Goal: Task Accomplishment & Management: Manage account settings

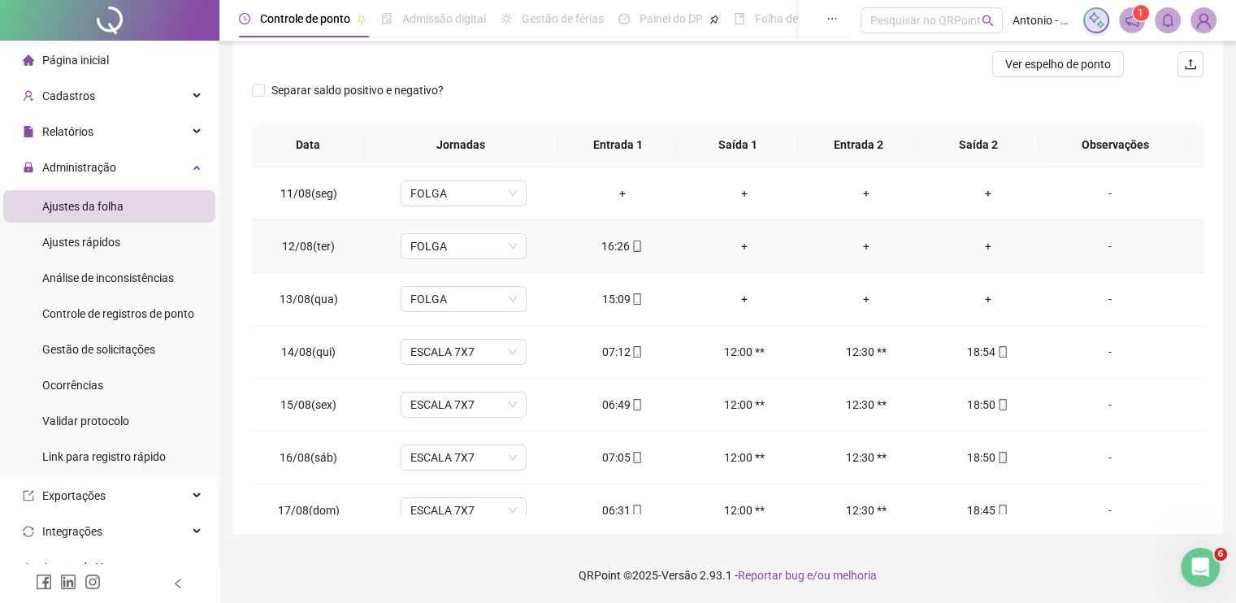
click at [1097, 247] on div "-" at bounding box center [1109, 246] width 96 height 18
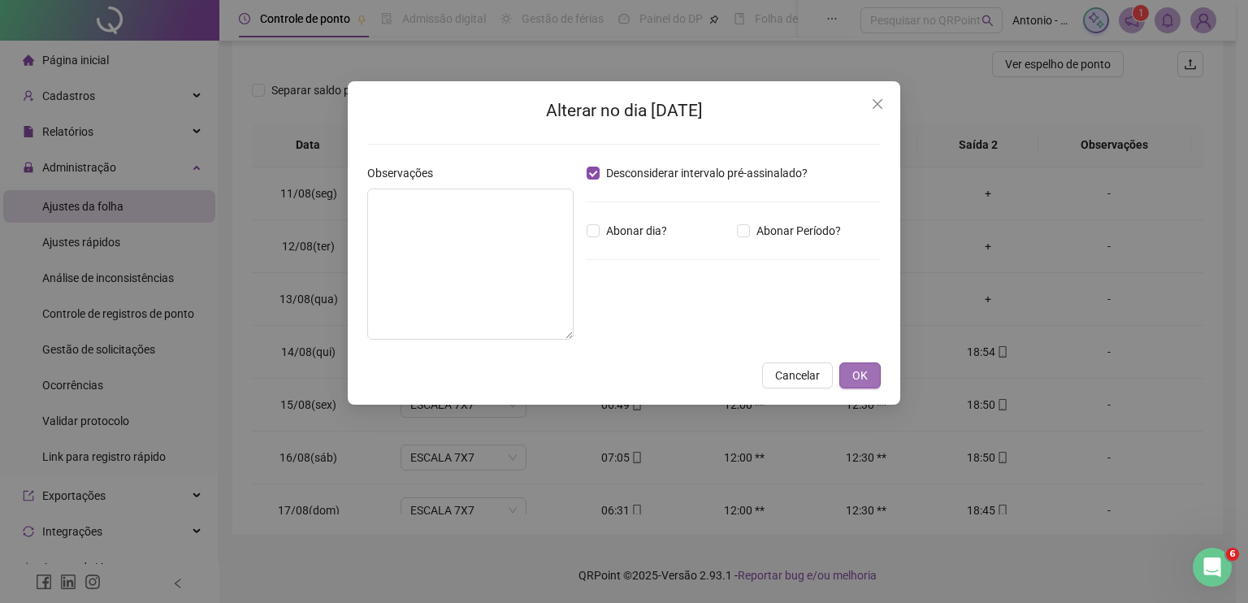
click at [857, 376] on span "OK" at bounding box center [859, 375] width 15 height 18
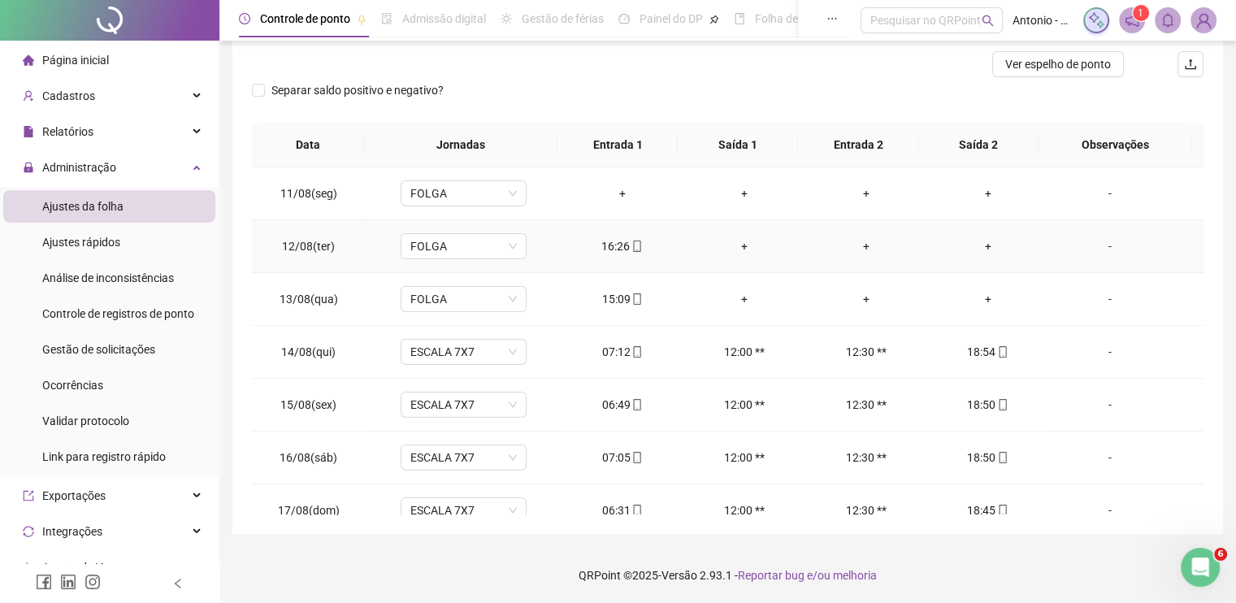
click at [734, 245] on div "+" at bounding box center [744, 246] width 96 height 18
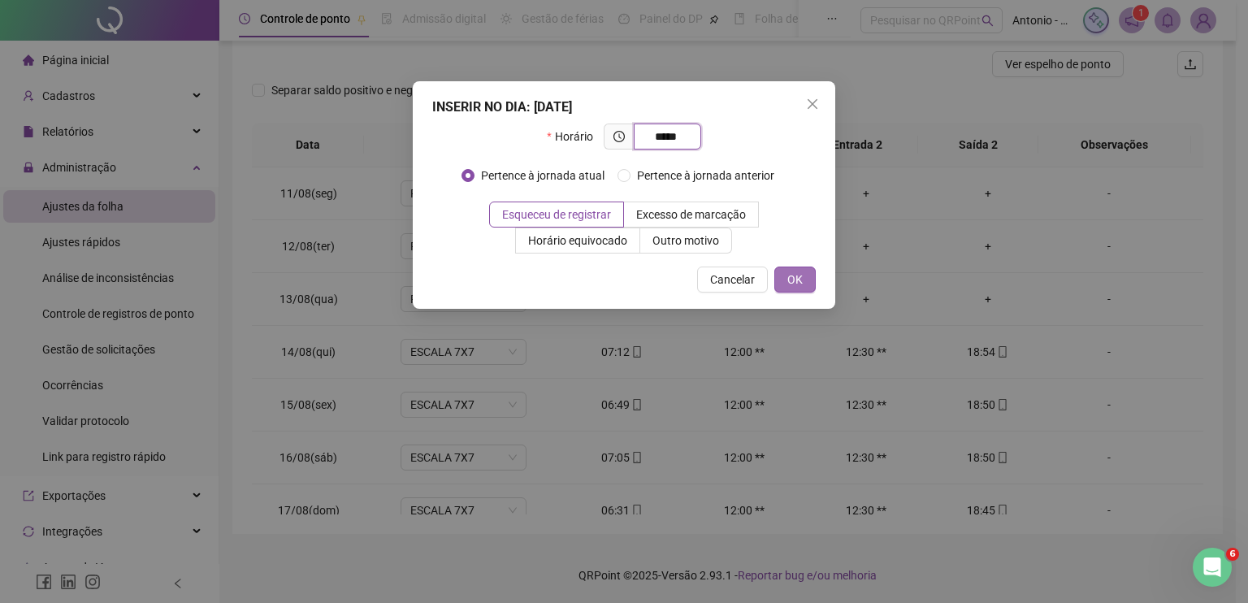
type input "*****"
click at [793, 275] on span "OK" at bounding box center [794, 280] width 15 height 18
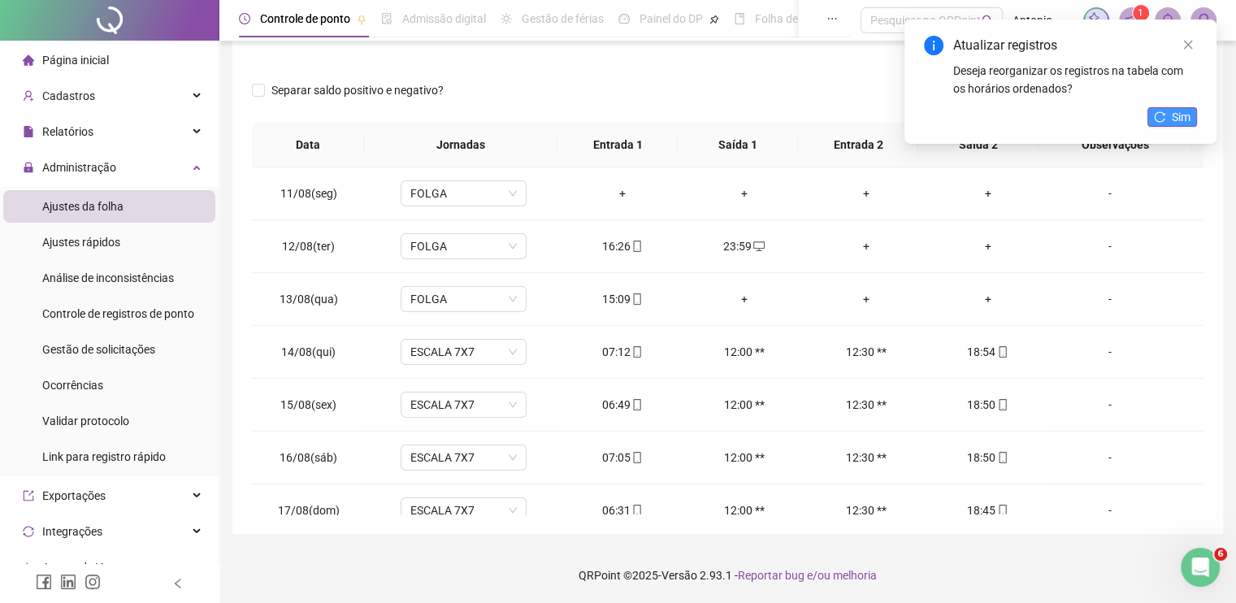
click at [1165, 119] on button "Sim" at bounding box center [1172, 116] width 50 height 19
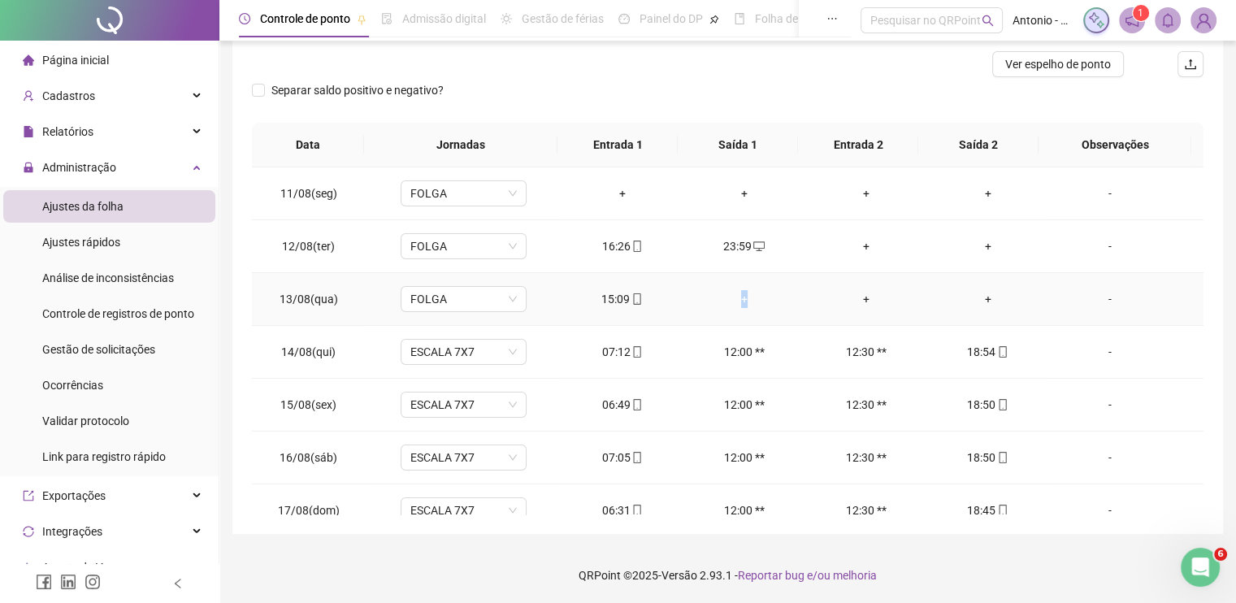
click at [738, 293] on div "+" at bounding box center [744, 299] width 96 height 18
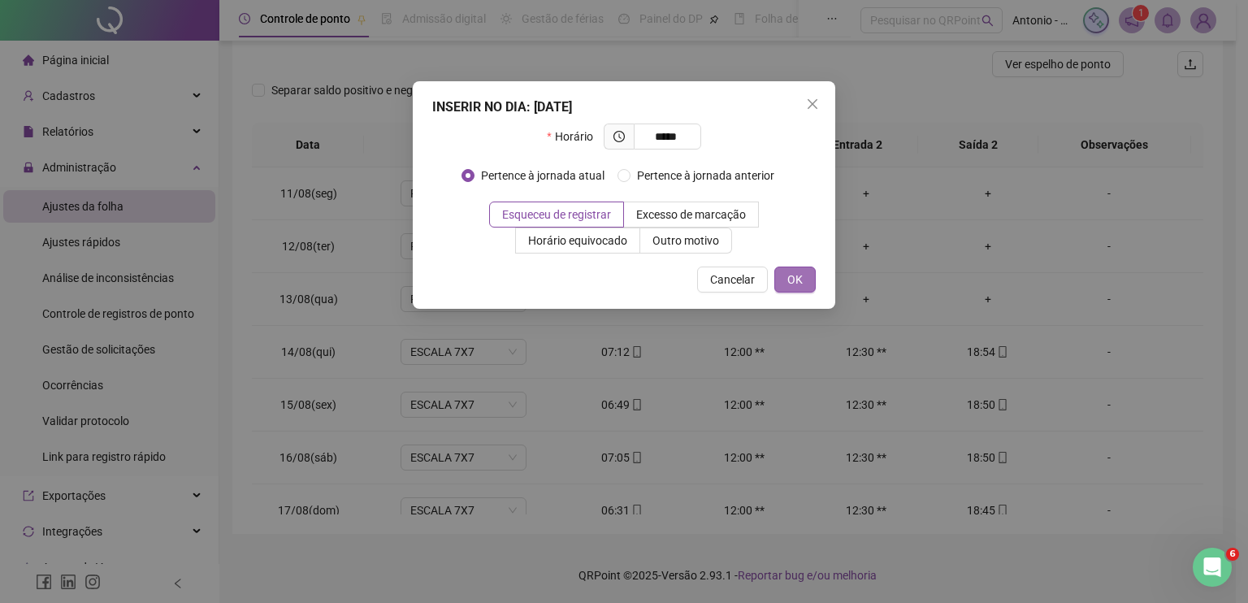
type input "*****"
click at [794, 279] on span "OK" at bounding box center [794, 280] width 15 height 18
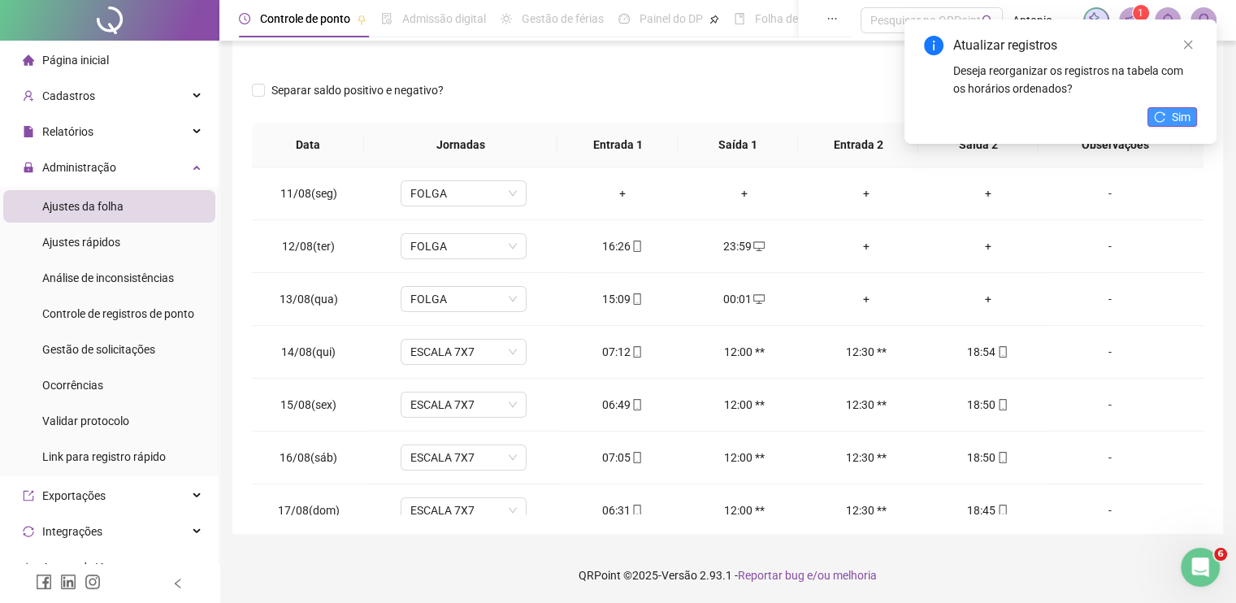
click at [1171, 111] on span "Sim" at bounding box center [1180, 117] width 19 height 18
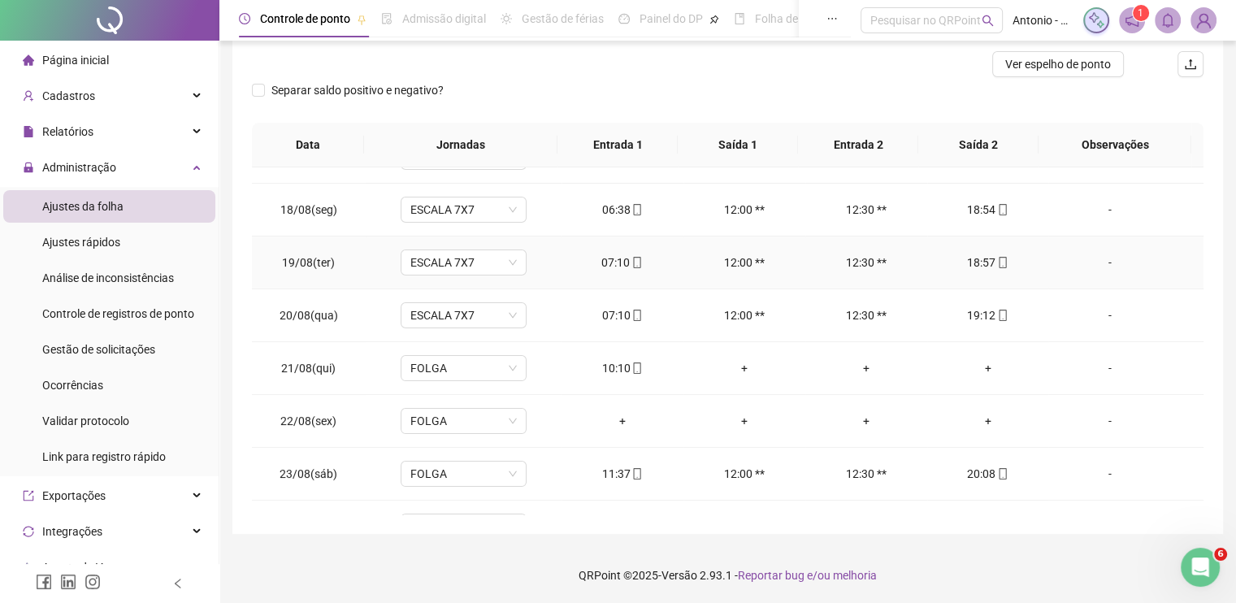
scroll to position [406, 0]
click at [1098, 260] on div "-" at bounding box center [1109, 262] width 96 height 18
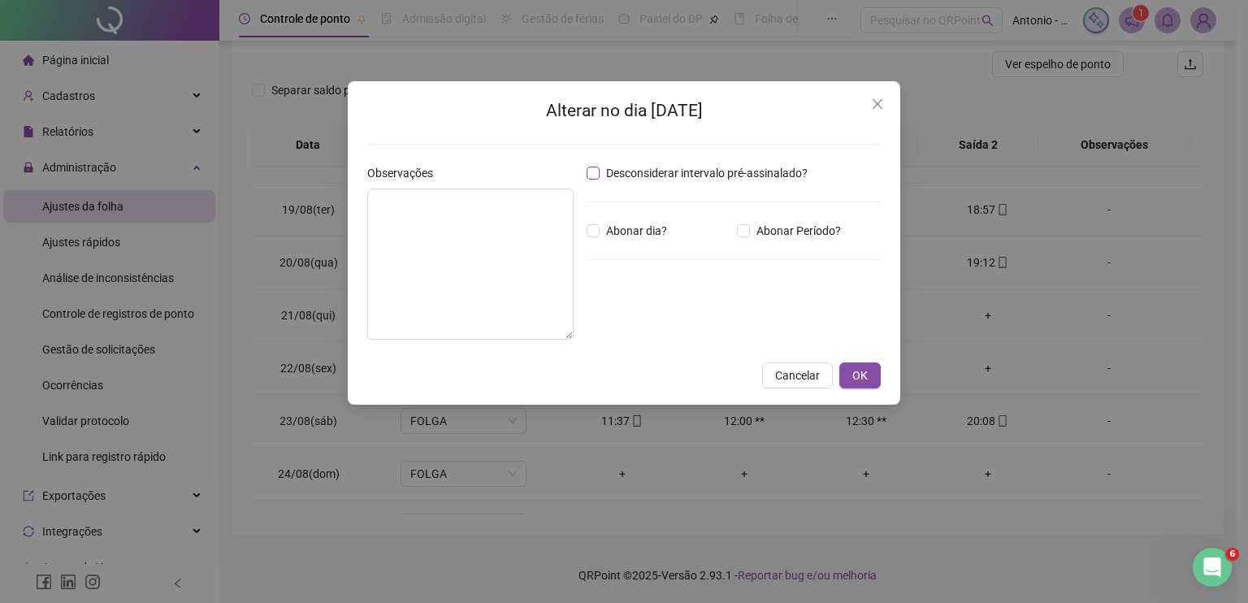
click at [603, 170] on span "Desconsiderar intervalo pré-assinalado?" at bounding box center [707, 173] width 214 height 18
click at [853, 374] on span "OK" at bounding box center [859, 375] width 15 height 18
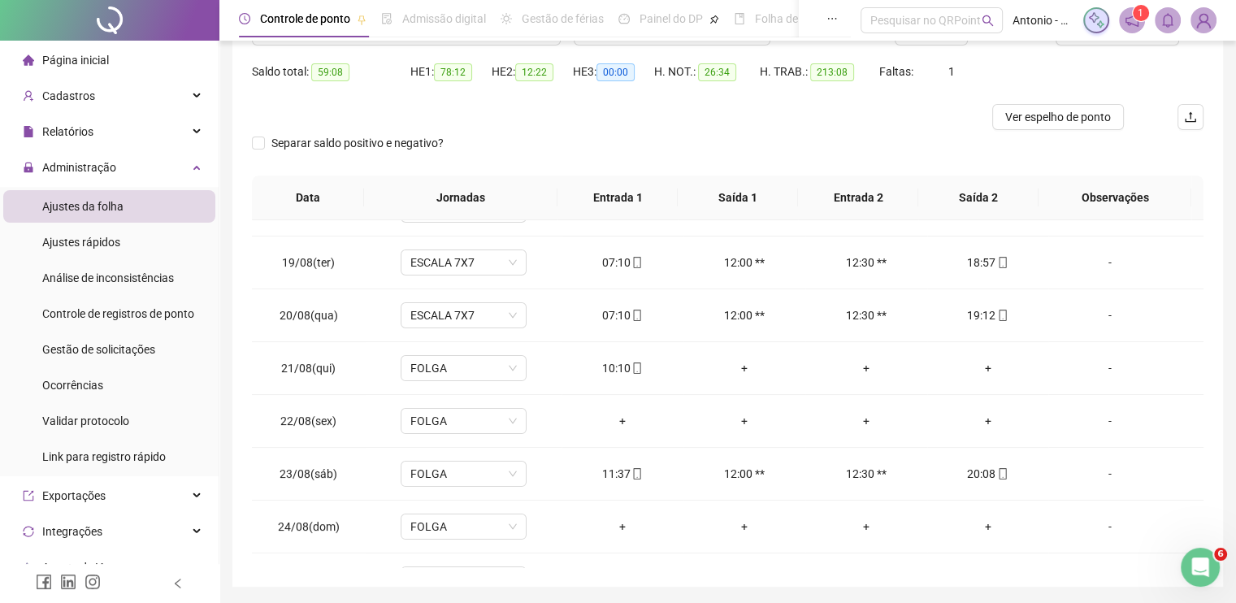
scroll to position [126, 0]
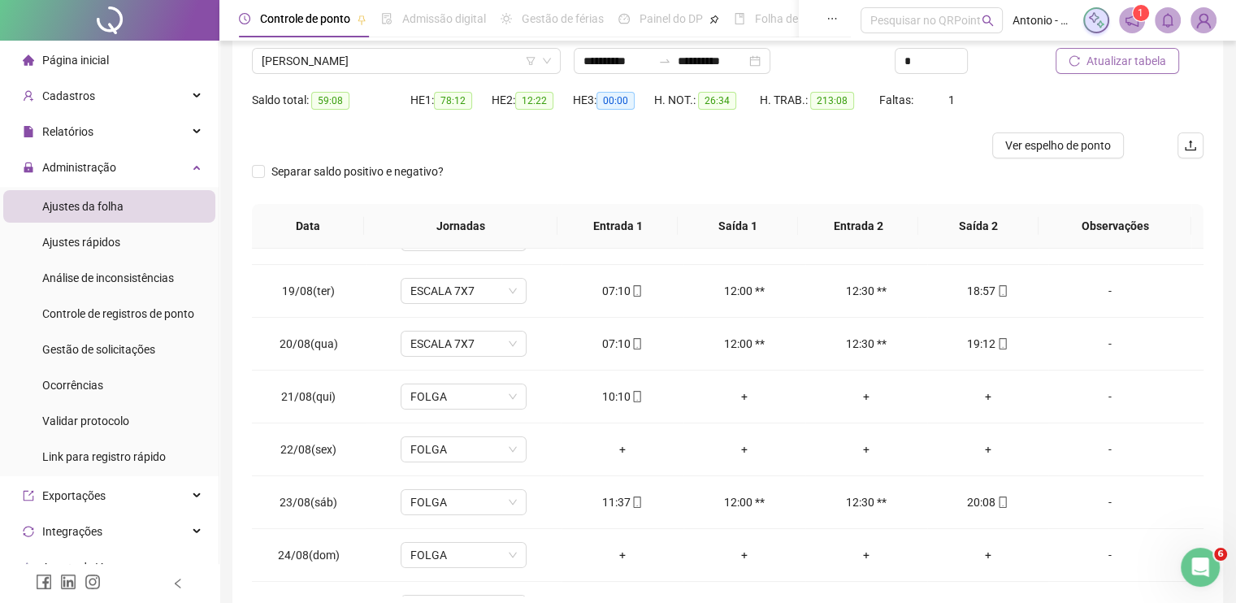
click at [1110, 60] on span "Atualizar tabela" at bounding box center [1126, 61] width 80 height 18
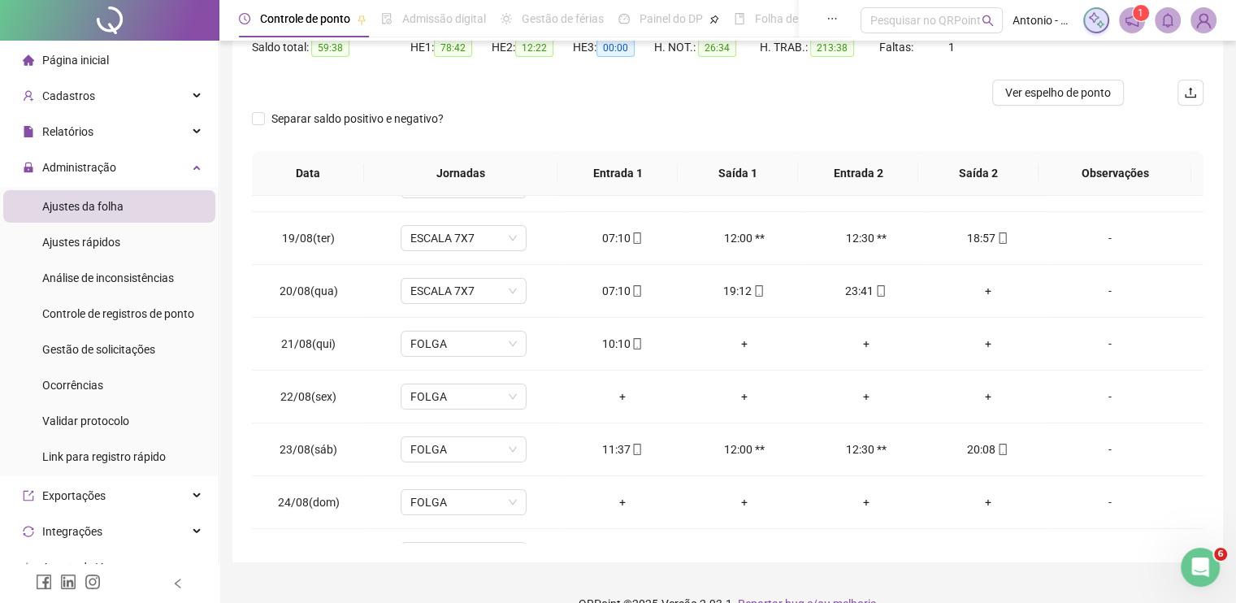
scroll to position [207, 0]
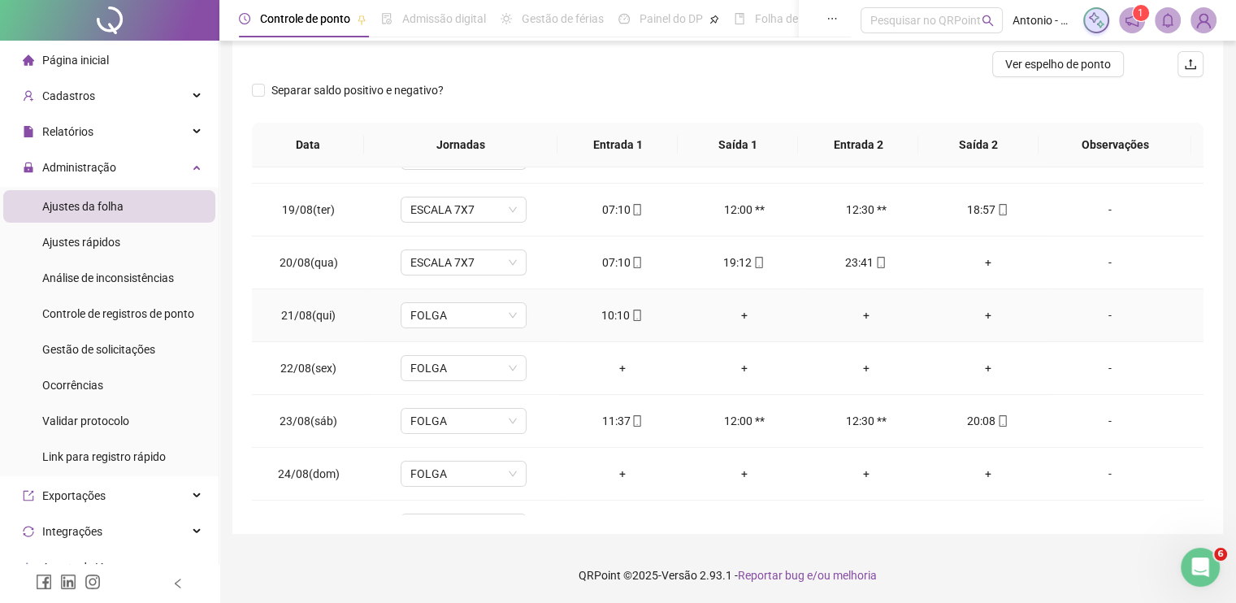
click at [981, 309] on div "+" at bounding box center [988, 315] width 96 height 18
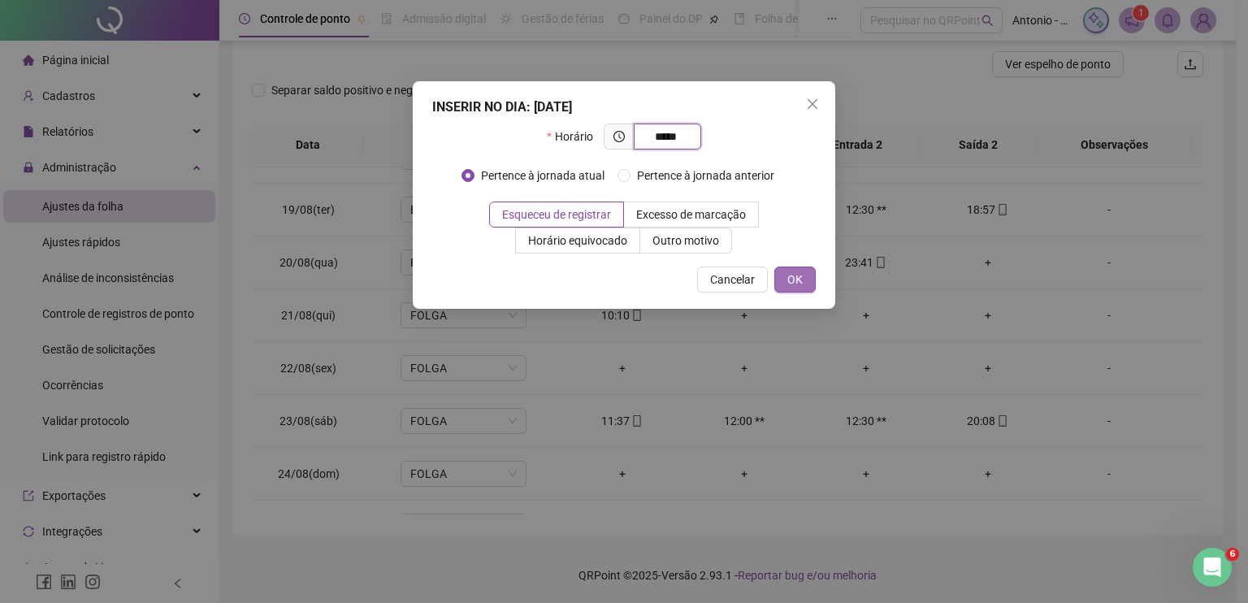
type input "*****"
click at [793, 276] on span "OK" at bounding box center [794, 280] width 15 height 18
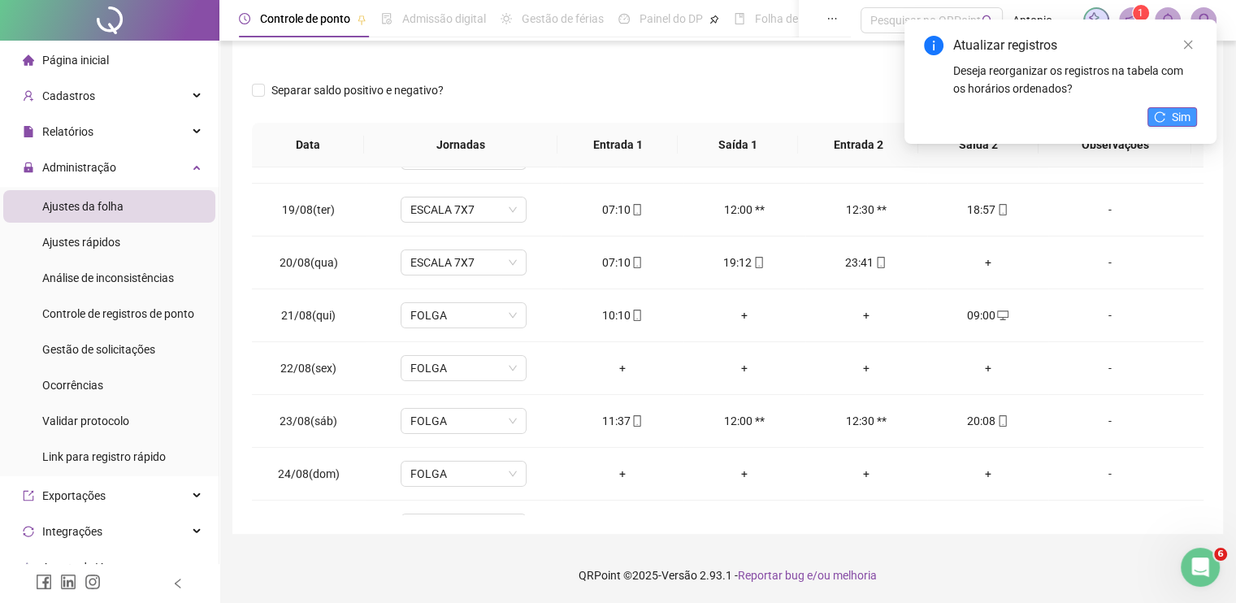
click at [1162, 119] on icon "reload" at bounding box center [1159, 116] width 11 height 11
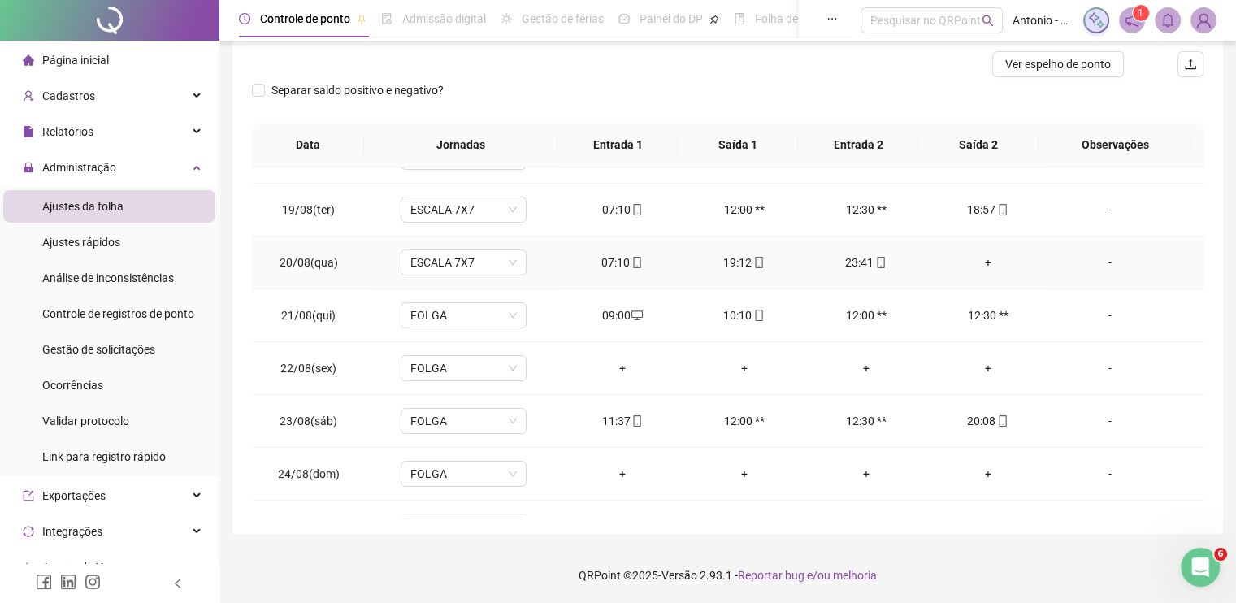
click at [1102, 257] on div "-" at bounding box center [1109, 262] width 96 height 18
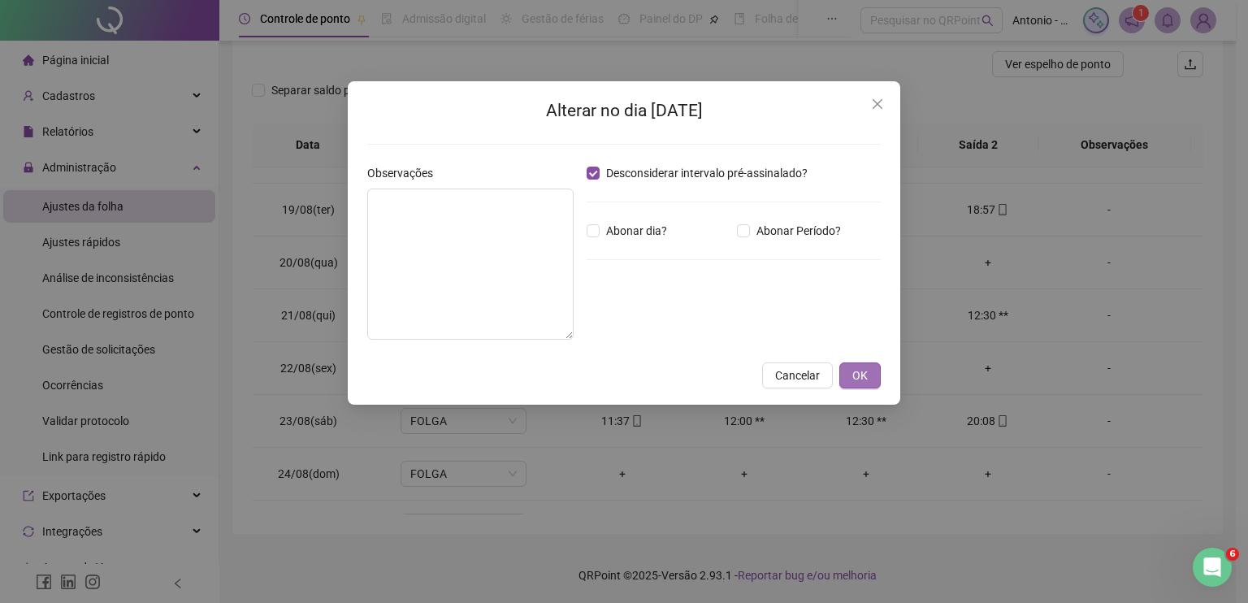
click at [854, 373] on span "OK" at bounding box center [859, 375] width 15 height 18
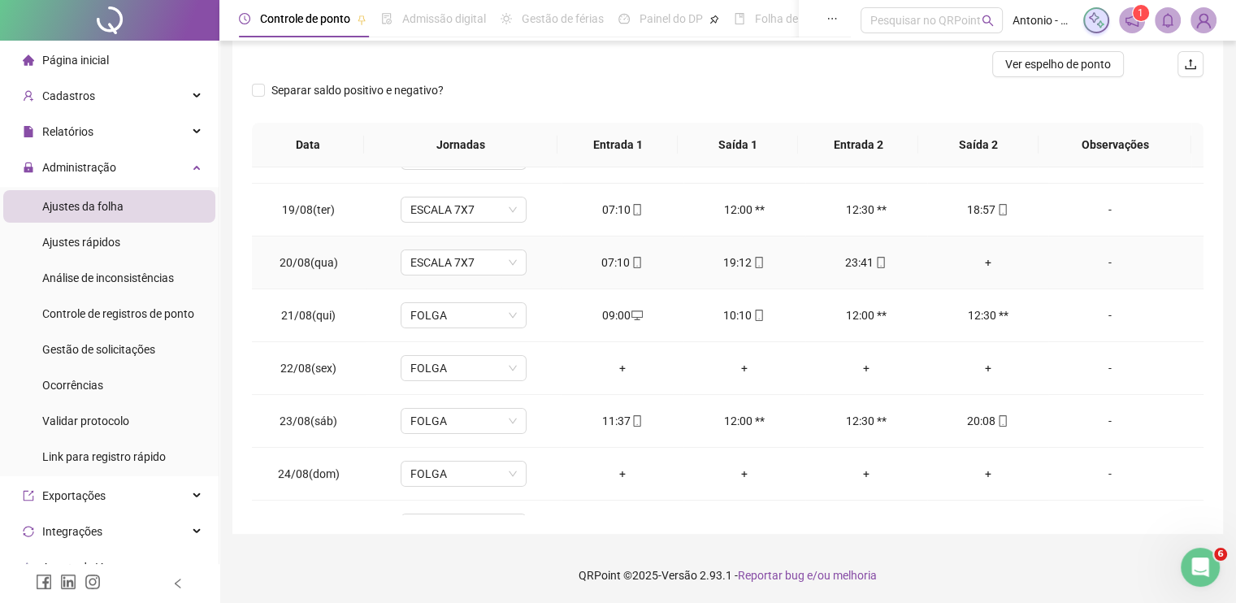
click at [973, 257] on div "+" at bounding box center [988, 262] width 96 height 18
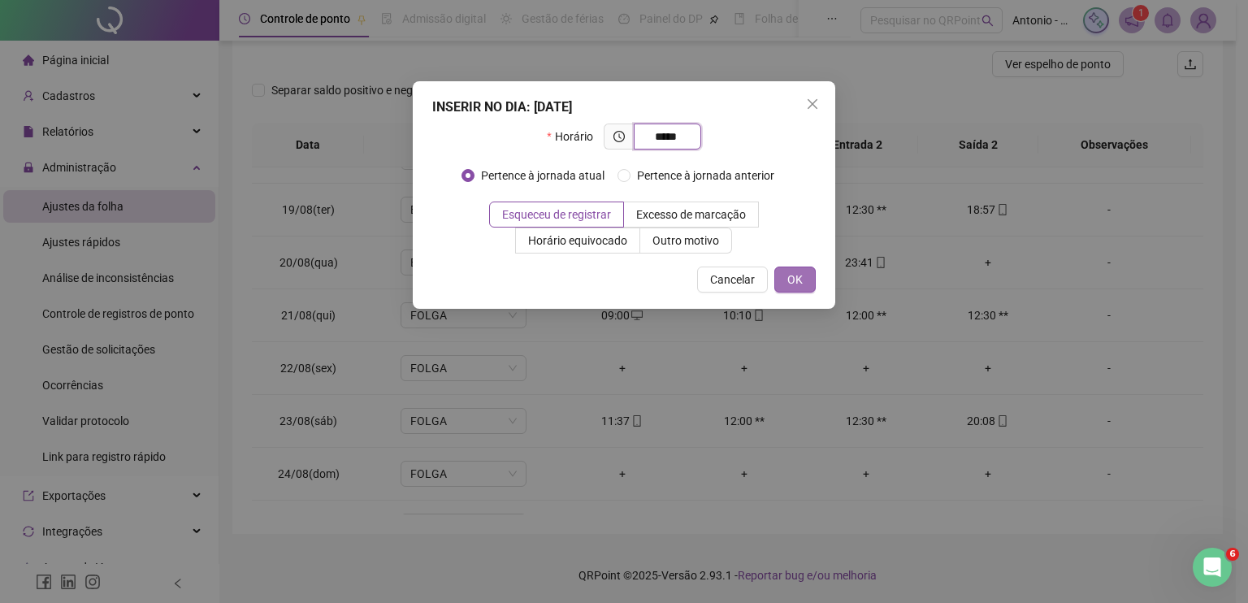
type input "*****"
click at [796, 279] on span "OK" at bounding box center [794, 280] width 15 height 18
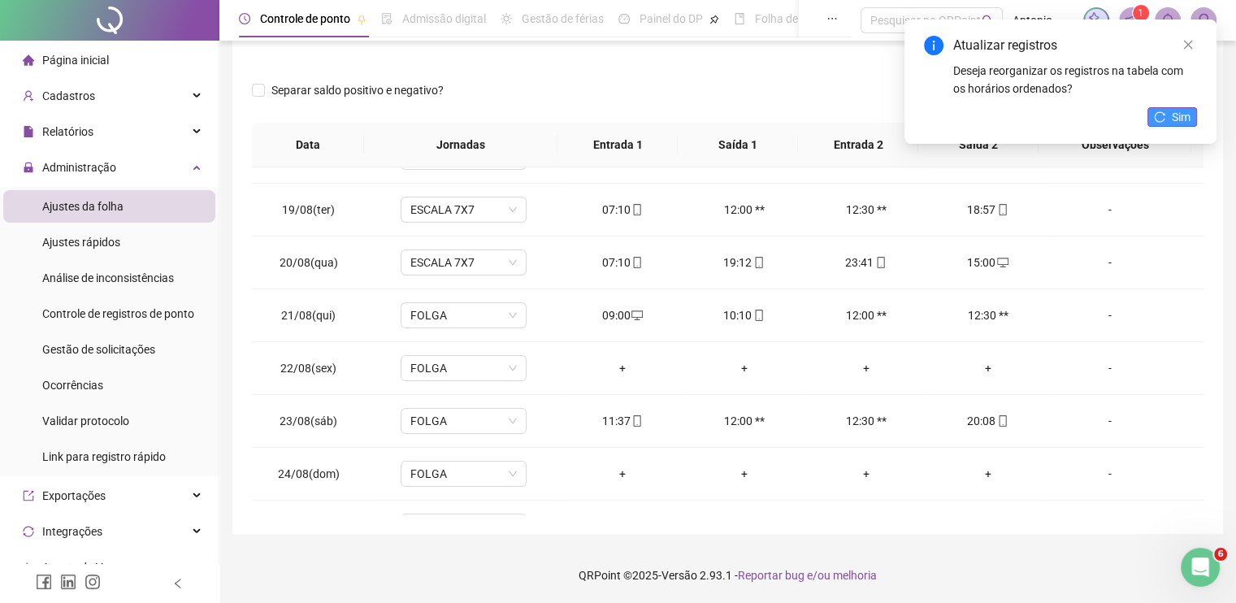
click at [1171, 119] on span "Sim" at bounding box center [1180, 117] width 19 height 18
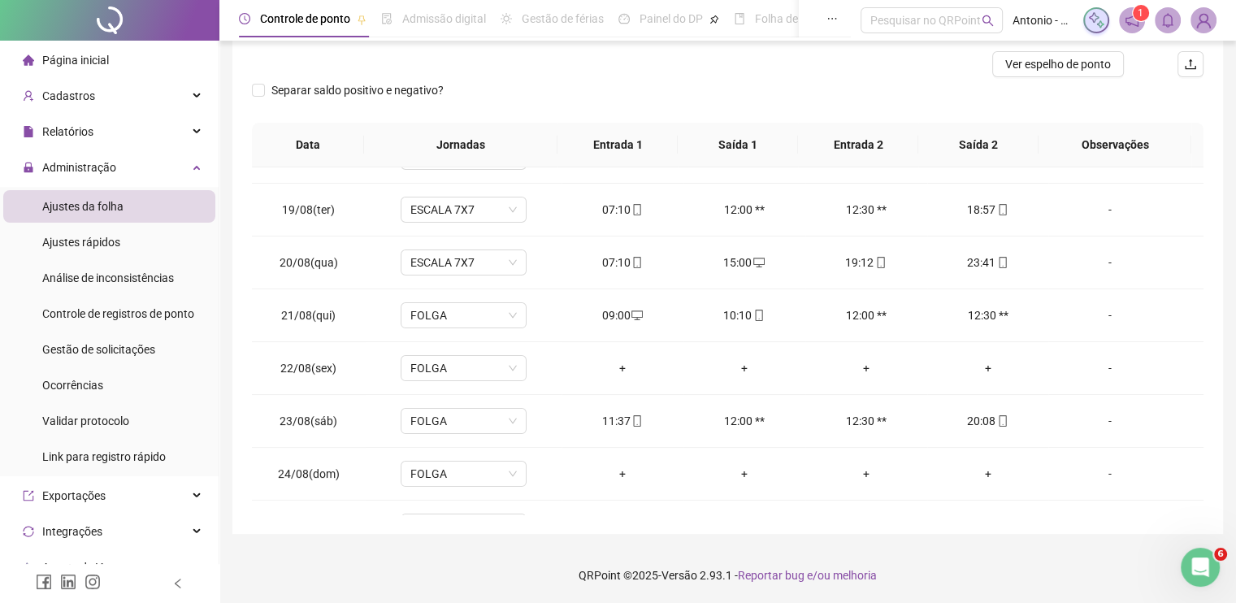
click at [1219, 247] on div "**********" at bounding box center [727, 189] width 990 height 687
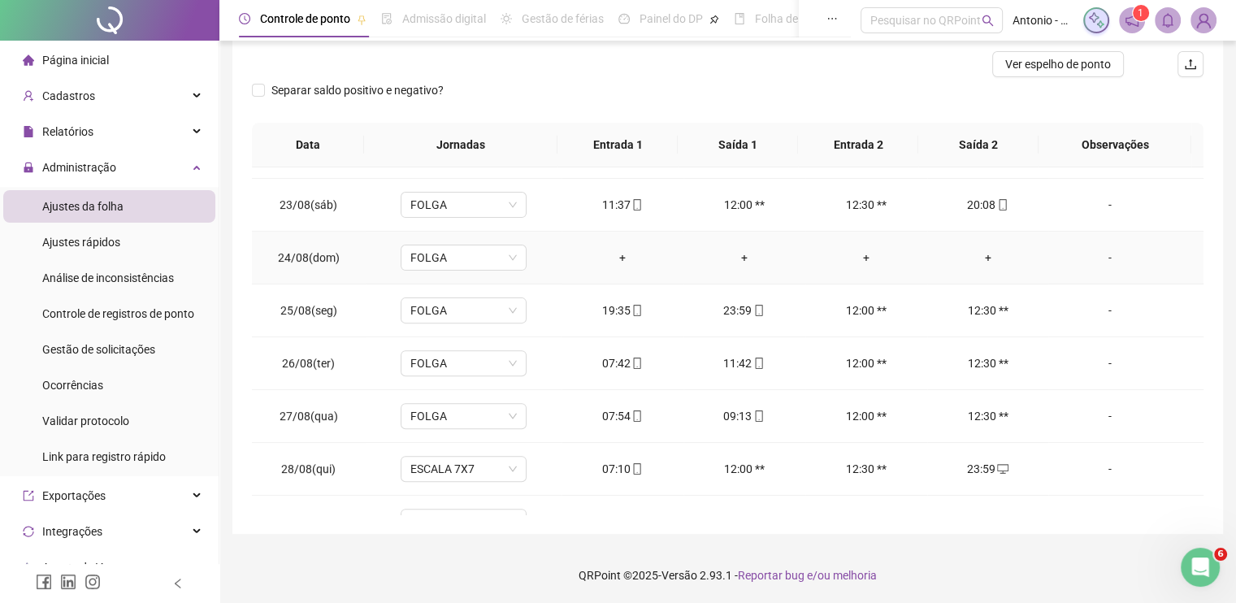
scroll to position [650, 0]
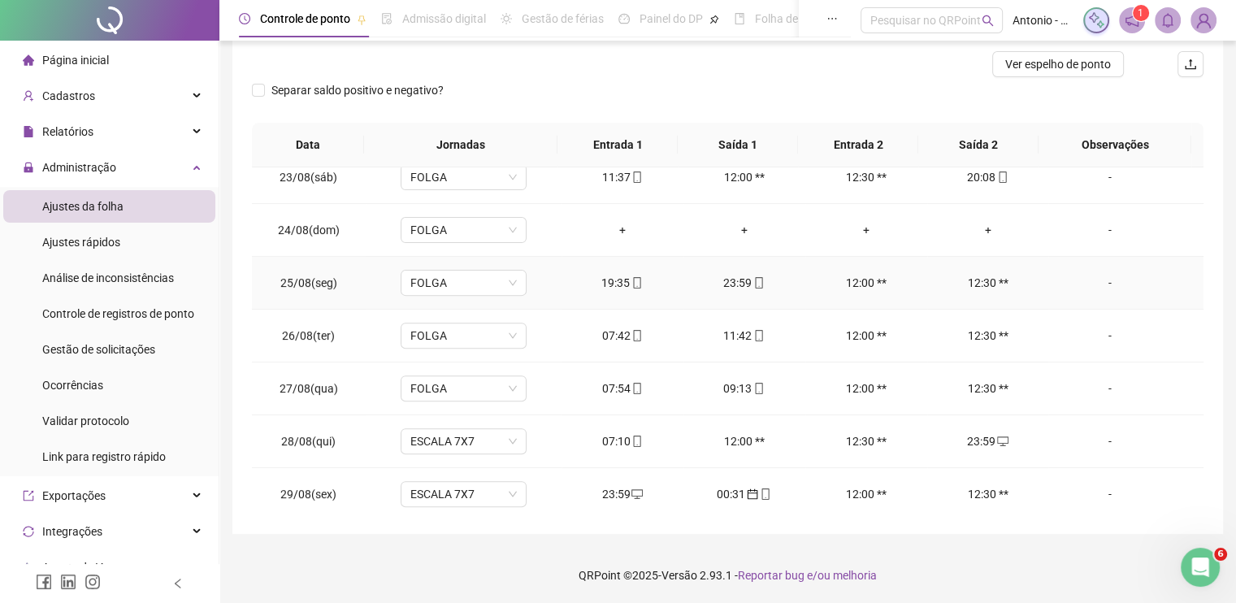
click at [1098, 279] on div "-" at bounding box center [1109, 283] width 96 height 18
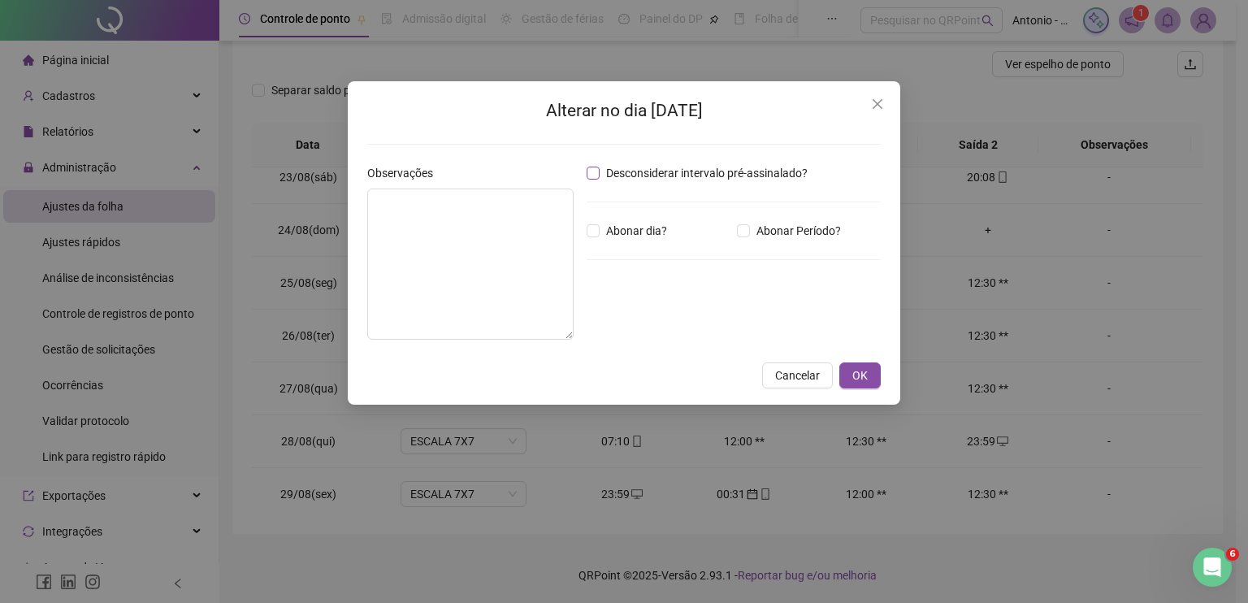
click at [726, 168] on span "Desconsiderar intervalo pré-assinalado?" at bounding box center [707, 173] width 214 height 18
click at [866, 371] on span "OK" at bounding box center [859, 375] width 15 height 18
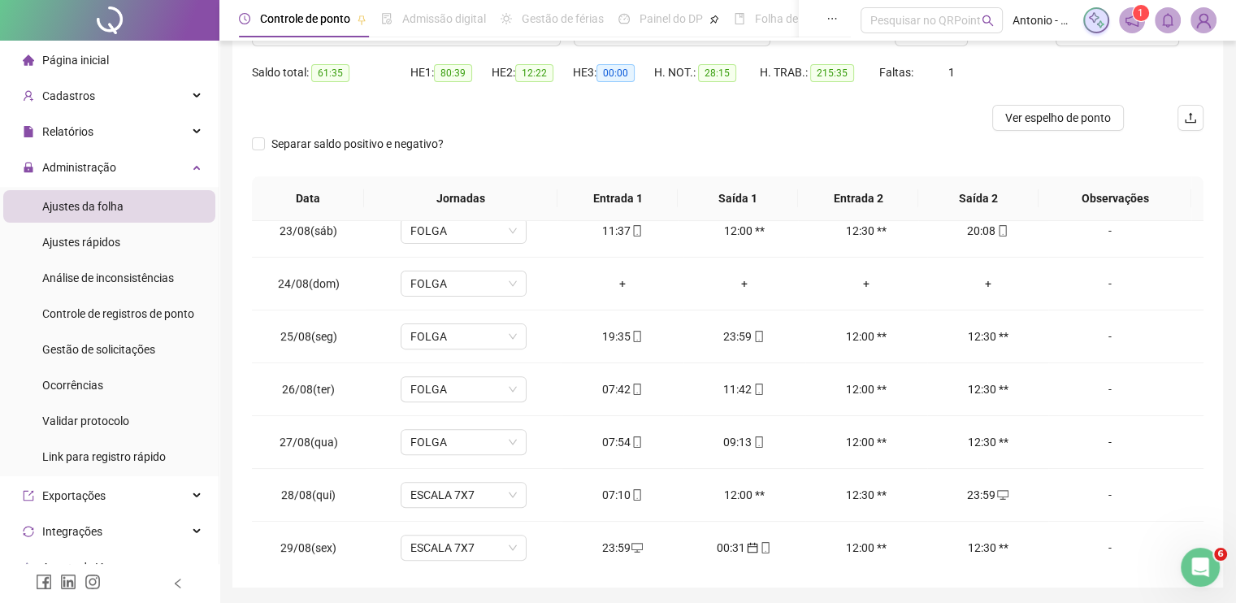
scroll to position [126, 0]
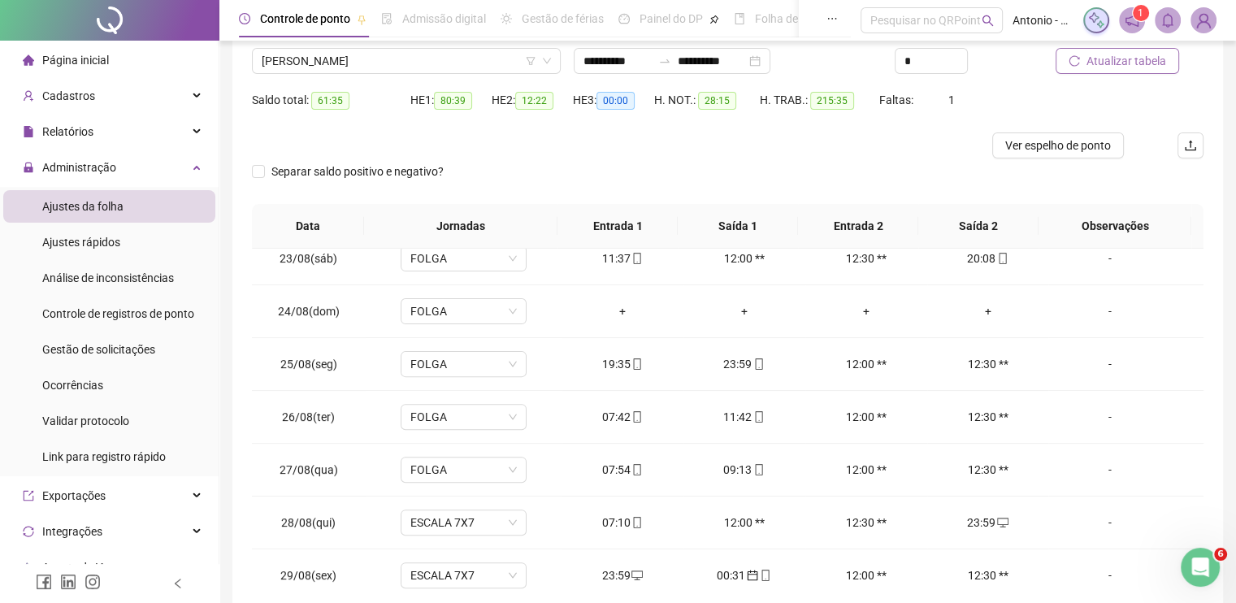
click at [1111, 64] on span "Atualizar tabela" at bounding box center [1126, 61] width 80 height 18
click at [1101, 410] on div "-" at bounding box center [1109, 417] width 96 height 18
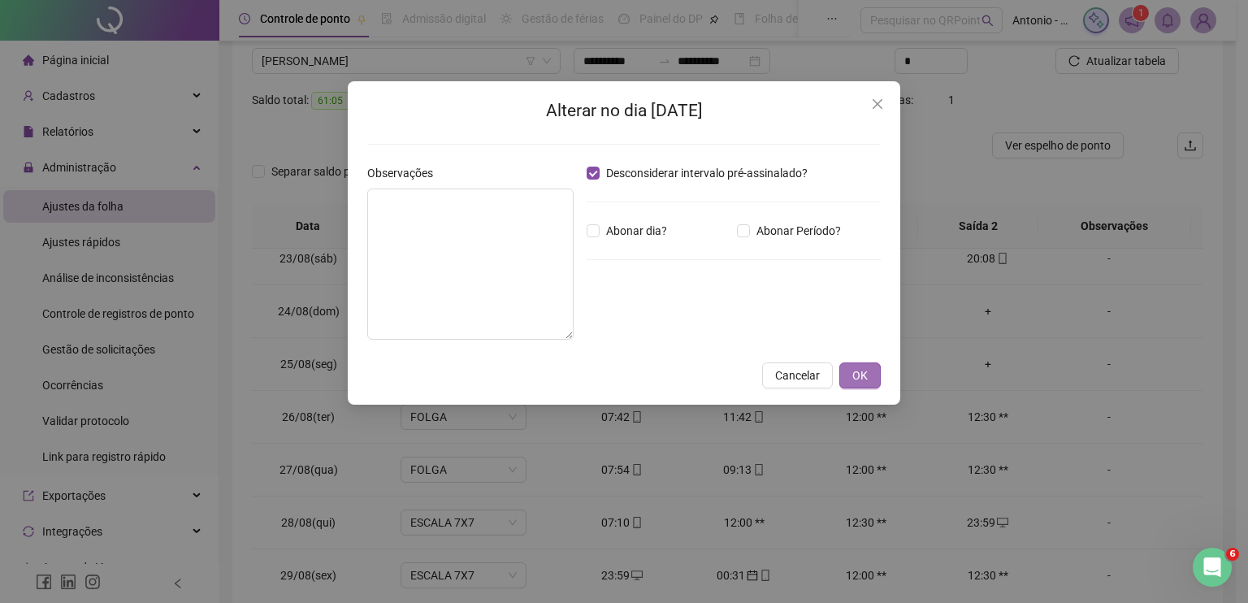
click at [863, 379] on span "OK" at bounding box center [859, 375] width 15 height 18
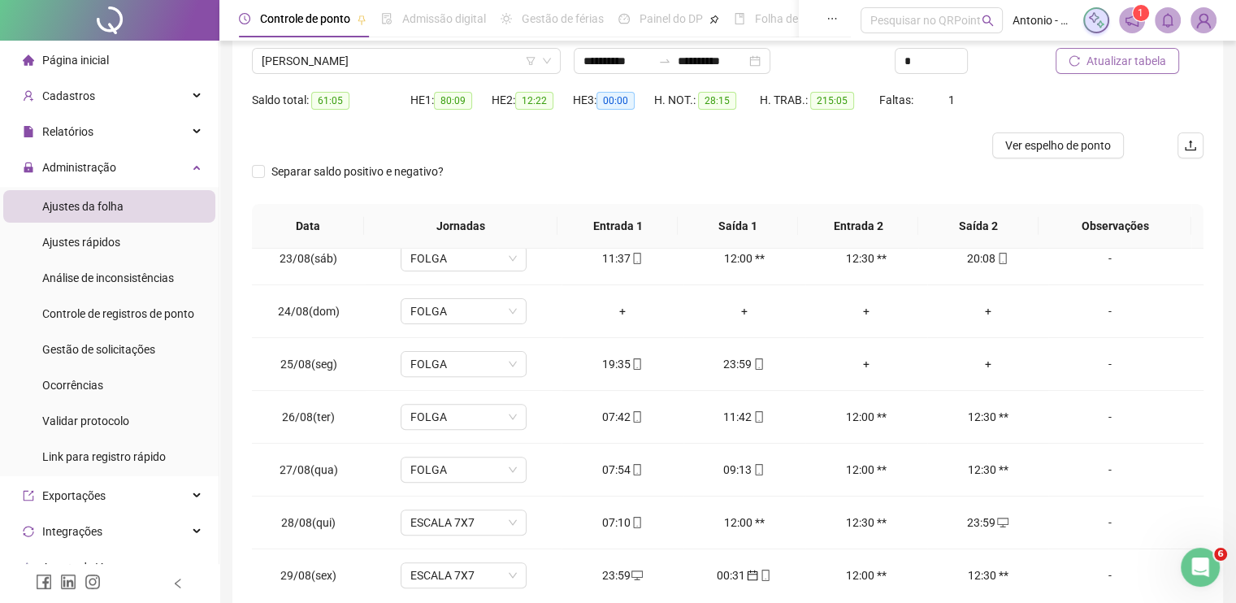
click at [1148, 65] on span "Atualizar tabela" at bounding box center [1126, 61] width 80 height 18
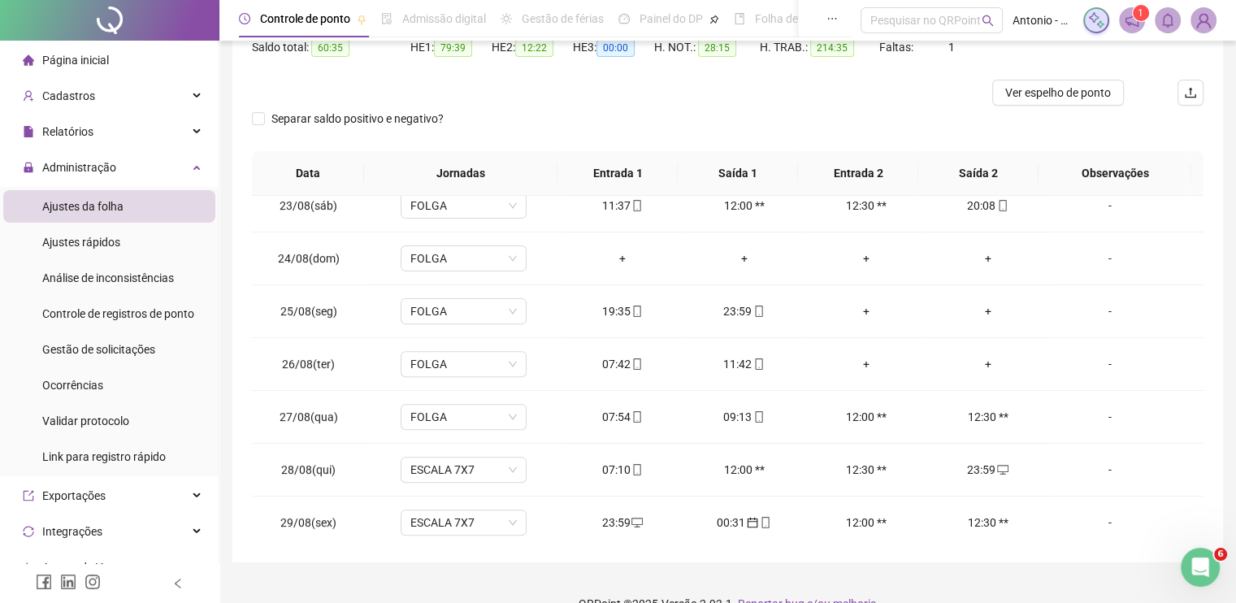
scroll to position [207, 0]
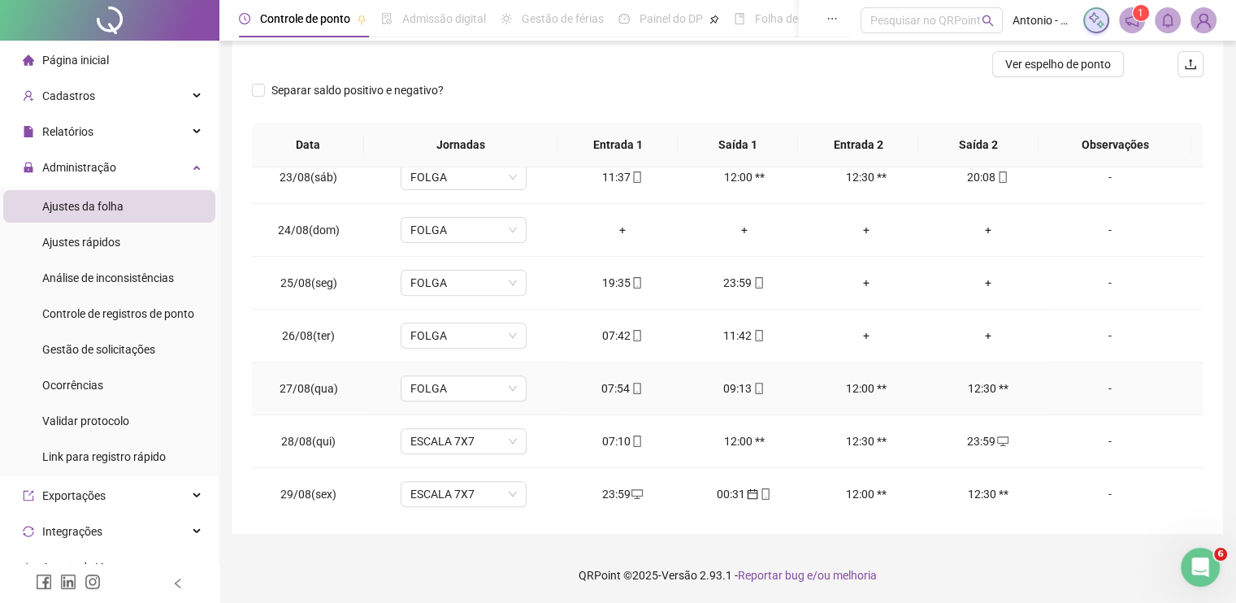
click at [1095, 387] on div "-" at bounding box center [1109, 388] width 96 height 18
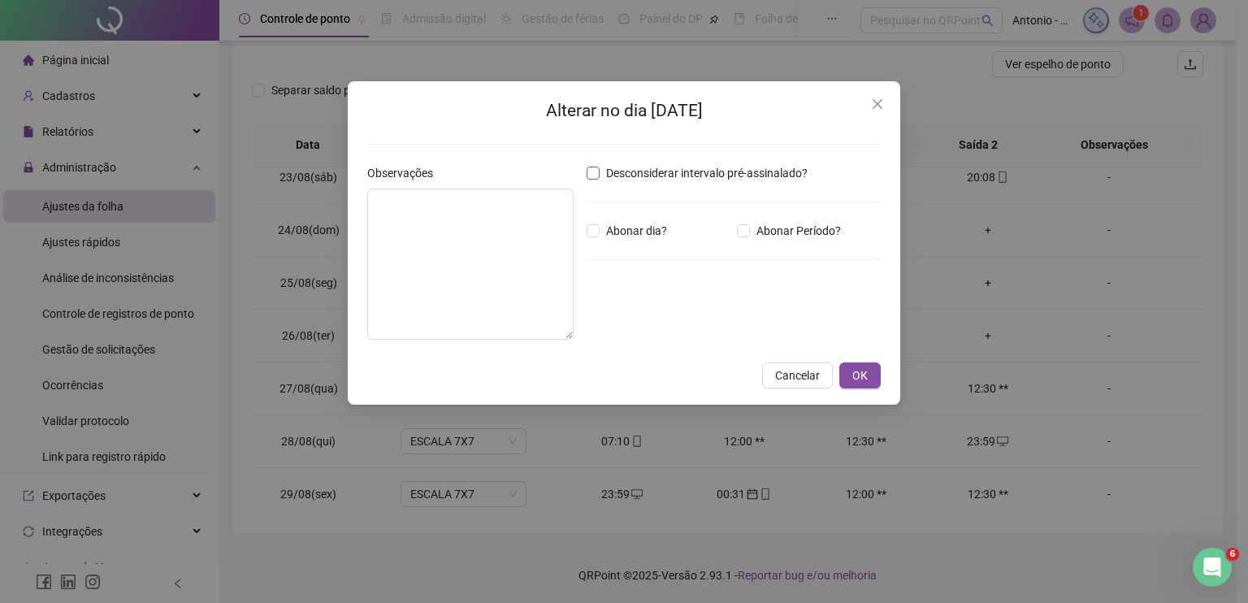
click at [640, 169] on span "Desconsiderar intervalo pré-assinalado?" at bounding box center [707, 173] width 214 height 18
click at [865, 379] on span "OK" at bounding box center [859, 375] width 15 height 18
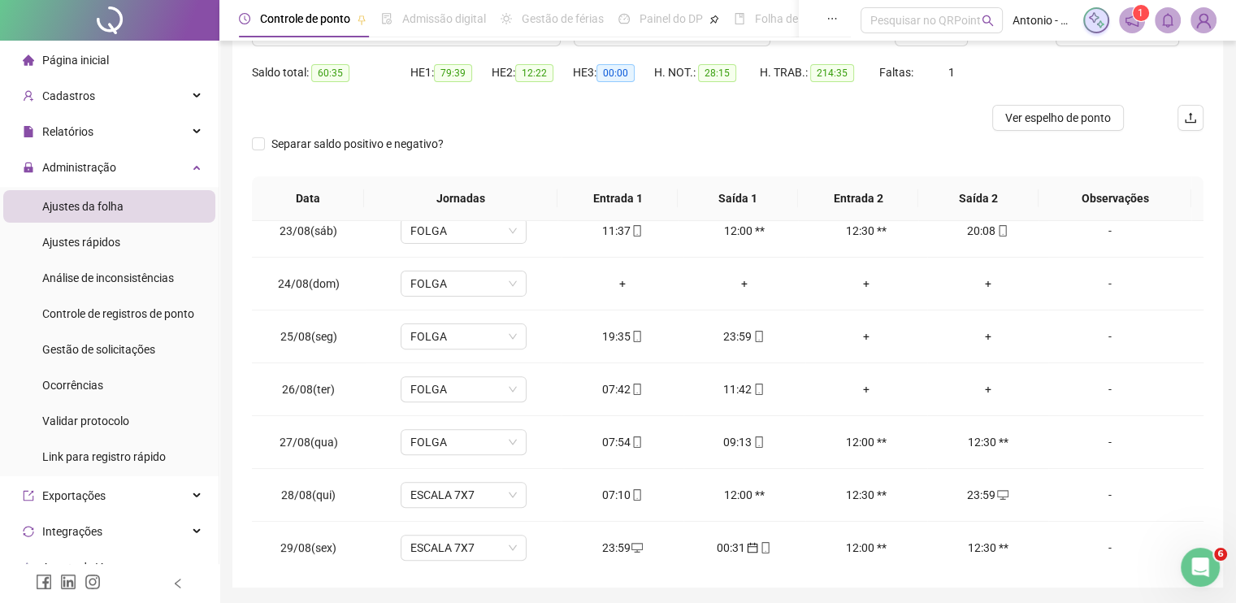
scroll to position [126, 0]
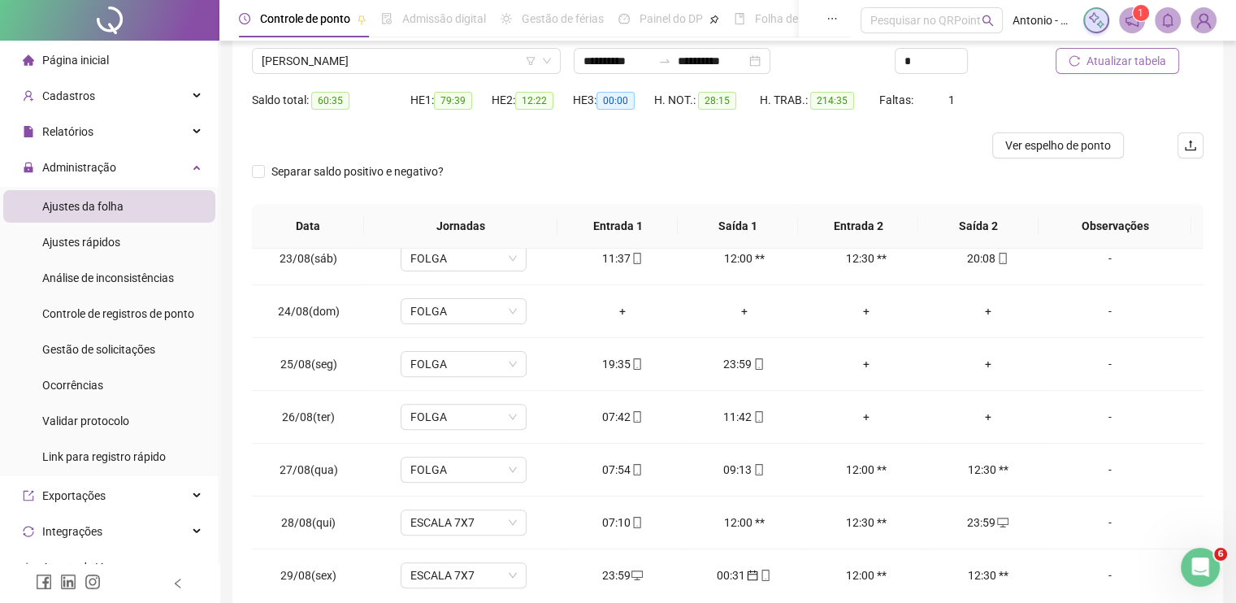
click at [1093, 55] on span "Atualizar tabela" at bounding box center [1126, 61] width 80 height 18
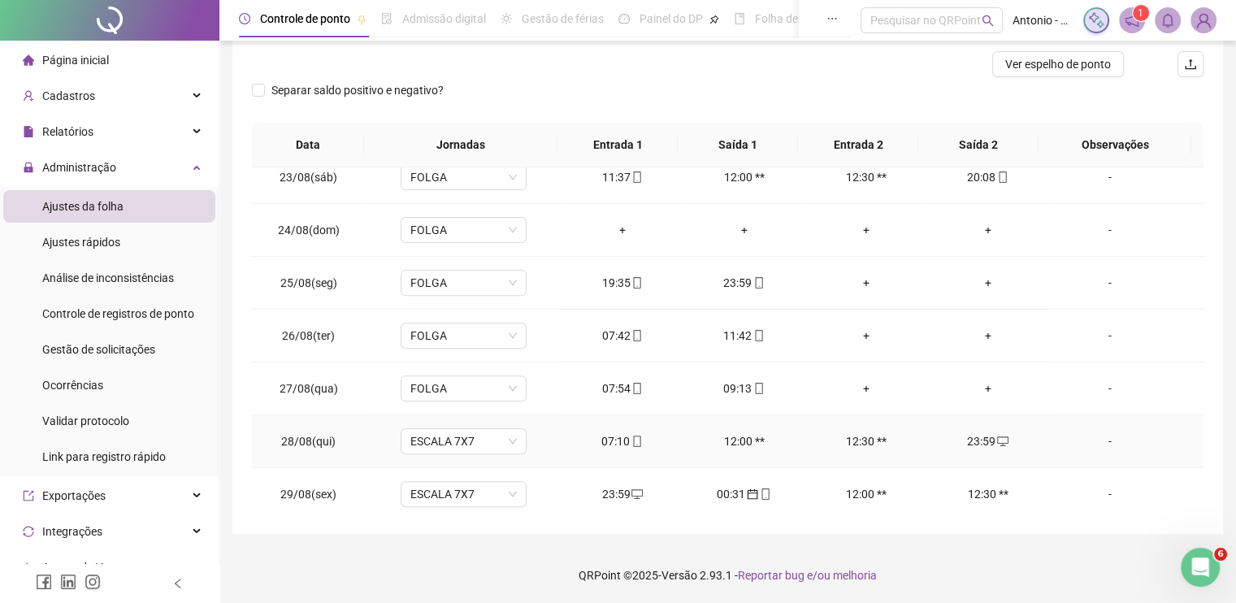
click at [1096, 437] on div "-" at bounding box center [1109, 441] width 96 height 18
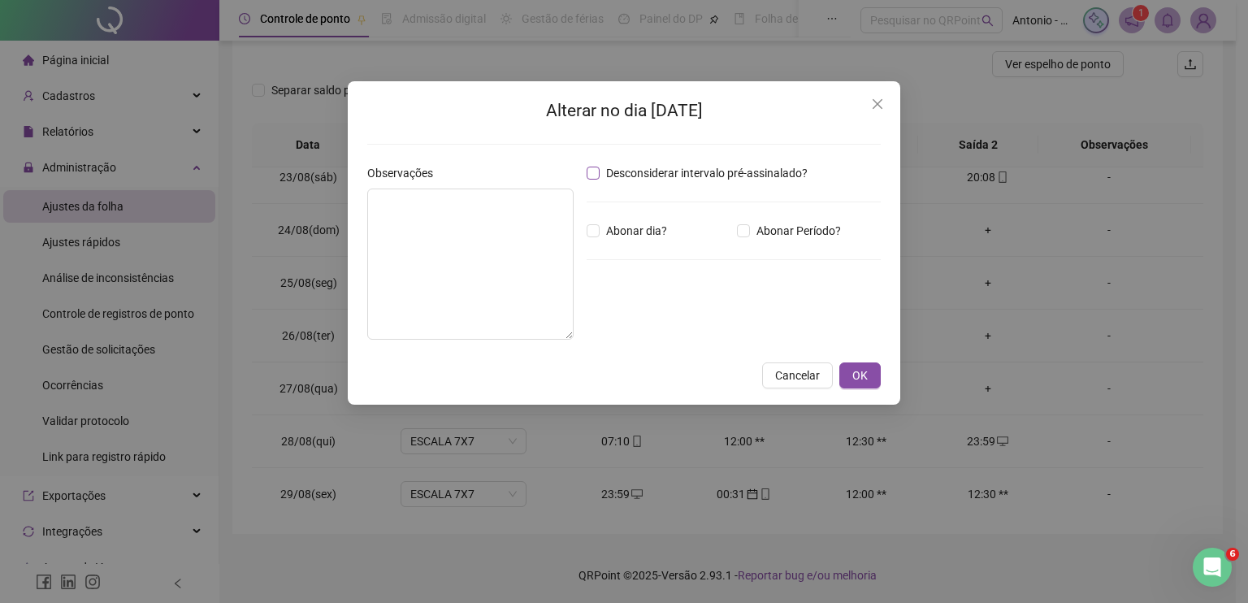
click at [721, 173] on span "Desconsiderar intervalo pré-assinalado?" at bounding box center [707, 173] width 214 height 18
click at [859, 376] on span "OK" at bounding box center [859, 375] width 15 height 18
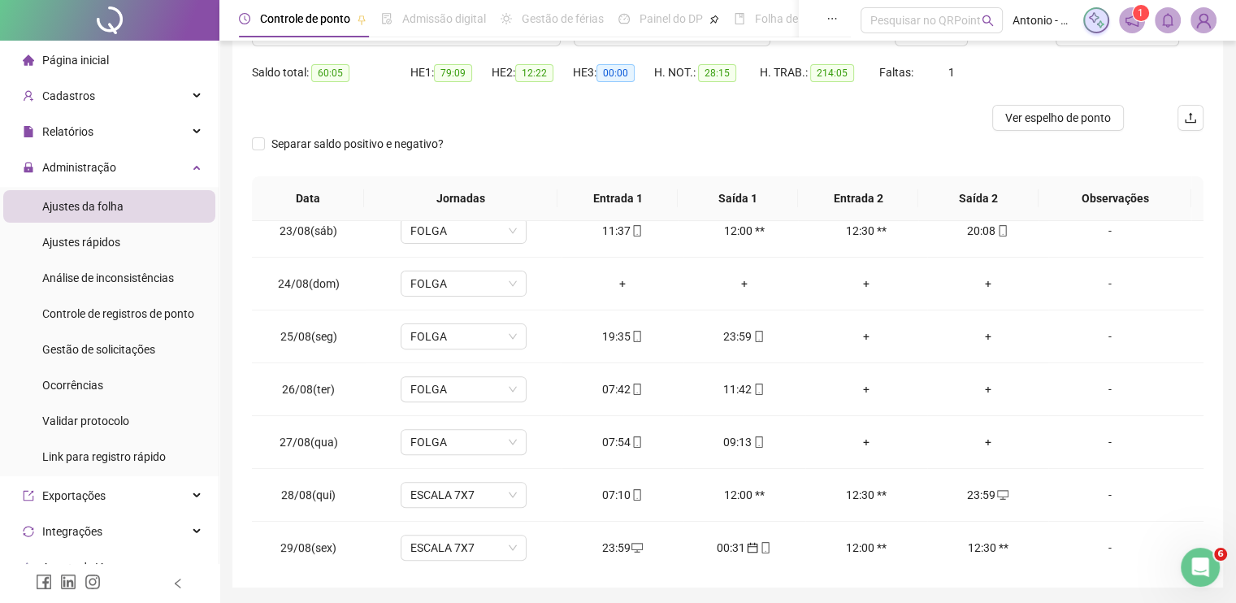
scroll to position [126, 0]
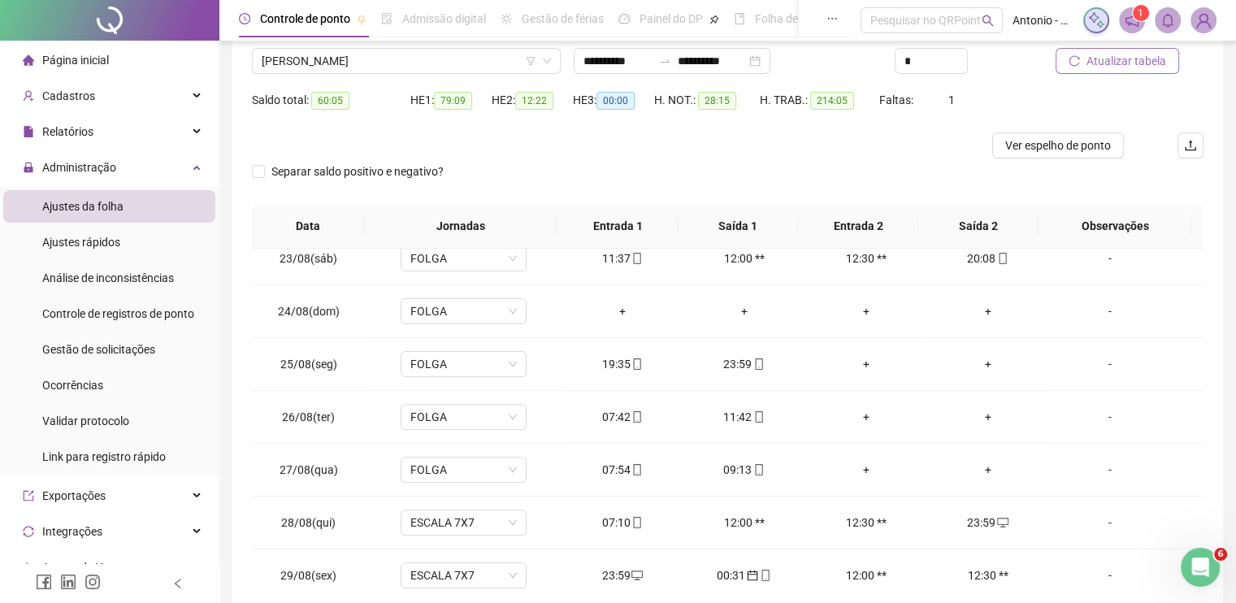
click at [1113, 52] on span "Atualizar tabela" at bounding box center [1126, 61] width 80 height 18
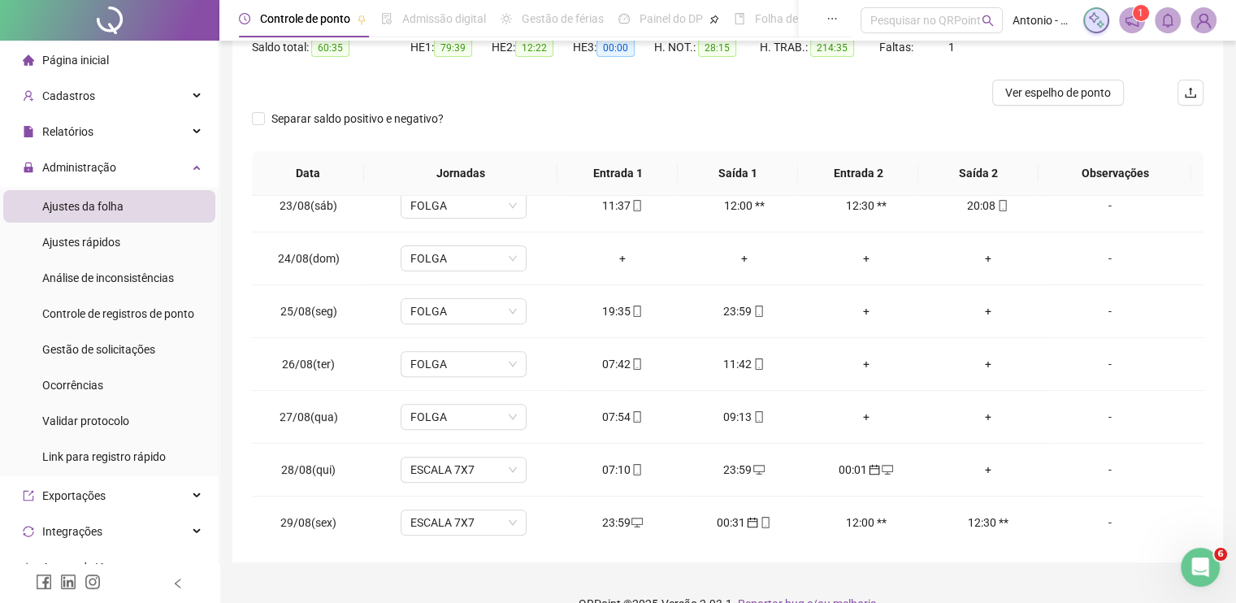
scroll to position [207, 0]
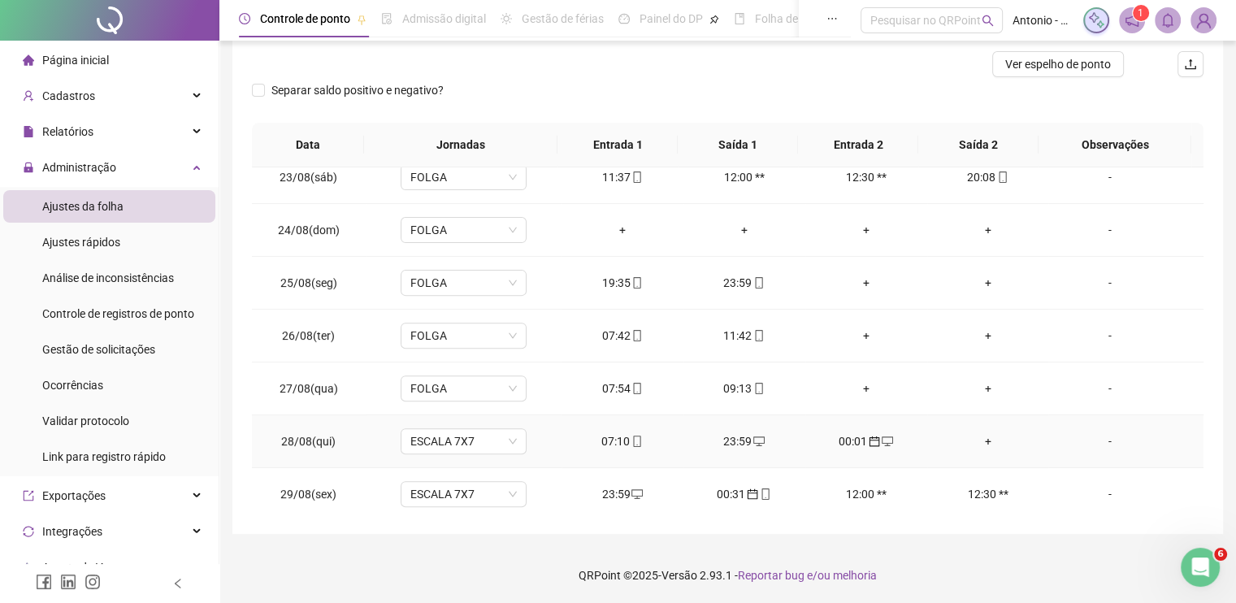
click at [978, 433] on div "+" at bounding box center [988, 441] width 96 height 18
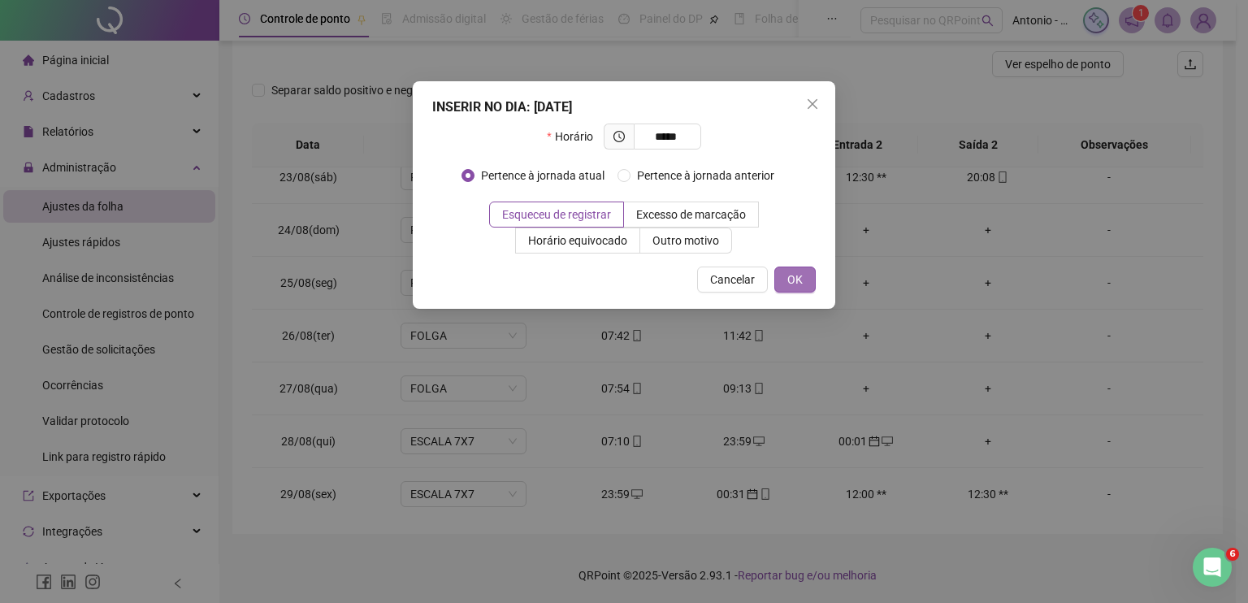
type input "*****"
click at [801, 282] on span "OK" at bounding box center [794, 280] width 15 height 18
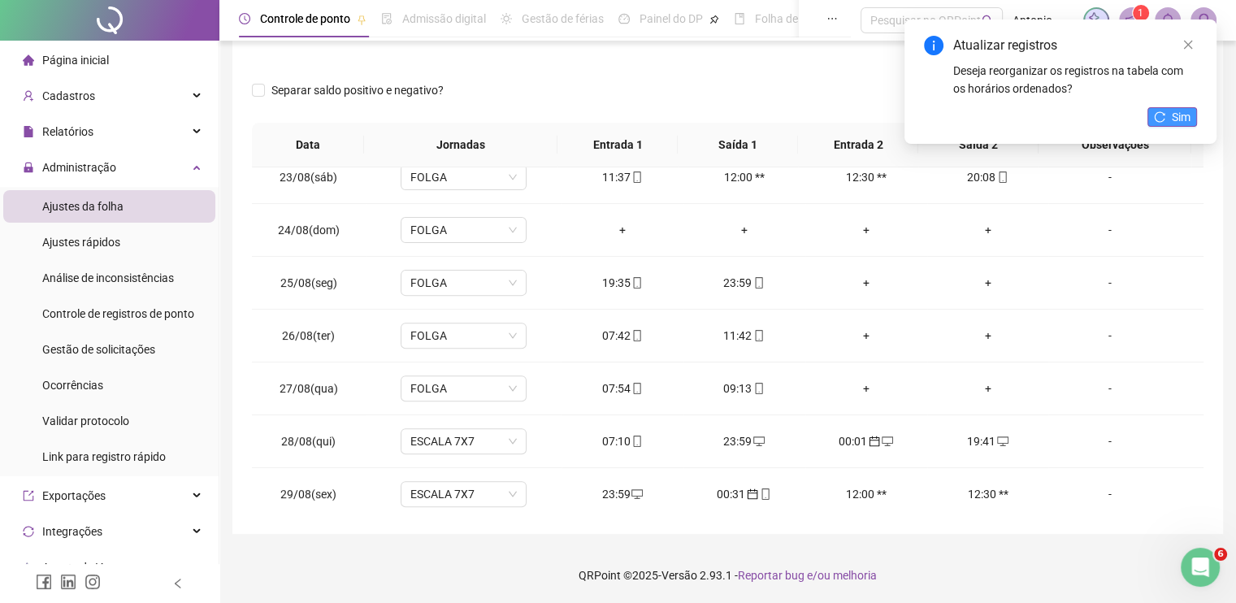
click at [1183, 116] on span "Sim" at bounding box center [1180, 117] width 19 height 18
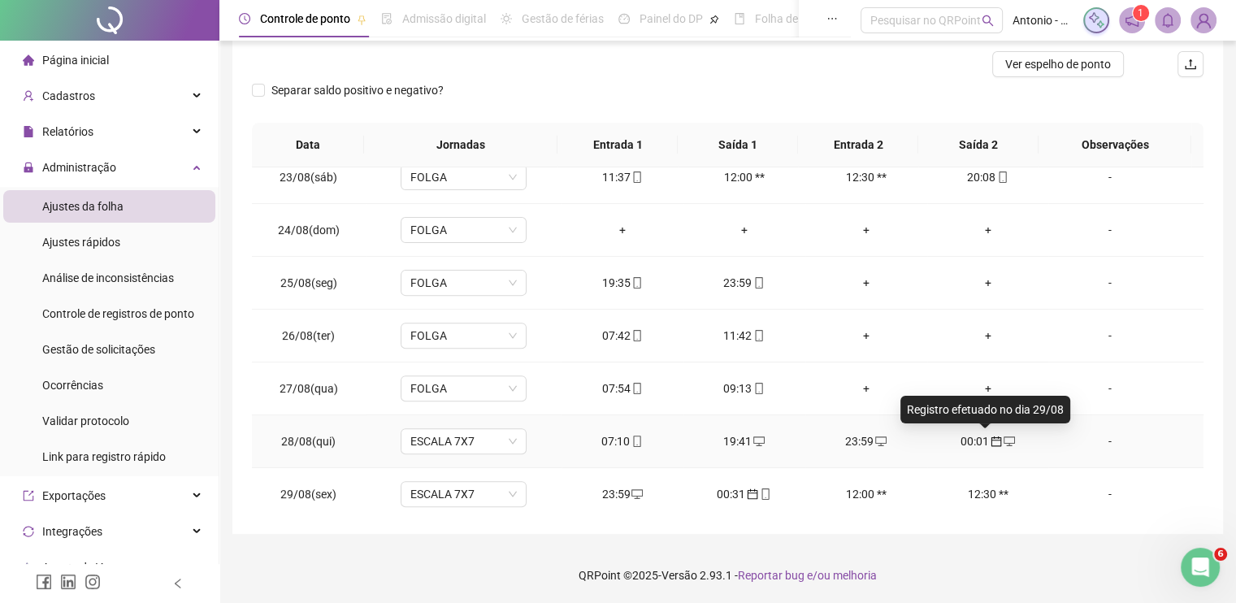
click at [990, 440] on icon "calendar" at bounding box center [995, 440] width 11 height 11
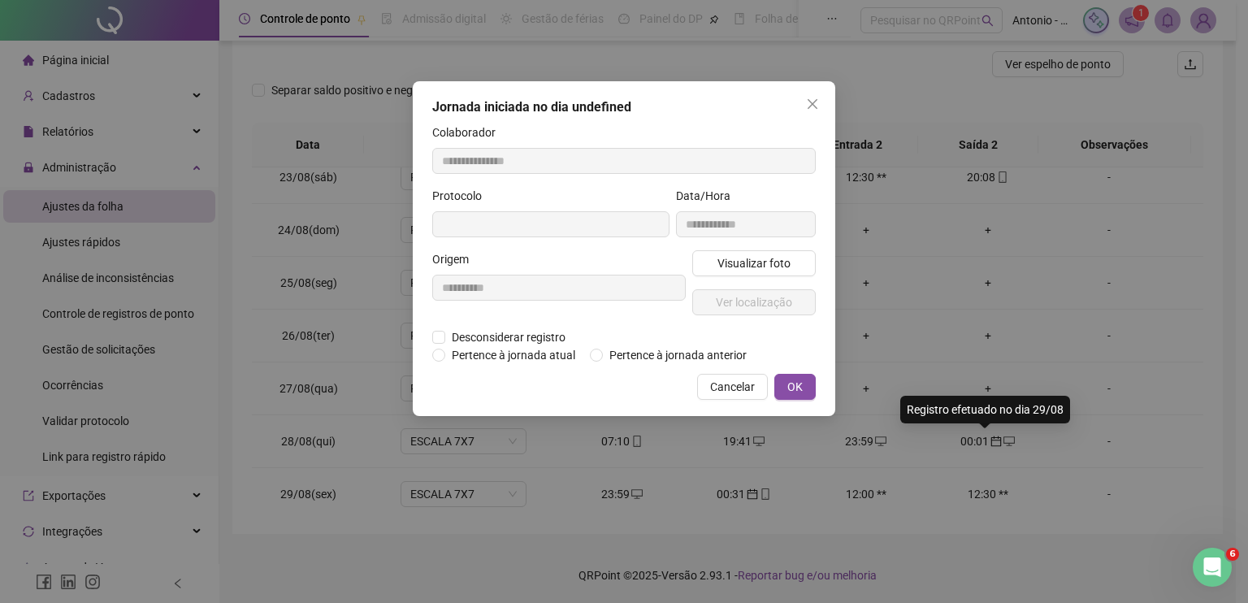
type input "**********"
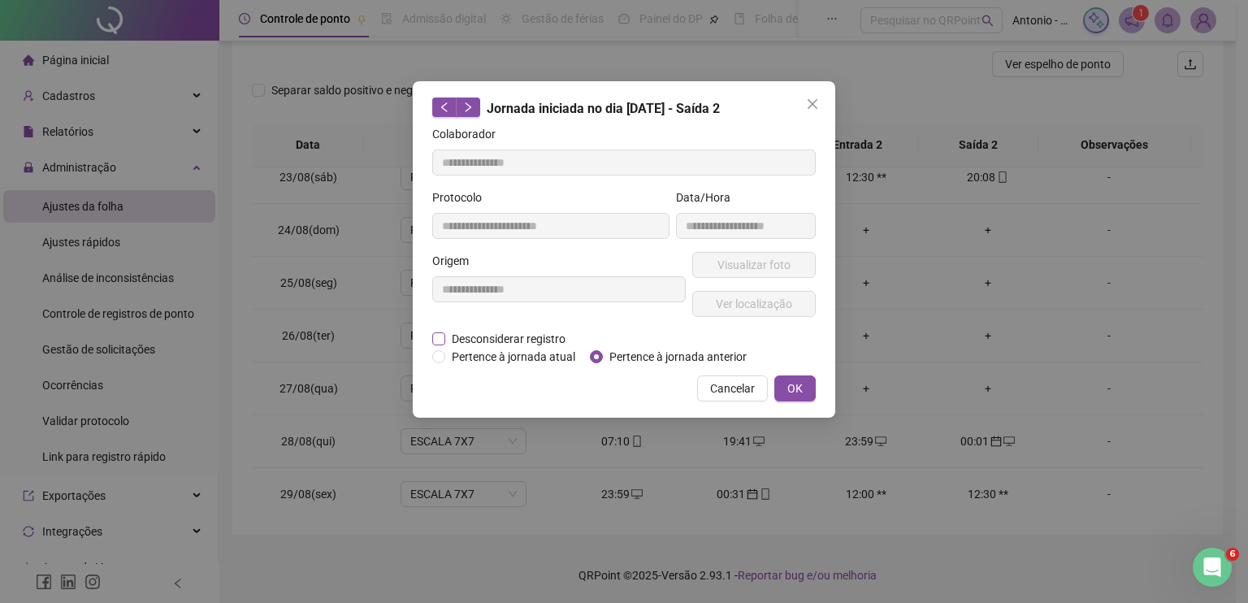
click at [451, 337] on span "Desconsiderar registro" at bounding box center [508, 339] width 127 height 18
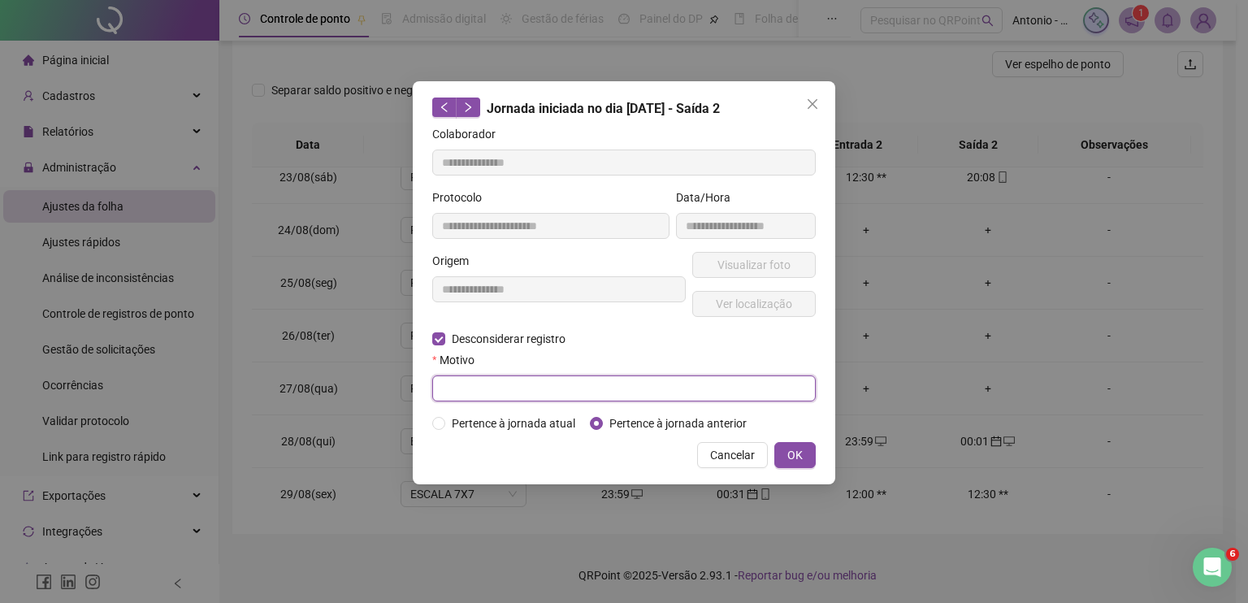
click at [491, 390] on input "text" at bounding box center [623, 388] width 383 height 26
type input "****"
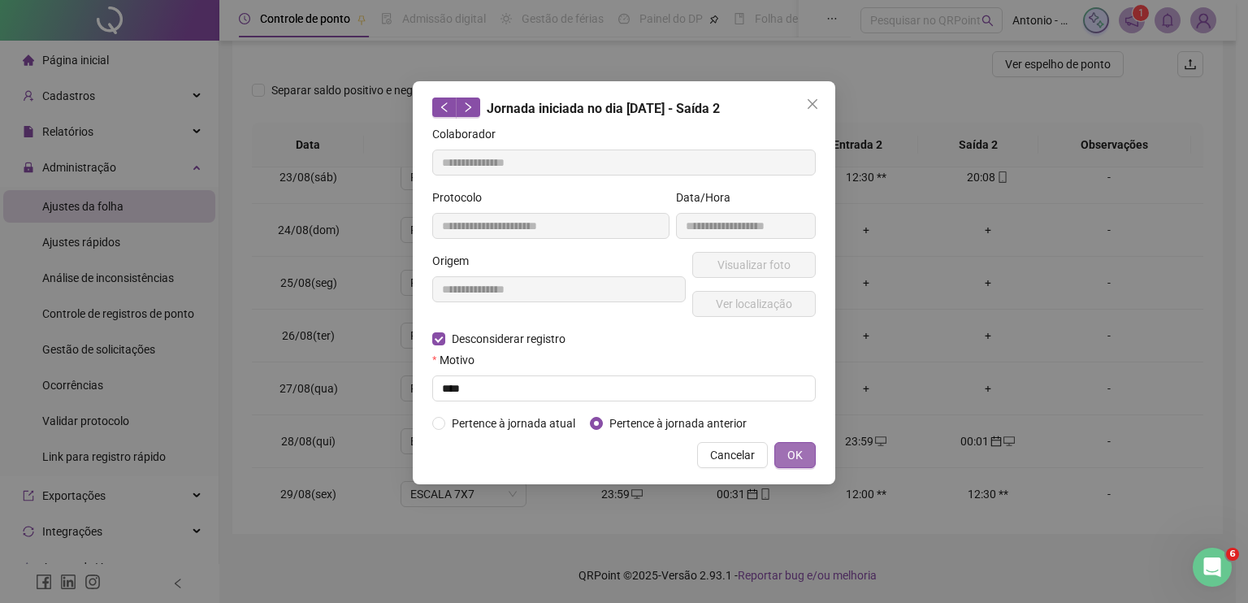
click at [794, 453] on span "OK" at bounding box center [794, 455] width 15 height 18
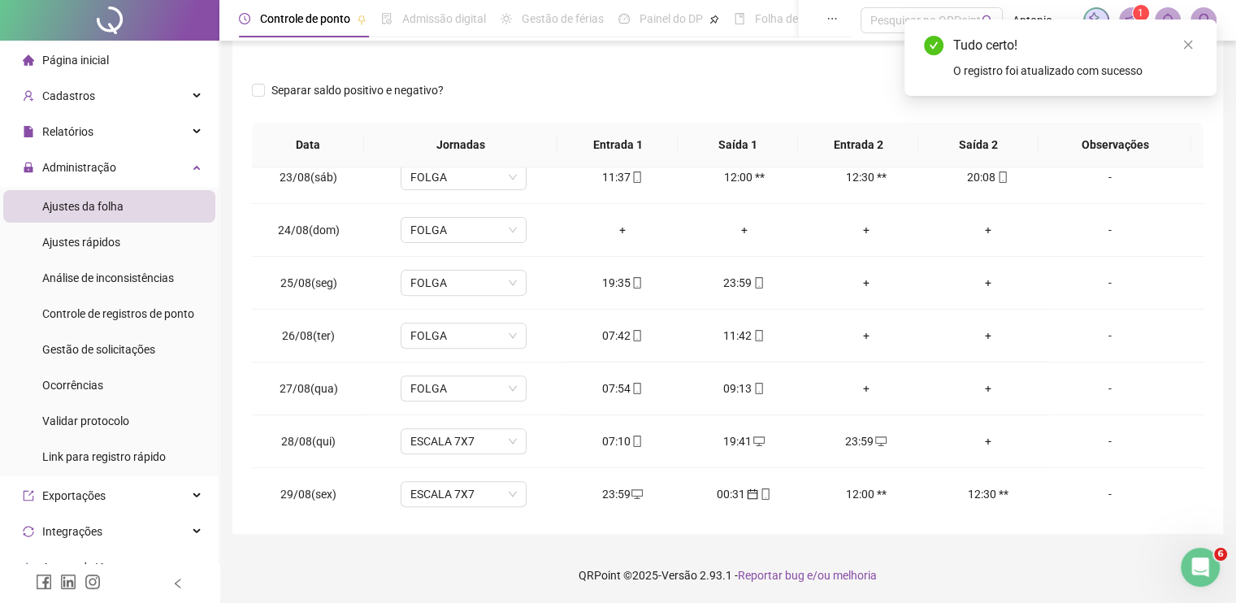
click at [1219, 217] on div "**********" at bounding box center [727, 189] width 990 height 687
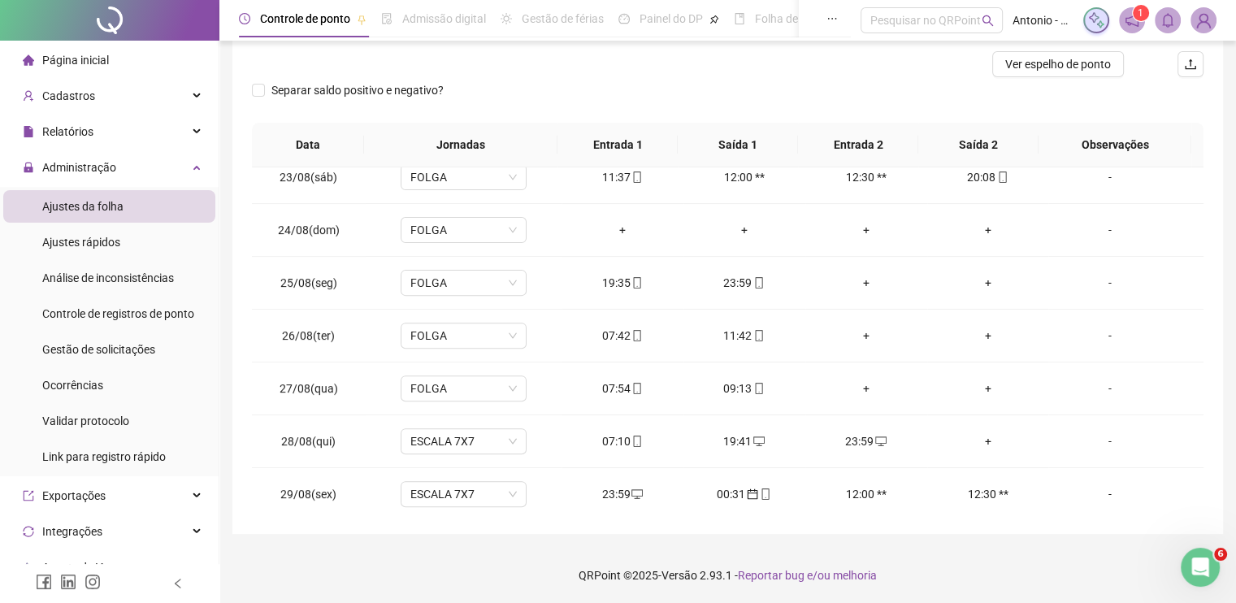
scroll to position [126, 0]
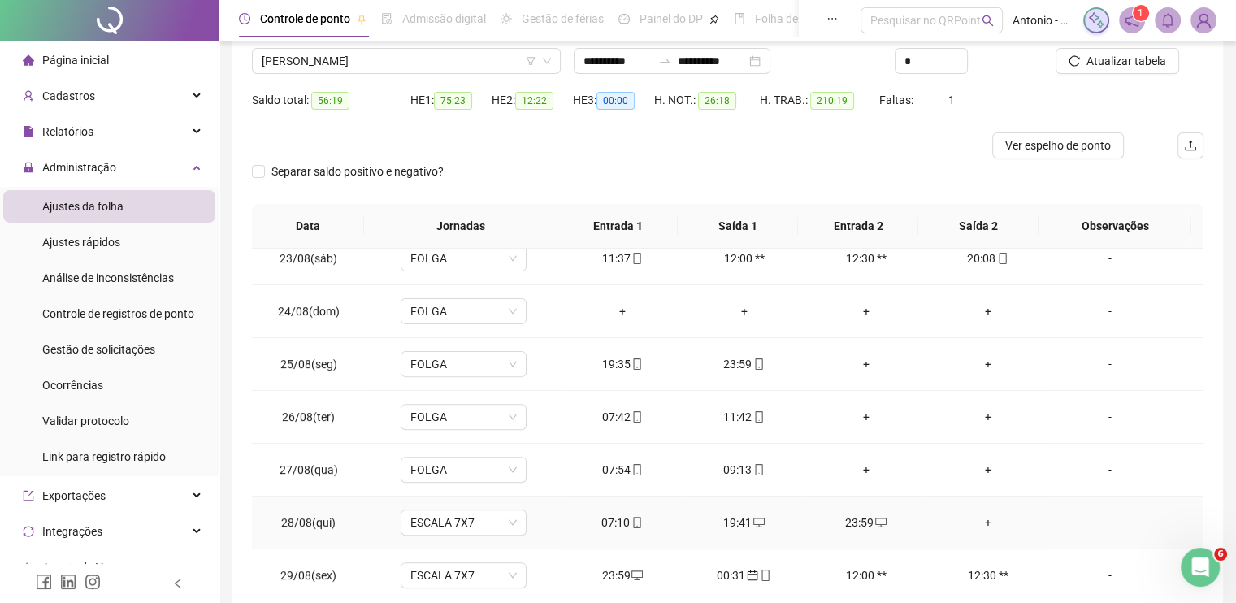
click at [977, 519] on div "+" at bounding box center [988, 522] width 96 height 18
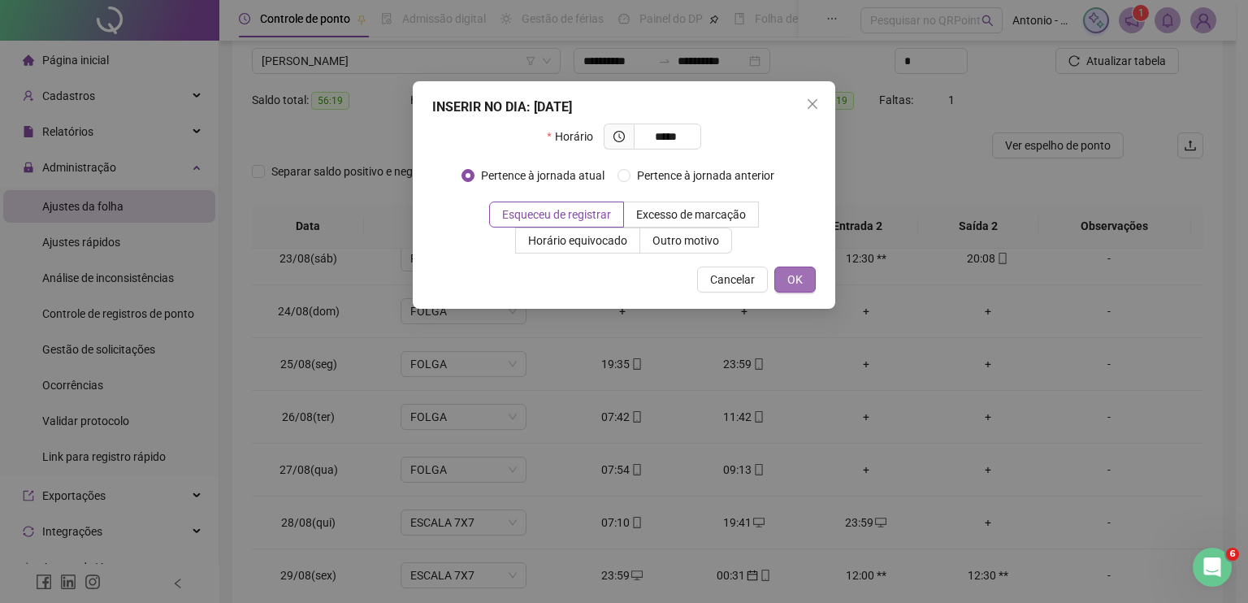
type input "*****"
click at [788, 288] on button "OK" at bounding box center [794, 279] width 41 height 26
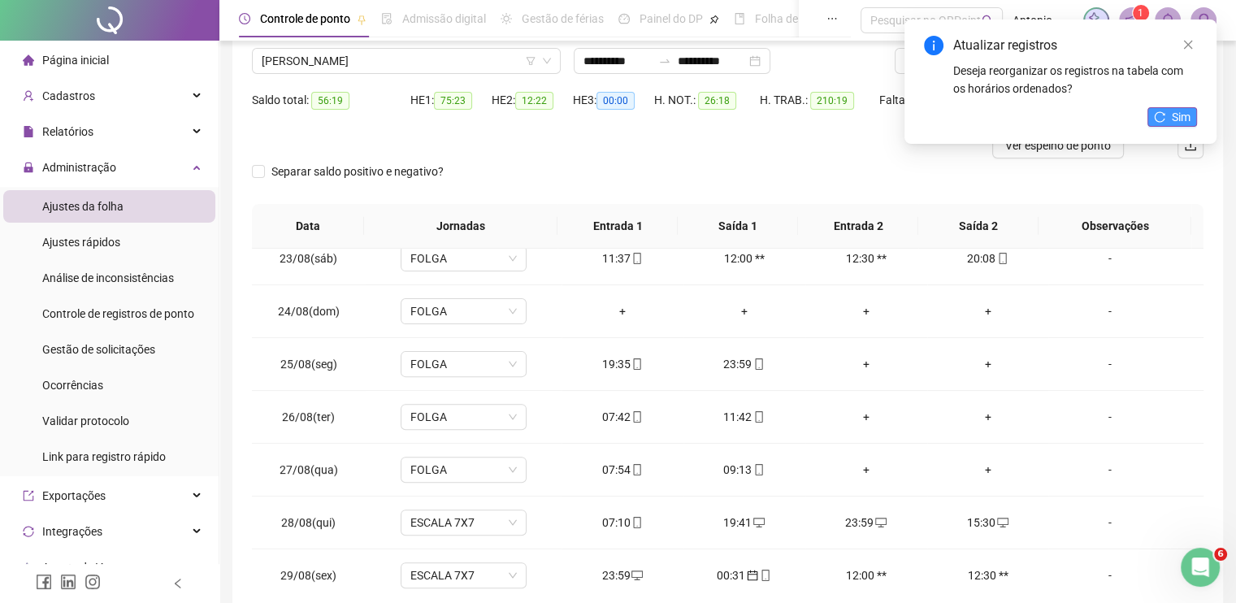
click at [1173, 113] on span "Sim" at bounding box center [1180, 117] width 19 height 18
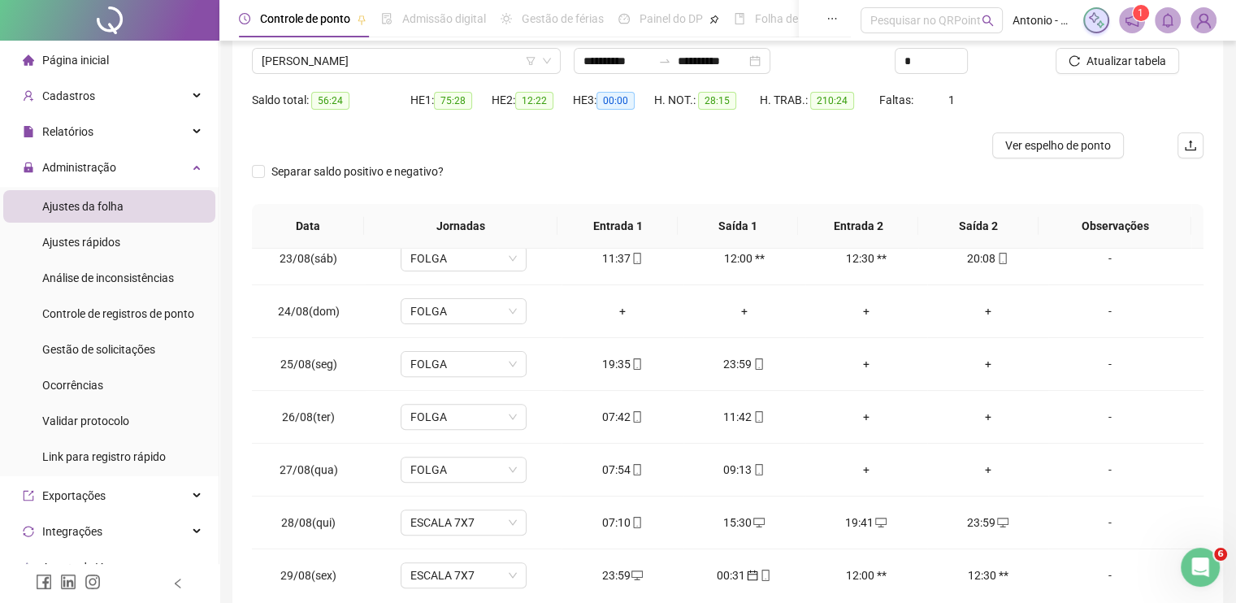
scroll to position [207, 0]
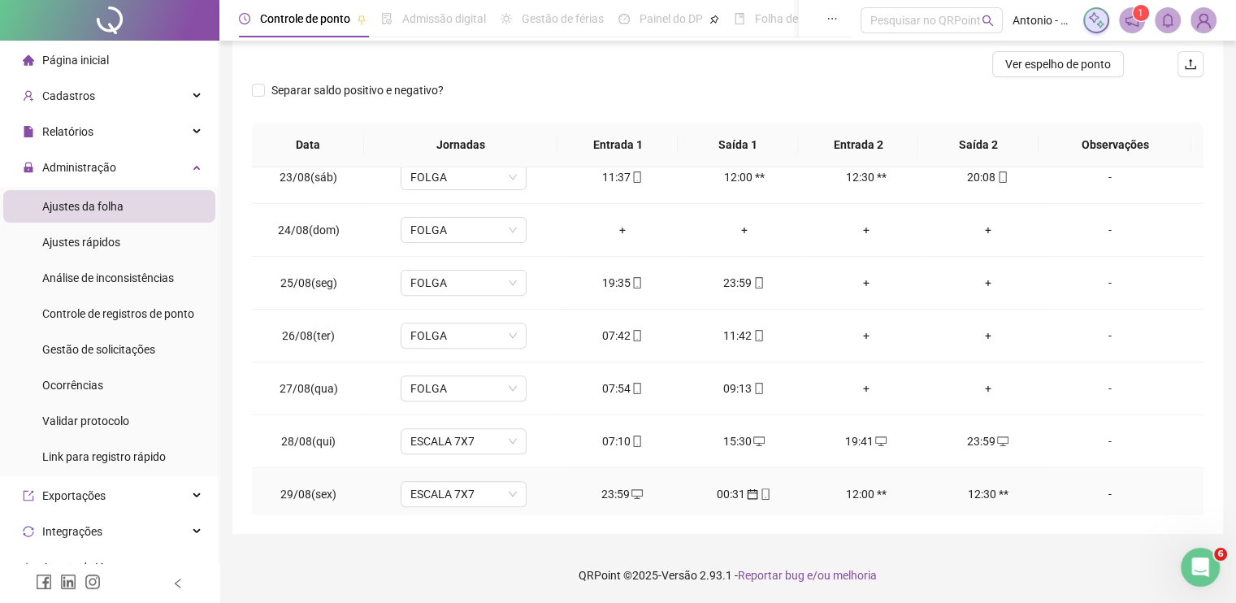
click at [1099, 491] on div "-" at bounding box center [1109, 494] width 96 height 18
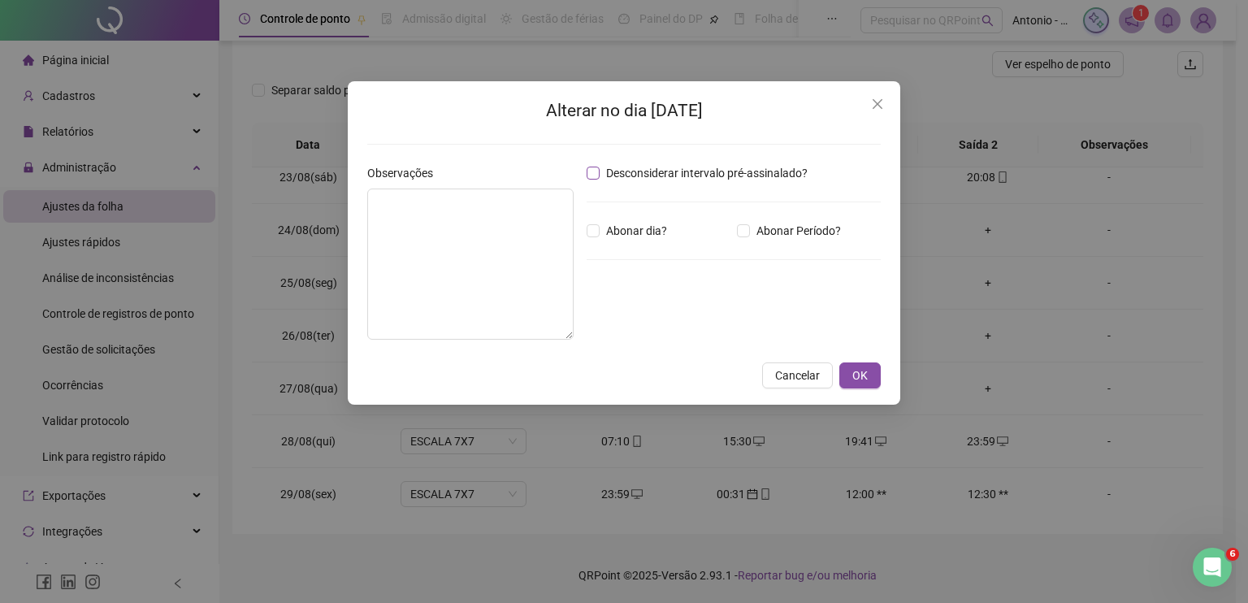
click at [665, 172] on span "Desconsiderar intervalo pré-assinalado?" at bounding box center [707, 173] width 214 height 18
click at [858, 374] on span "OK" at bounding box center [859, 375] width 15 height 18
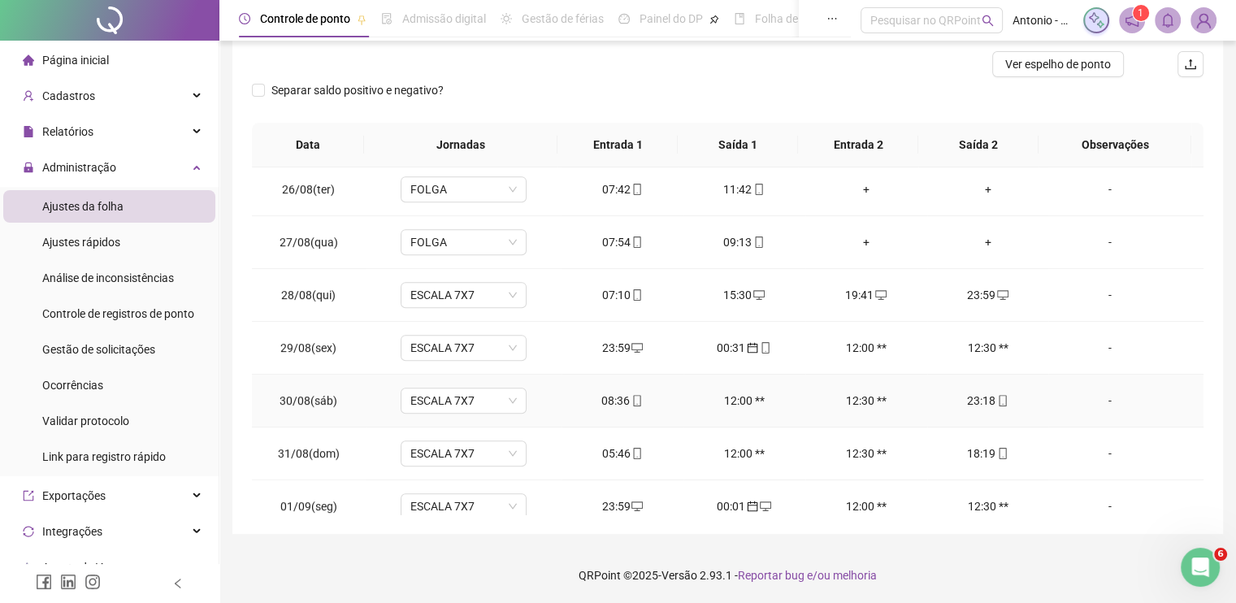
scroll to position [812, 0]
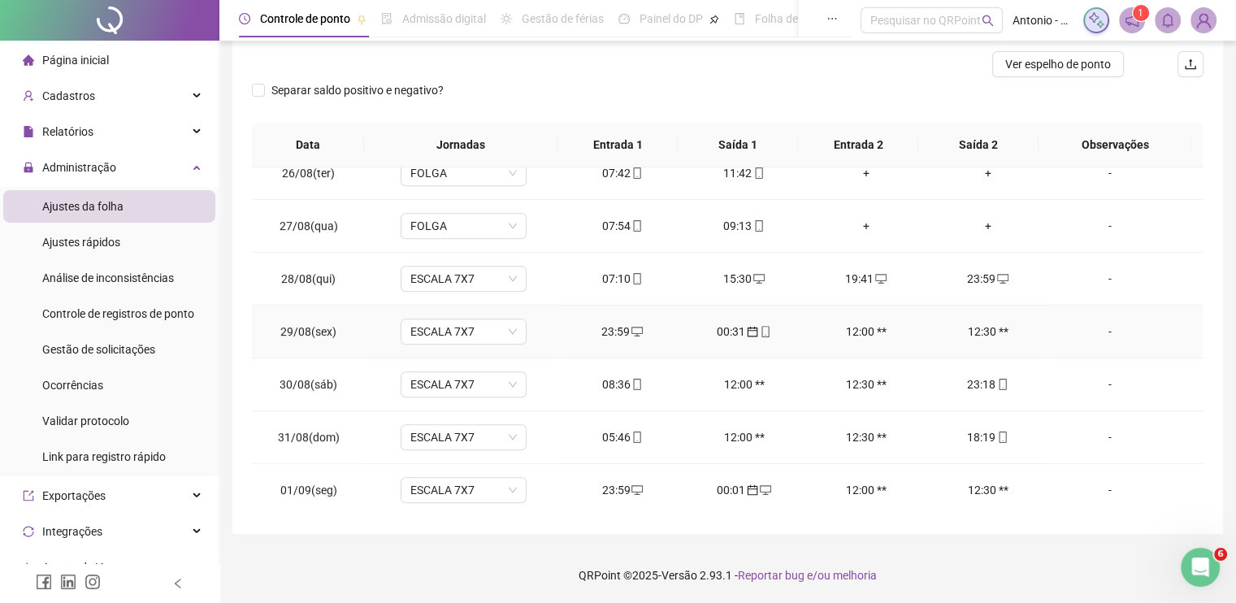
click at [1095, 328] on div "-" at bounding box center [1109, 332] width 96 height 18
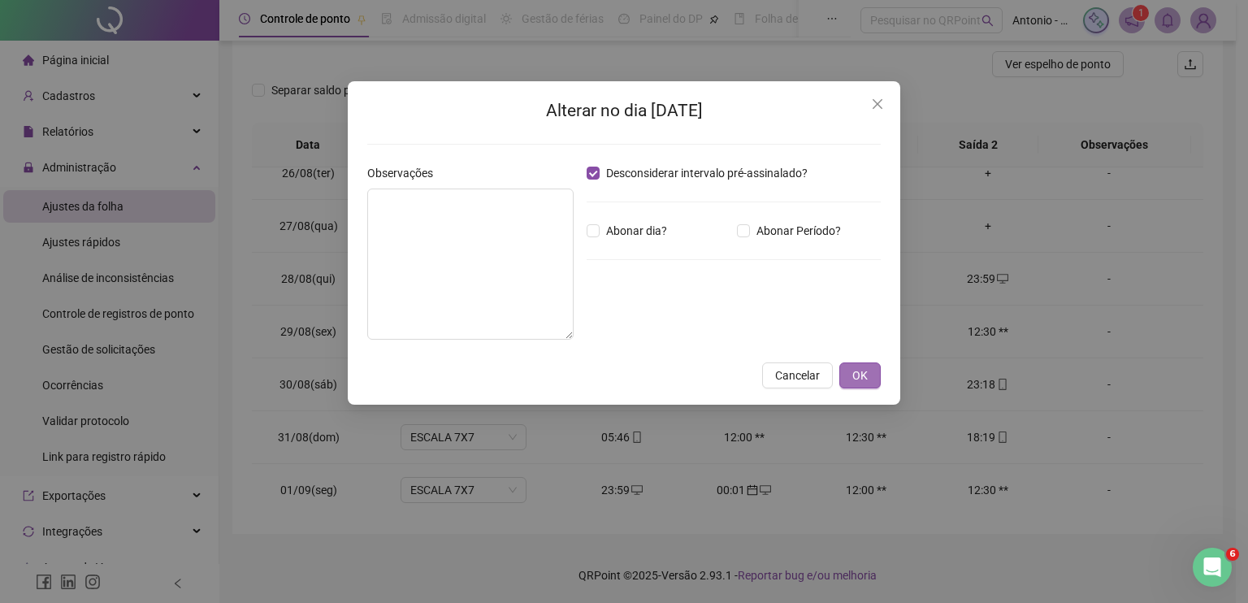
click at [864, 376] on span "OK" at bounding box center [859, 375] width 15 height 18
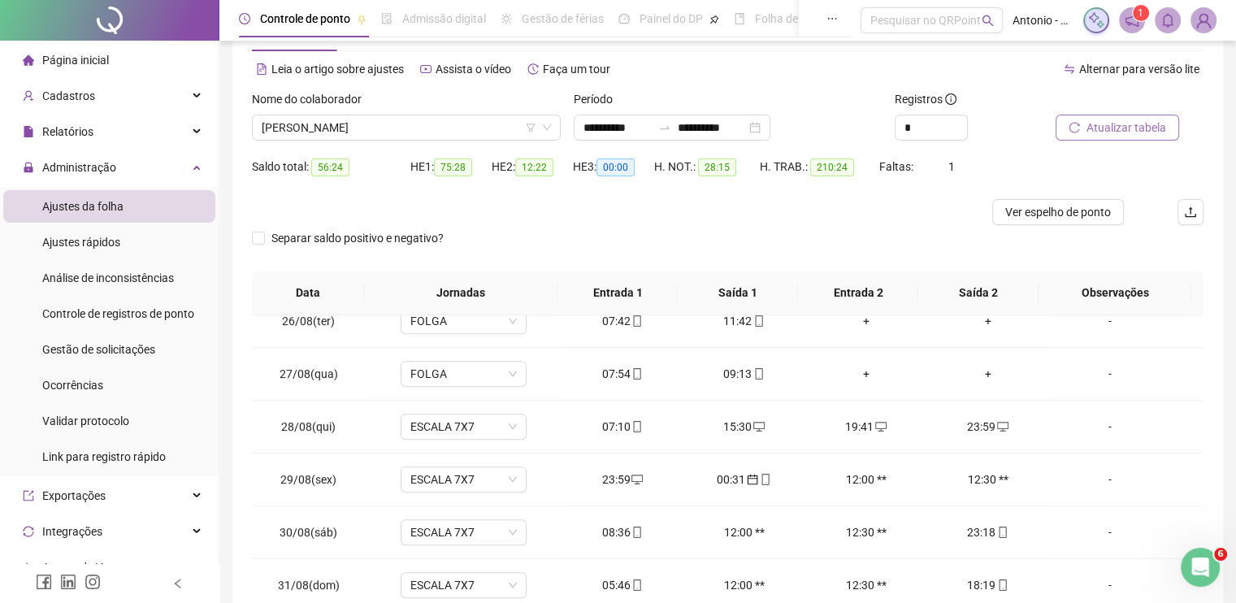
scroll to position [45, 0]
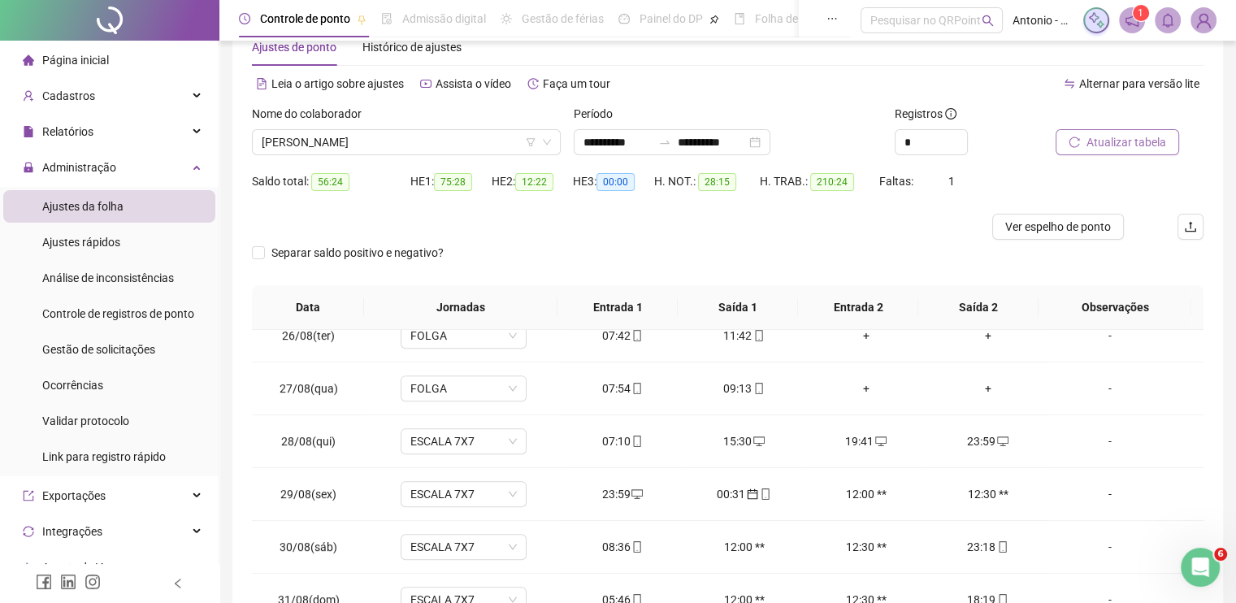
click at [1147, 144] on span "Atualizar tabela" at bounding box center [1126, 142] width 80 height 18
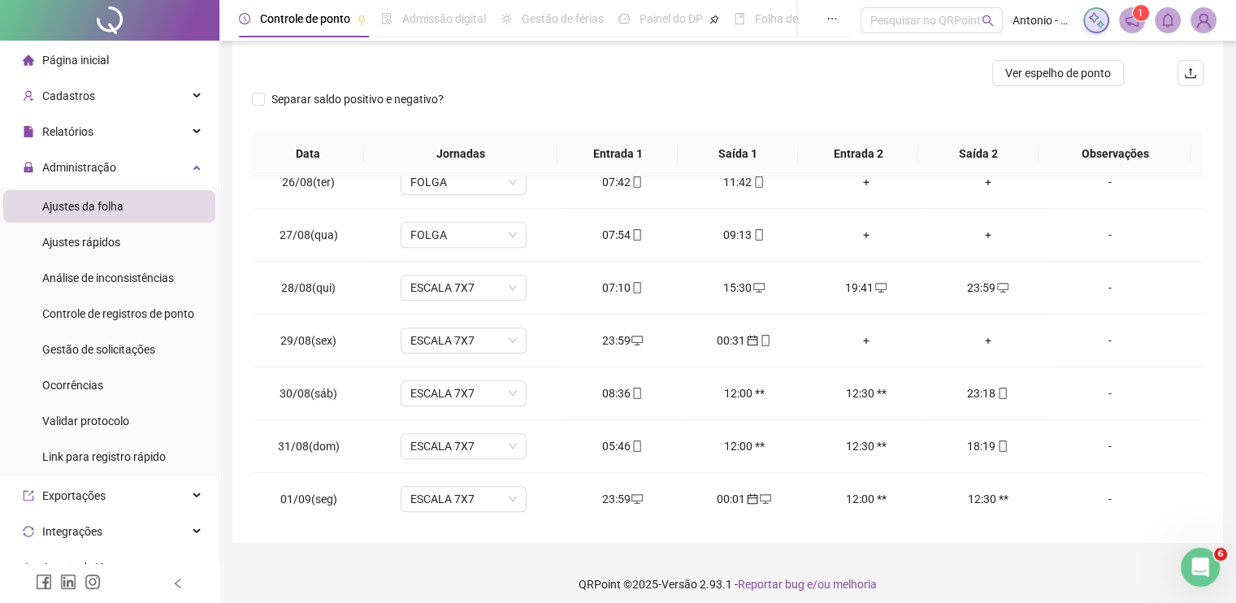
scroll to position [207, 0]
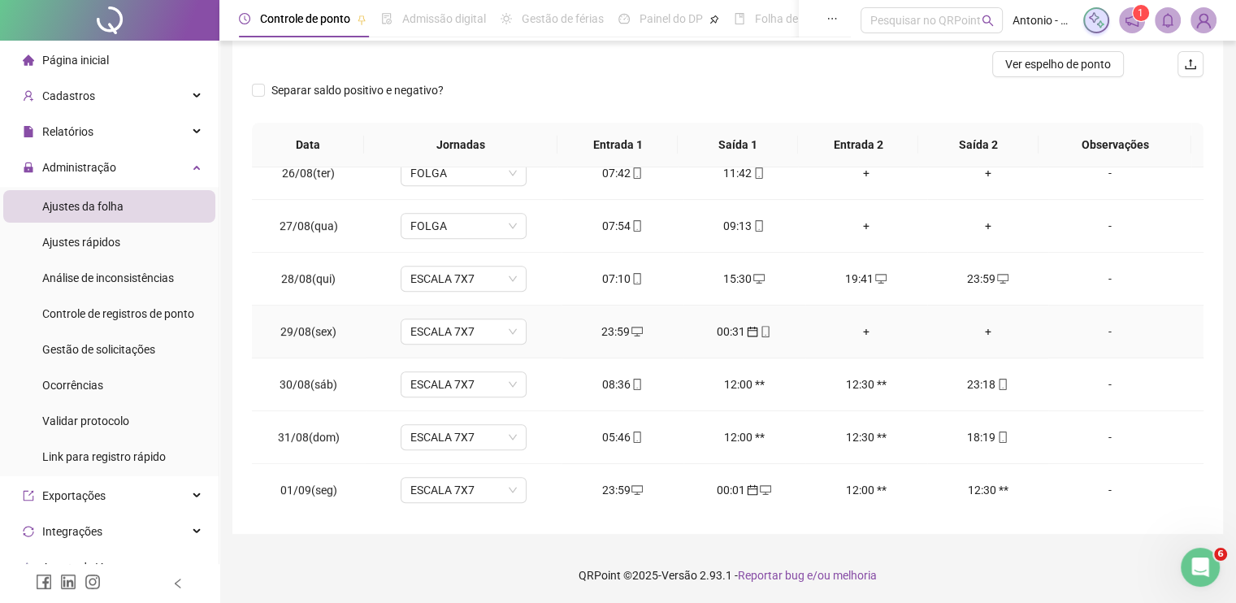
click at [735, 324] on div "00:31" at bounding box center [744, 332] width 96 height 18
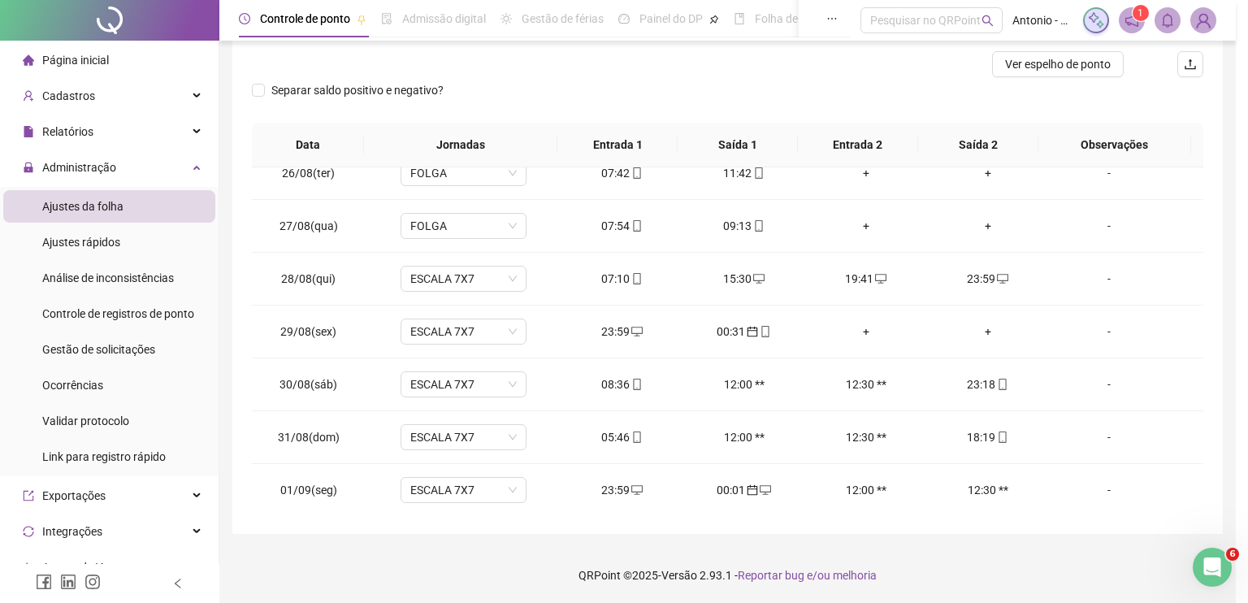
type input "**********"
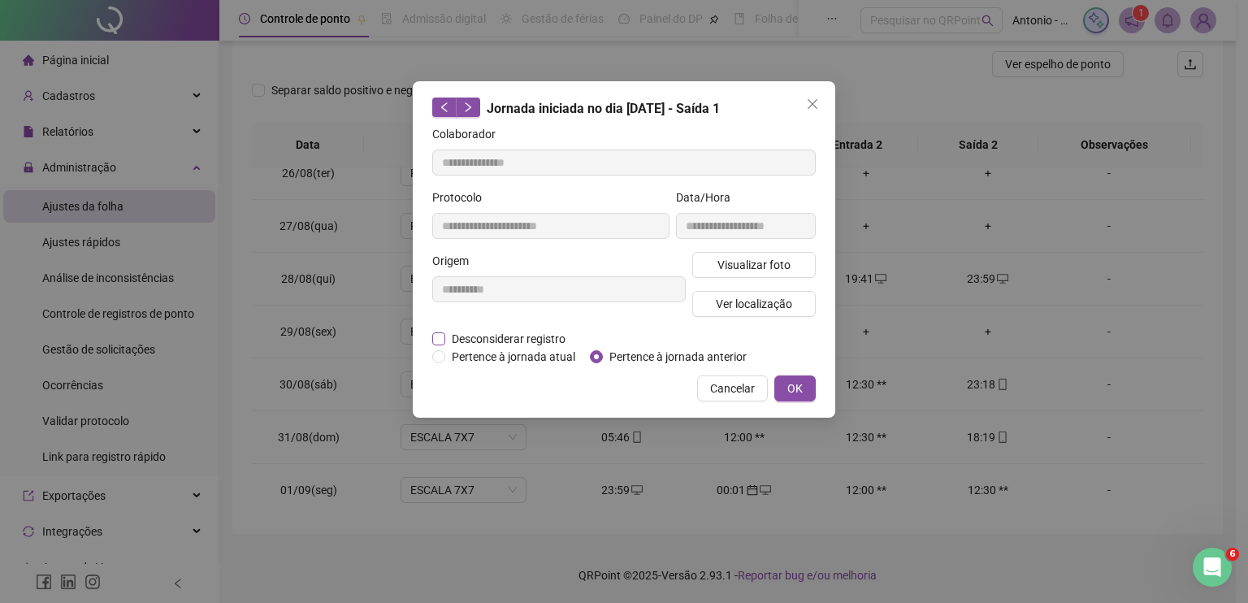
click at [494, 334] on span "Desconsiderar registro" at bounding box center [508, 339] width 127 height 18
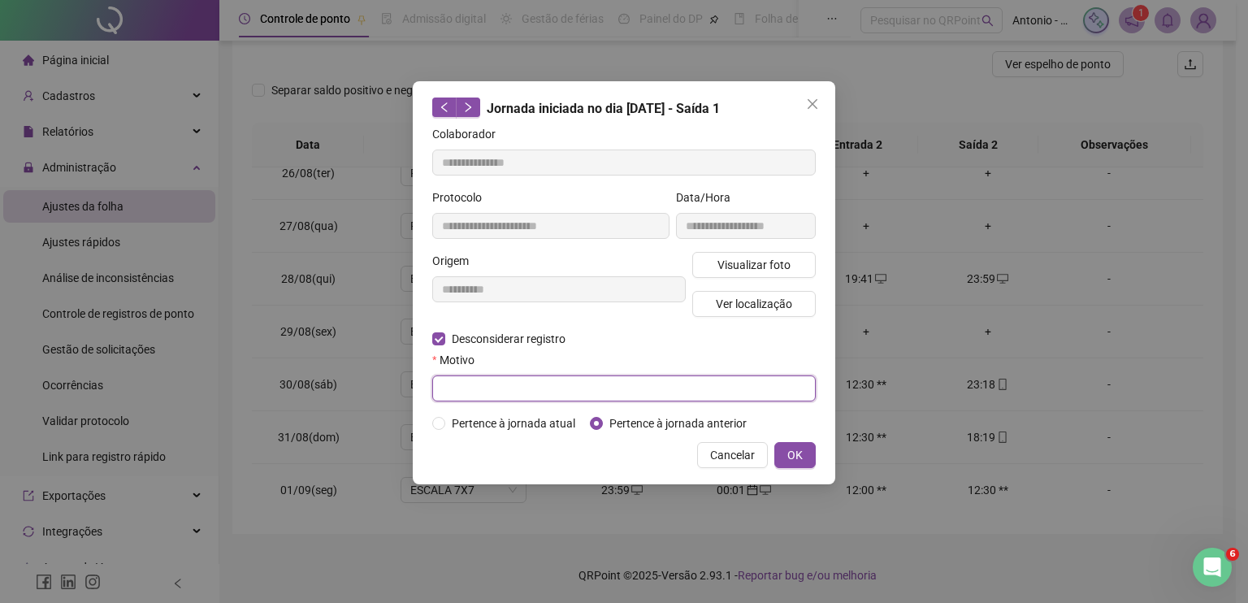
click at [494, 394] on input "text" at bounding box center [623, 388] width 383 height 26
type input "****"
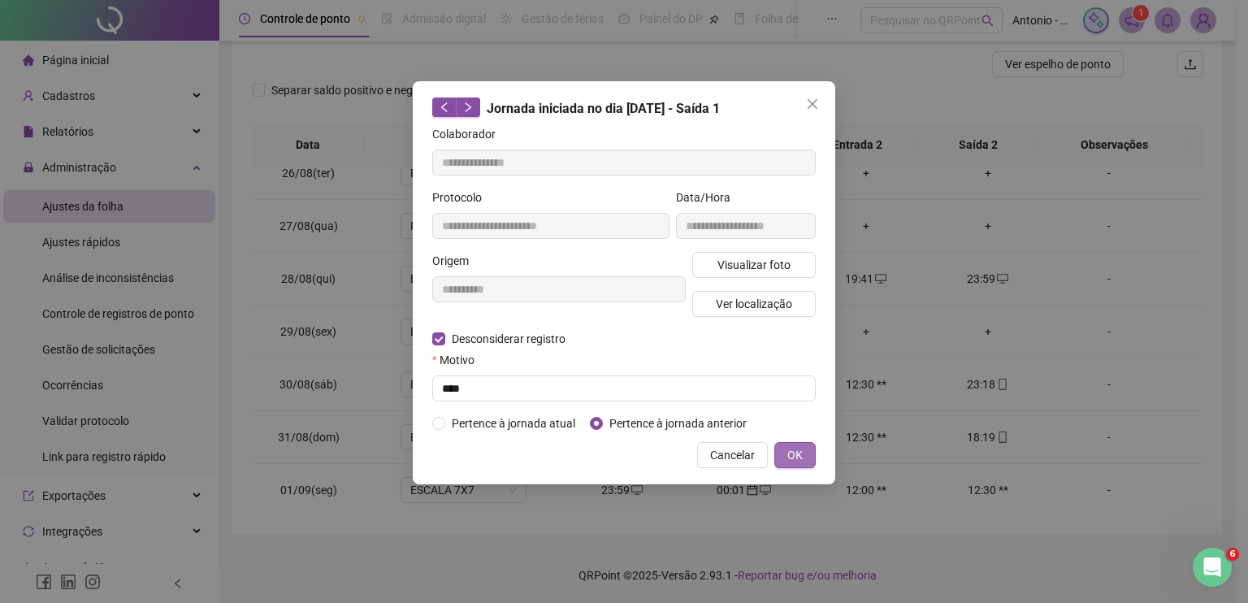
click at [798, 451] on span "OK" at bounding box center [794, 455] width 15 height 18
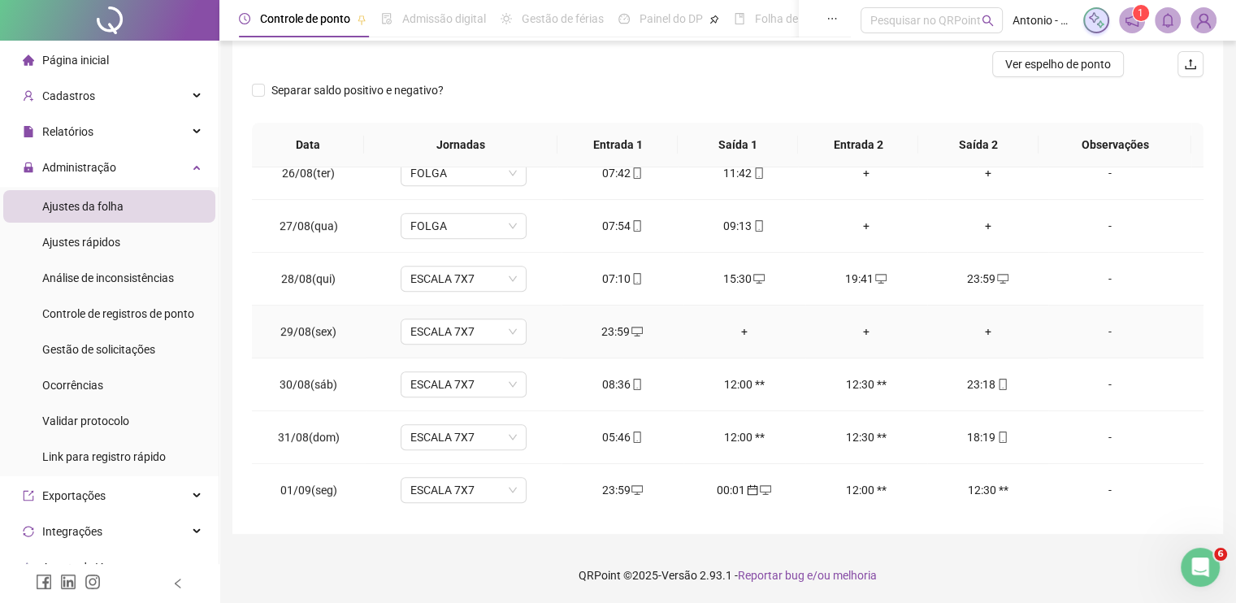
click at [980, 328] on div "+" at bounding box center [988, 332] width 96 height 18
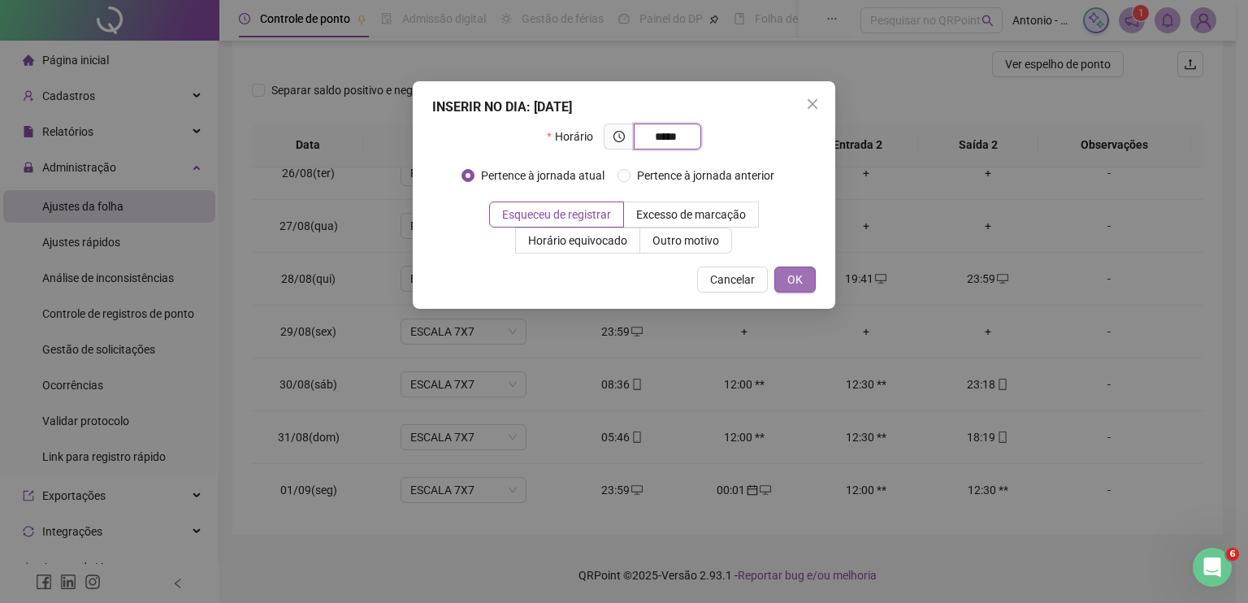
type input "*****"
click at [795, 273] on span "OK" at bounding box center [794, 280] width 15 height 18
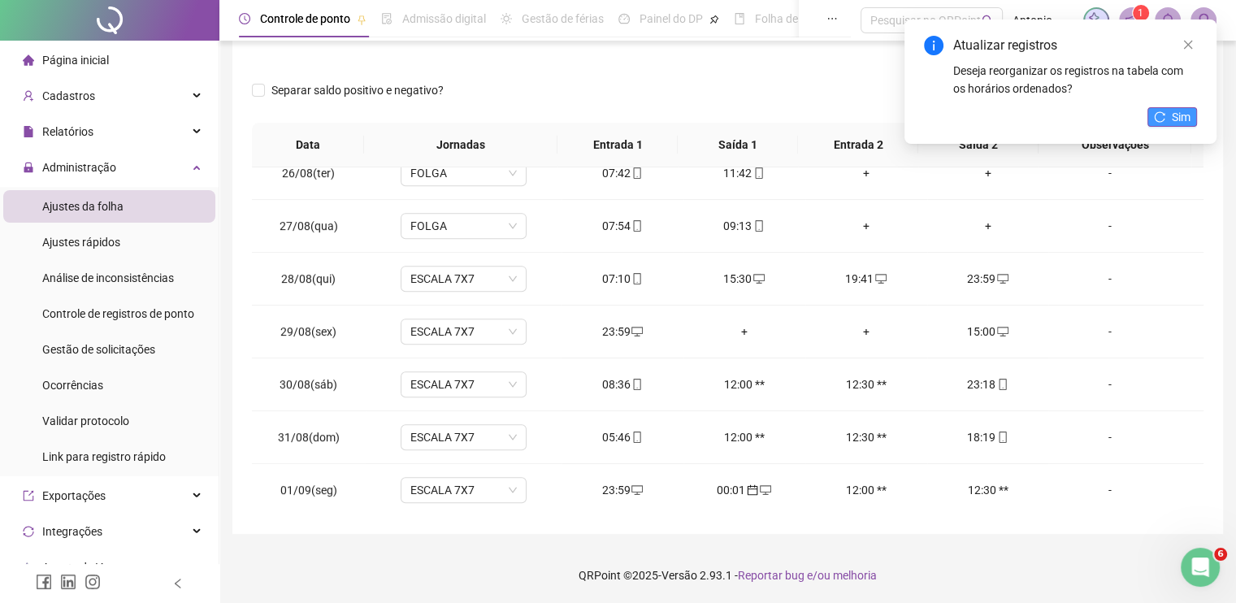
click at [1180, 112] on span "Sim" at bounding box center [1180, 117] width 19 height 18
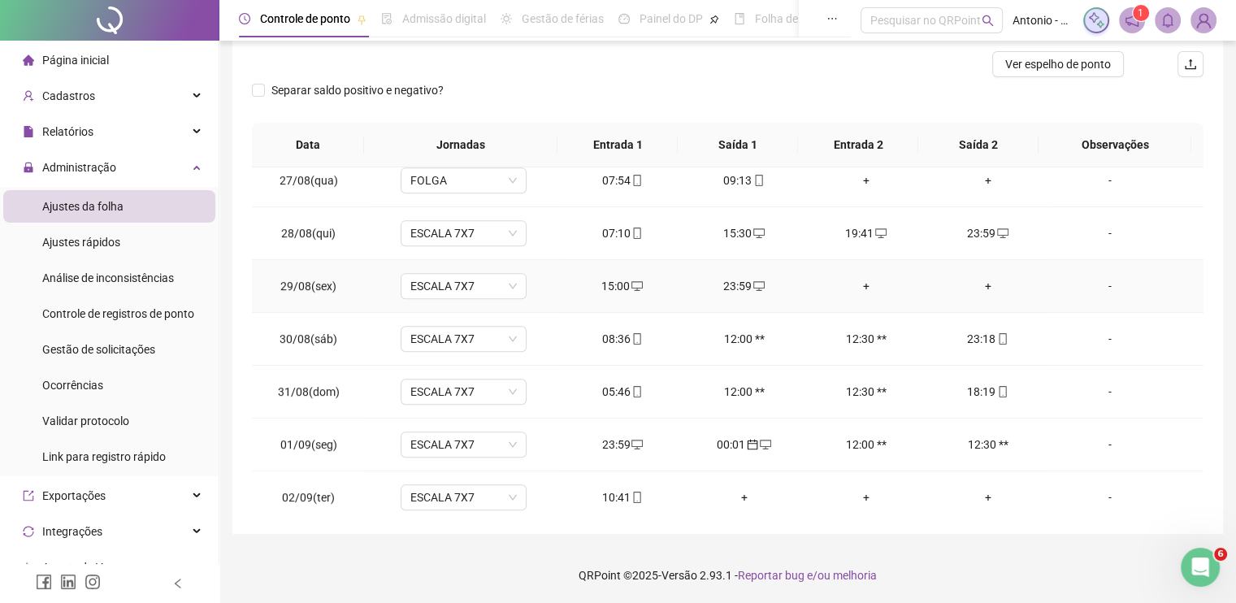
scroll to position [894, 0]
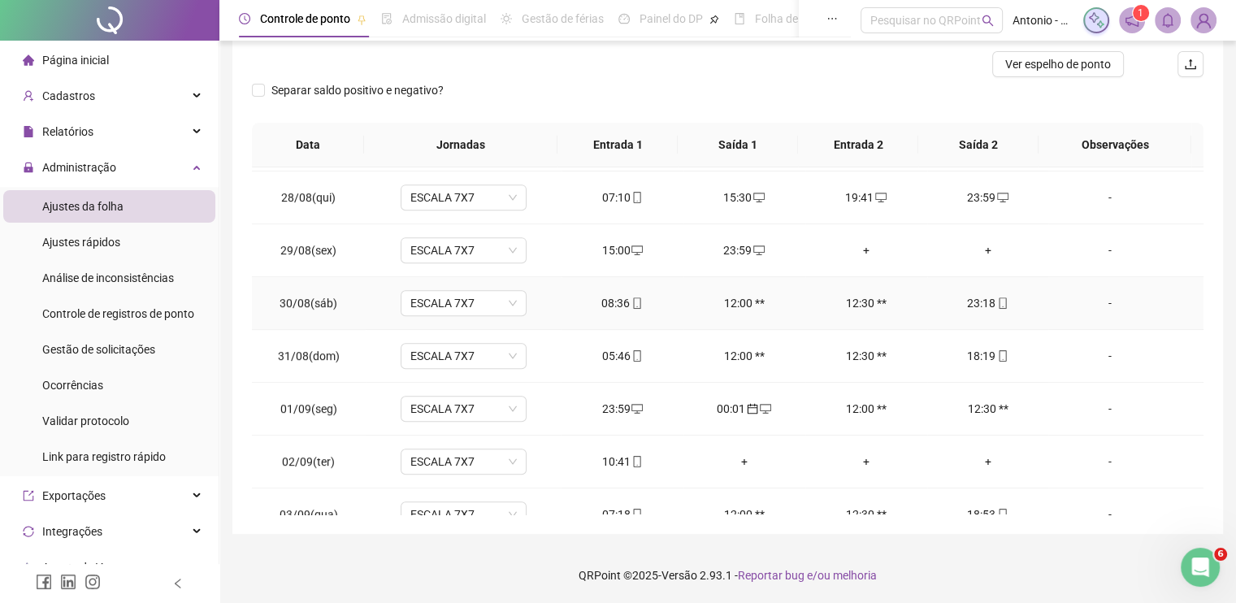
click at [1100, 300] on div "-" at bounding box center [1109, 303] width 96 height 18
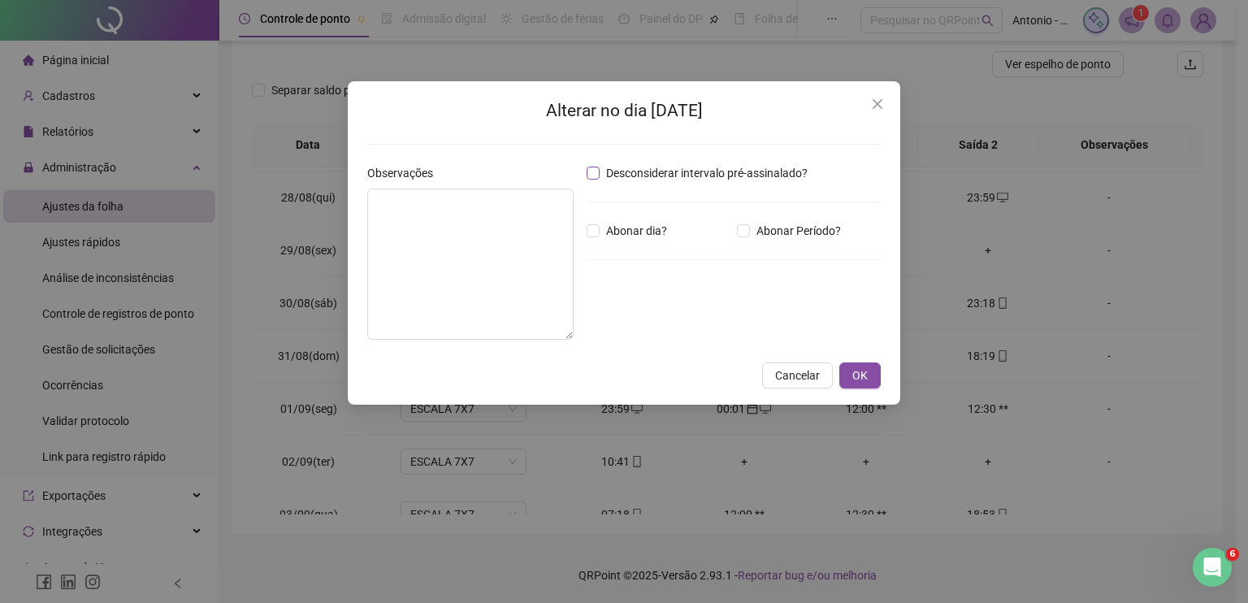
click at [616, 175] on span "Desconsiderar intervalo pré-assinalado?" at bounding box center [707, 173] width 214 height 18
click at [864, 380] on span "OK" at bounding box center [859, 375] width 15 height 18
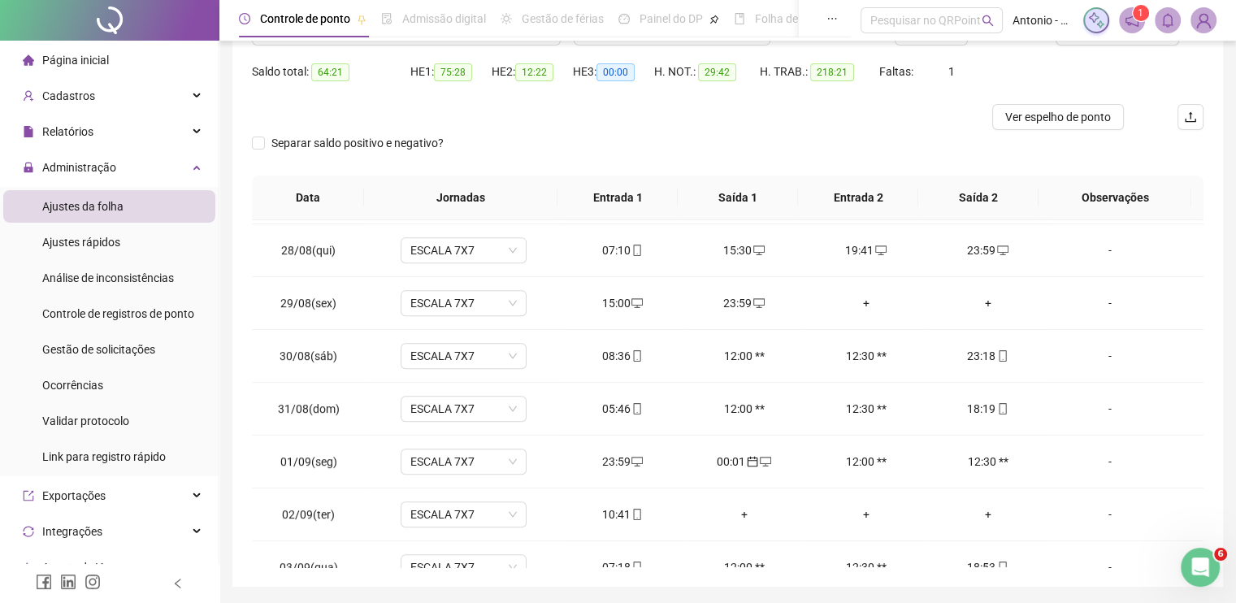
scroll to position [126, 0]
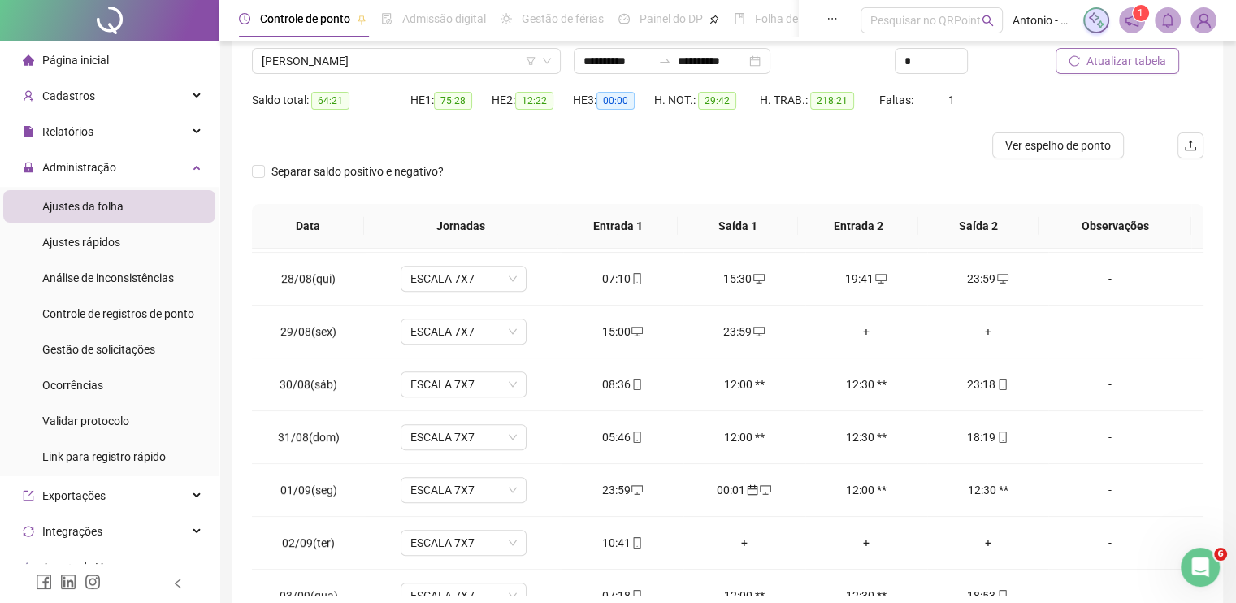
click at [1098, 62] on span "Atualizar tabela" at bounding box center [1126, 61] width 80 height 18
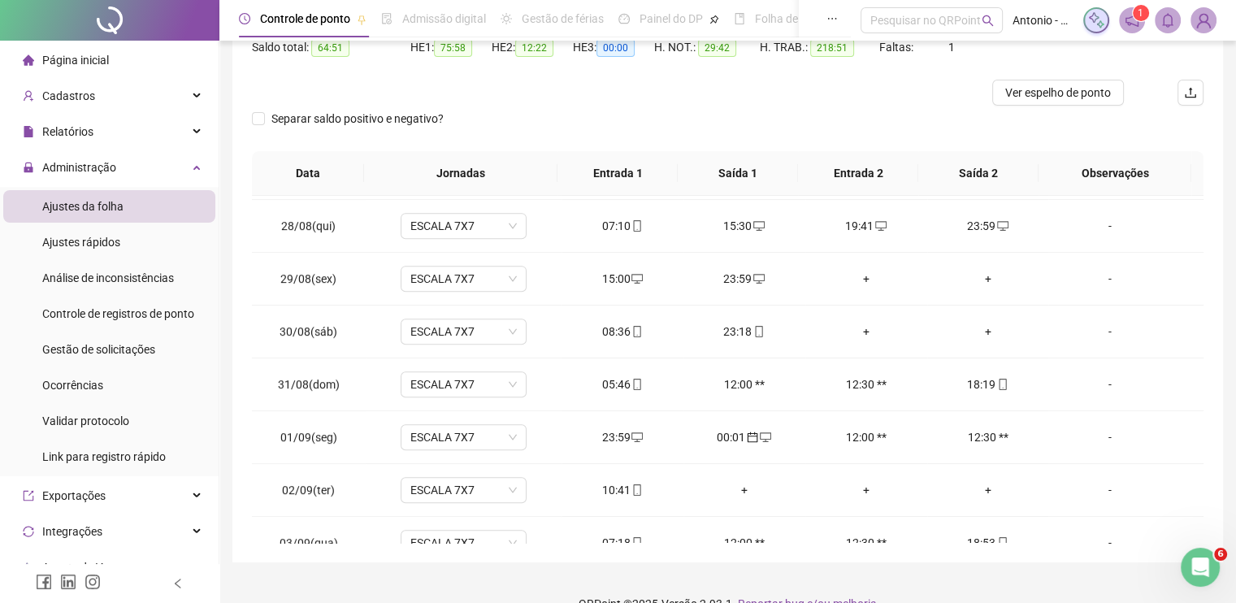
scroll to position [207, 0]
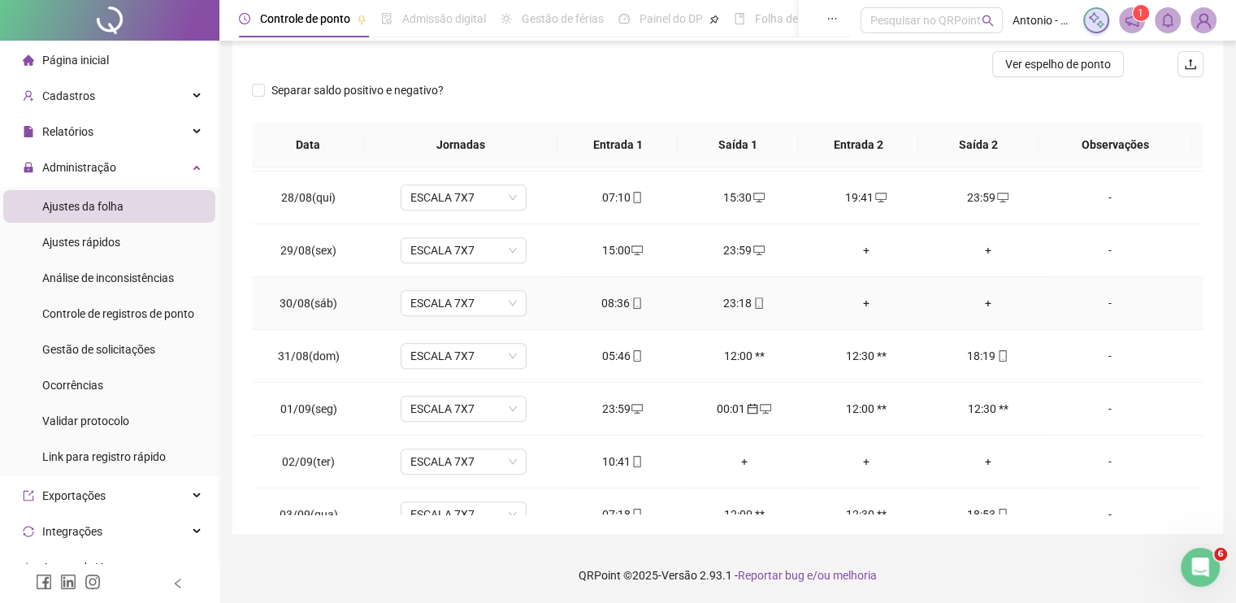
click at [1107, 298] on div "-" at bounding box center [1109, 303] width 96 height 18
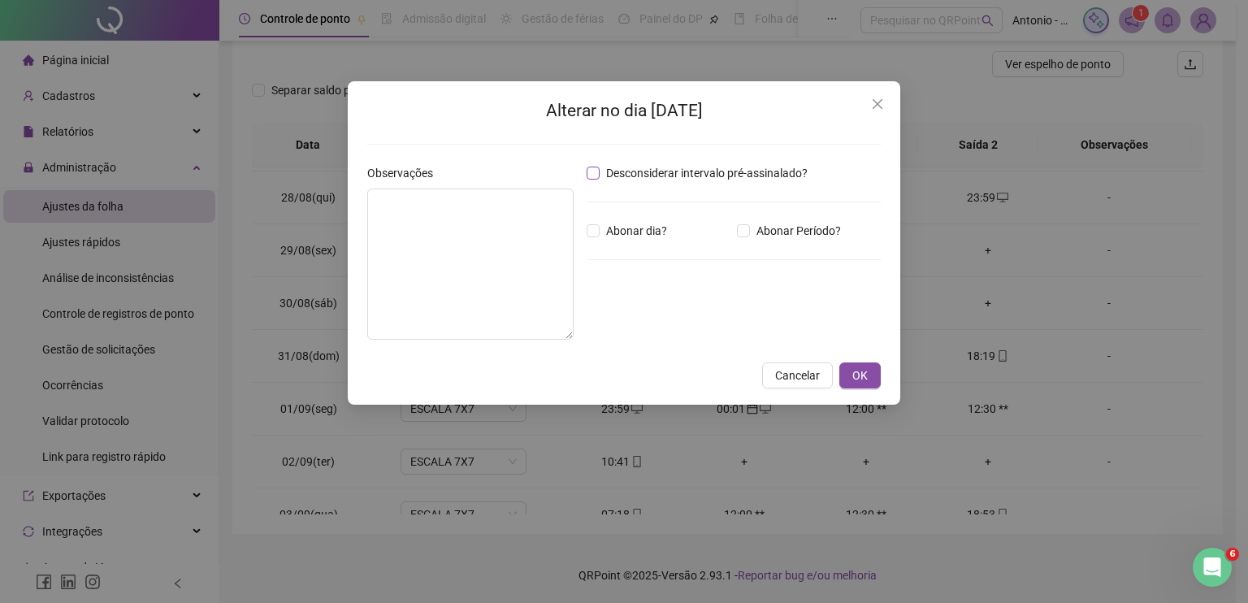
click at [676, 175] on span "Desconsiderar intervalo pré-assinalado?" at bounding box center [707, 173] width 214 height 18
click at [871, 383] on button "OK" at bounding box center [859, 375] width 41 height 26
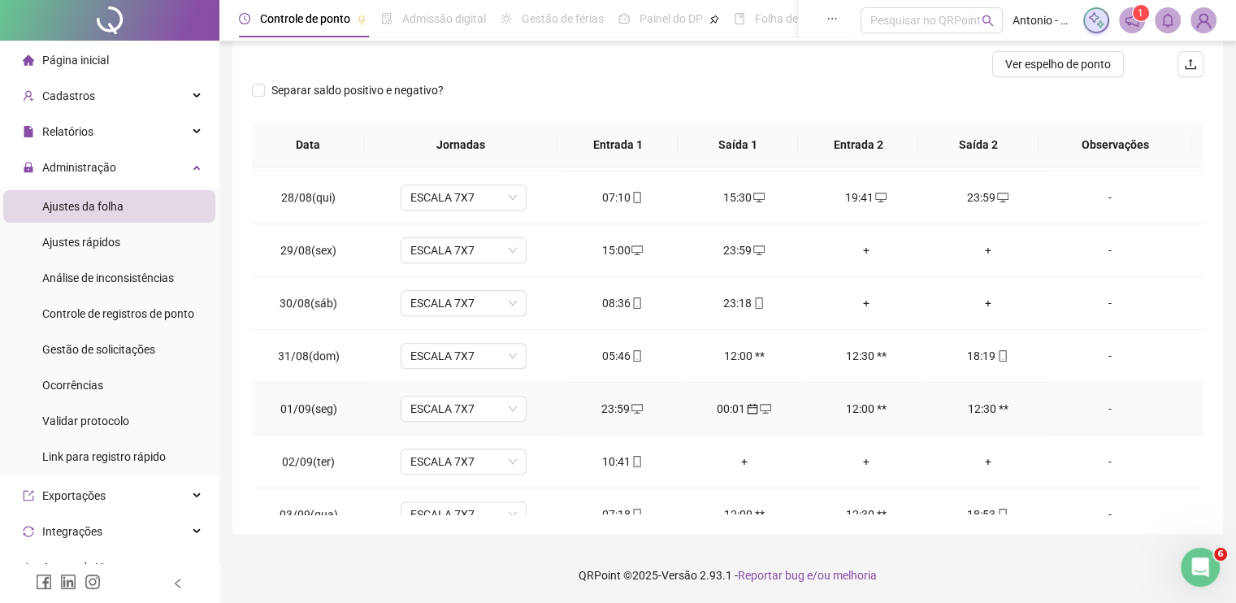
click at [1098, 407] on div "-" at bounding box center [1109, 409] width 96 height 18
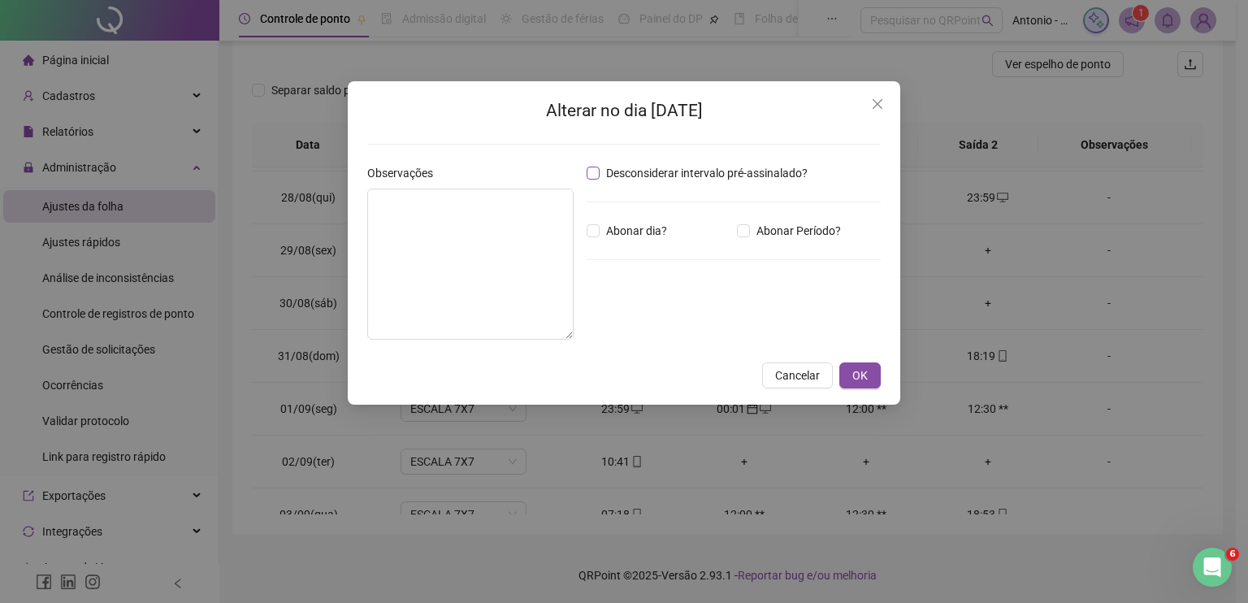
click at [751, 176] on span "Desconsiderar intervalo pré-assinalado?" at bounding box center [707, 173] width 214 height 18
click at [865, 379] on span "OK" at bounding box center [859, 375] width 15 height 18
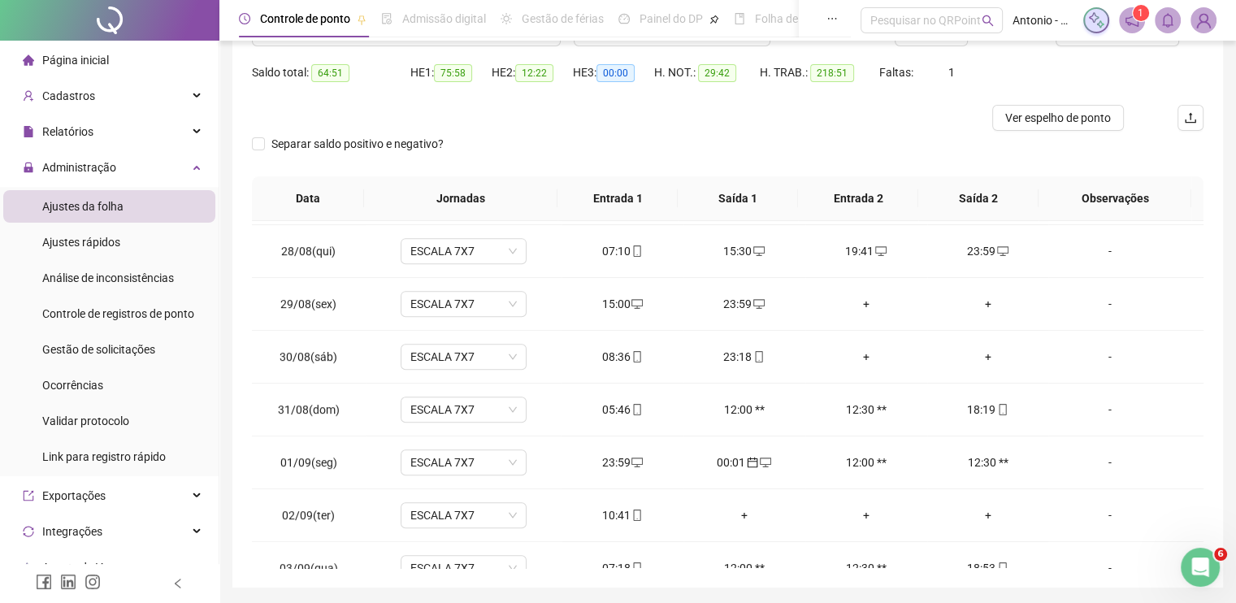
scroll to position [126, 0]
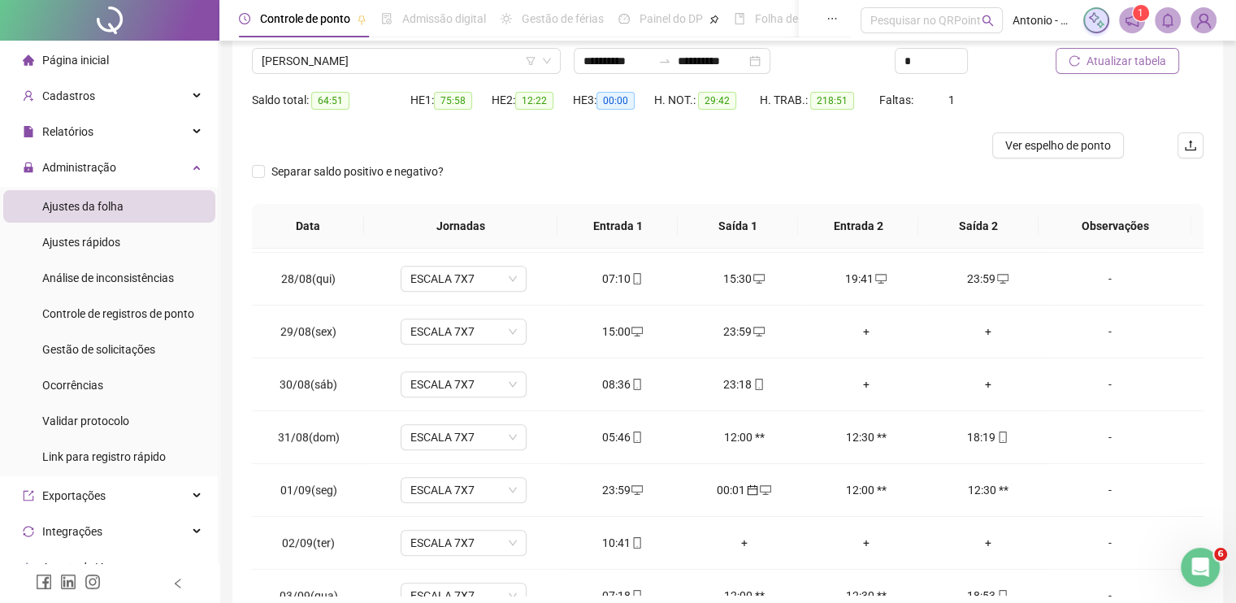
click at [1134, 62] on span "Atualizar tabela" at bounding box center [1126, 61] width 80 height 18
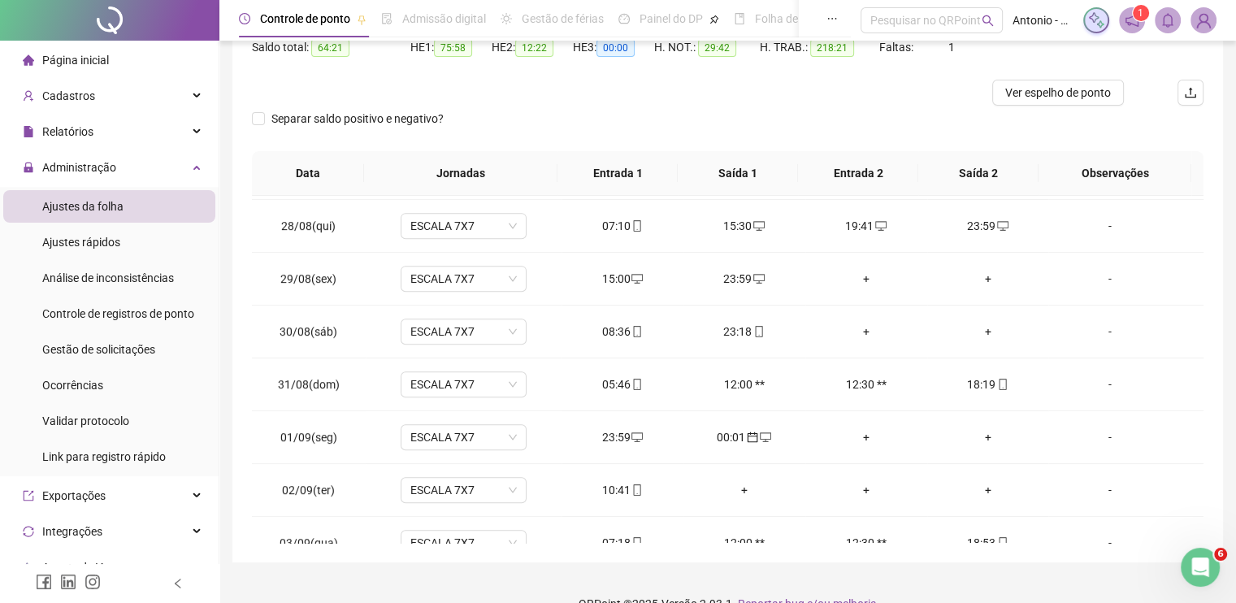
scroll to position [207, 0]
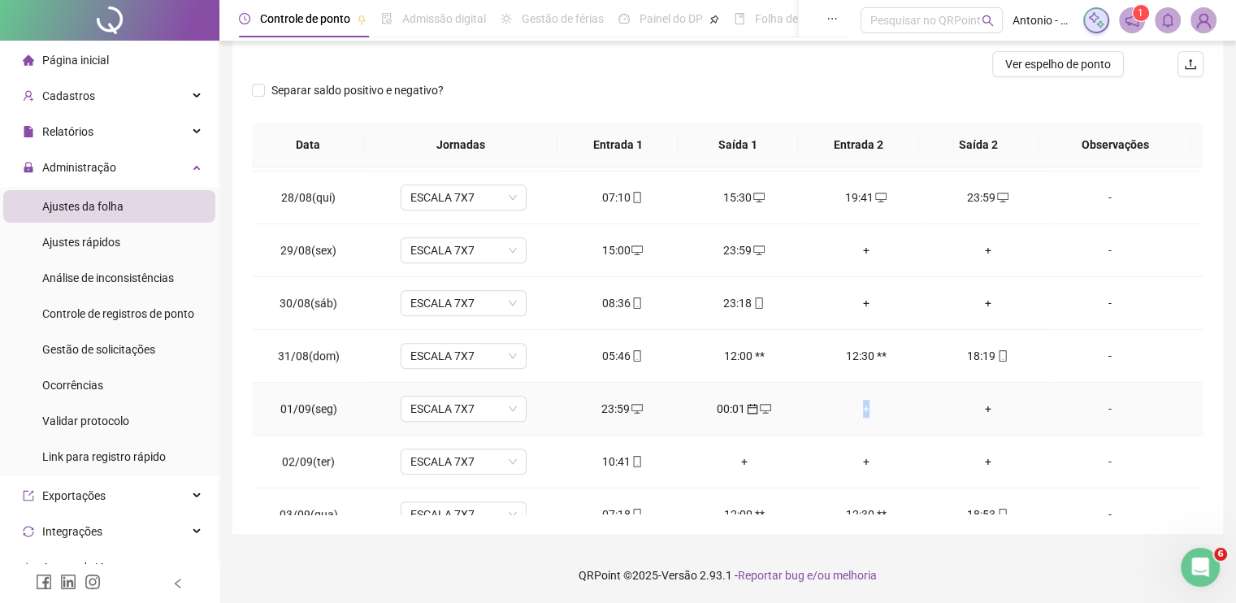
click at [857, 402] on div "+" at bounding box center [866, 409] width 96 height 18
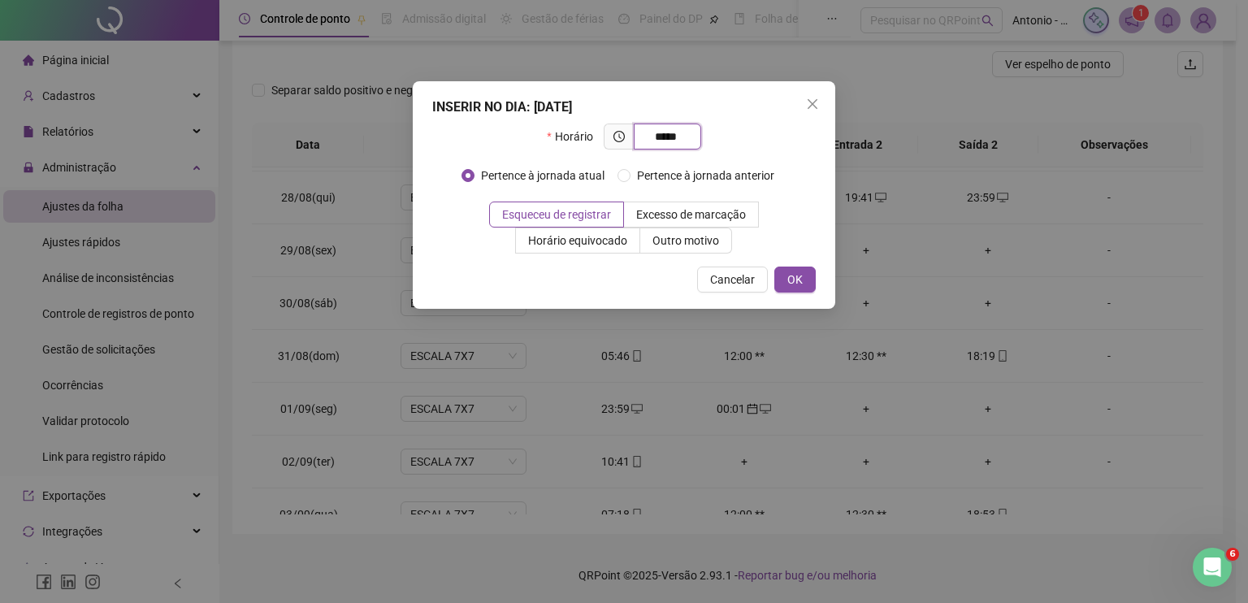
drag, startPoint x: 682, startPoint y: 138, endPoint x: 593, endPoint y: 94, distance: 99.5
click at [609, 116] on div "INSERIR NO DIA : [DATE] Horário ***** Pertence à jornada atual Pertence à jorna…" at bounding box center [624, 194] width 422 height 227
type input "*****"
click at [806, 276] on button "OK" at bounding box center [794, 279] width 41 height 26
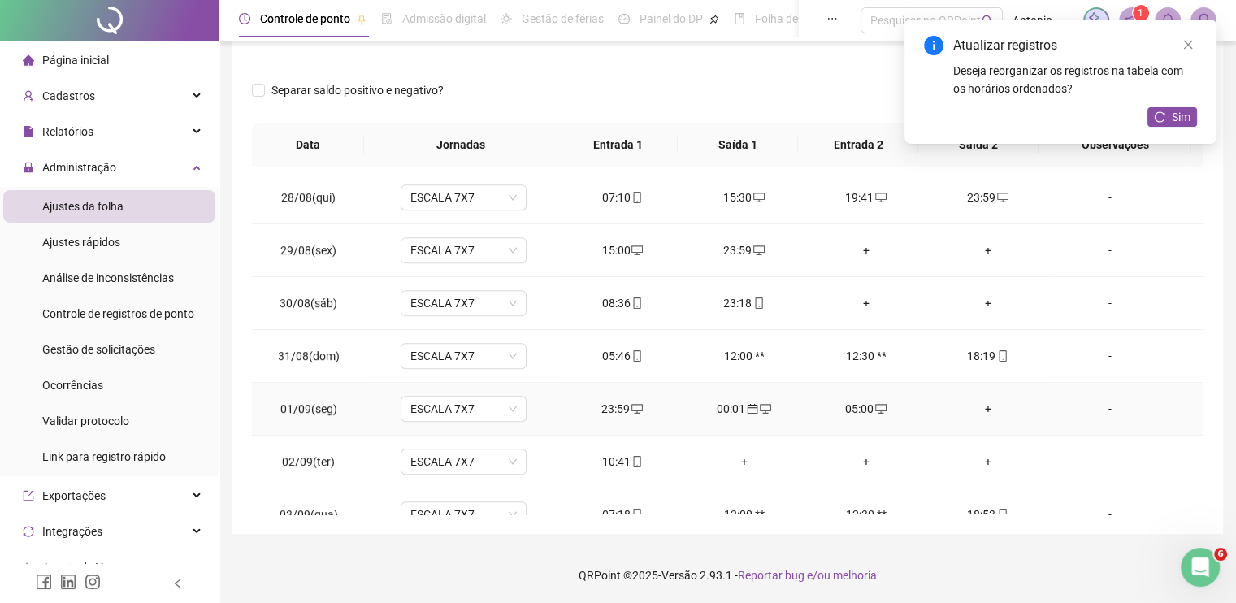
click at [978, 403] on div "+" at bounding box center [988, 409] width 96 height 18
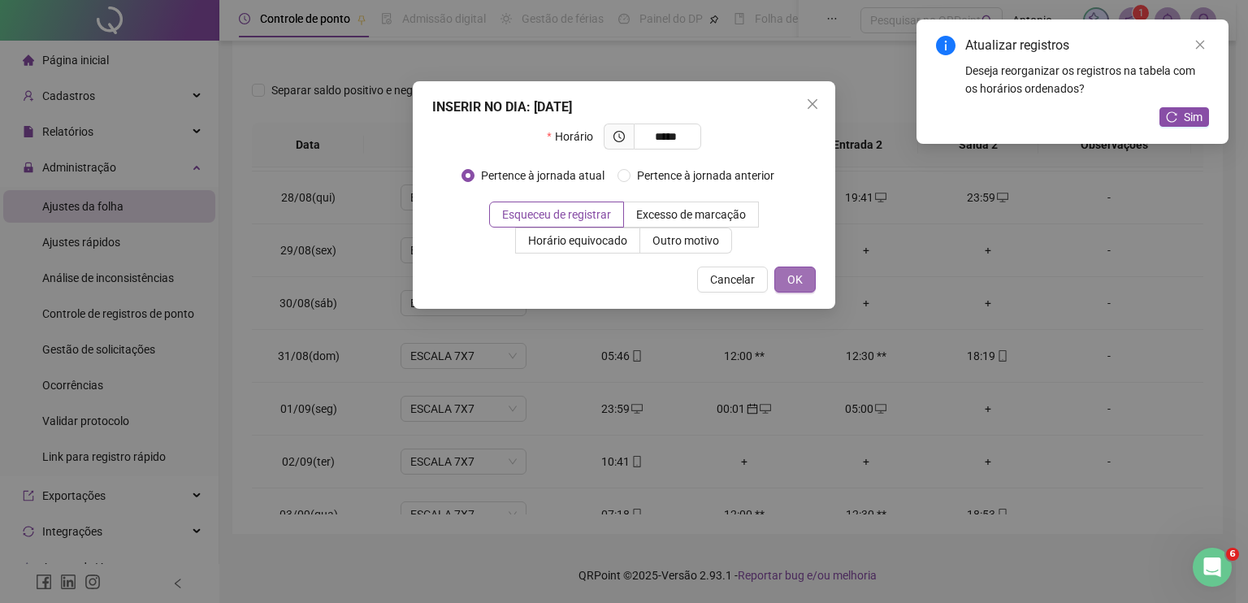
type input "*****"
click at [786, 282] on button "OK" at bounding box center [794, 279] width 41 height 26
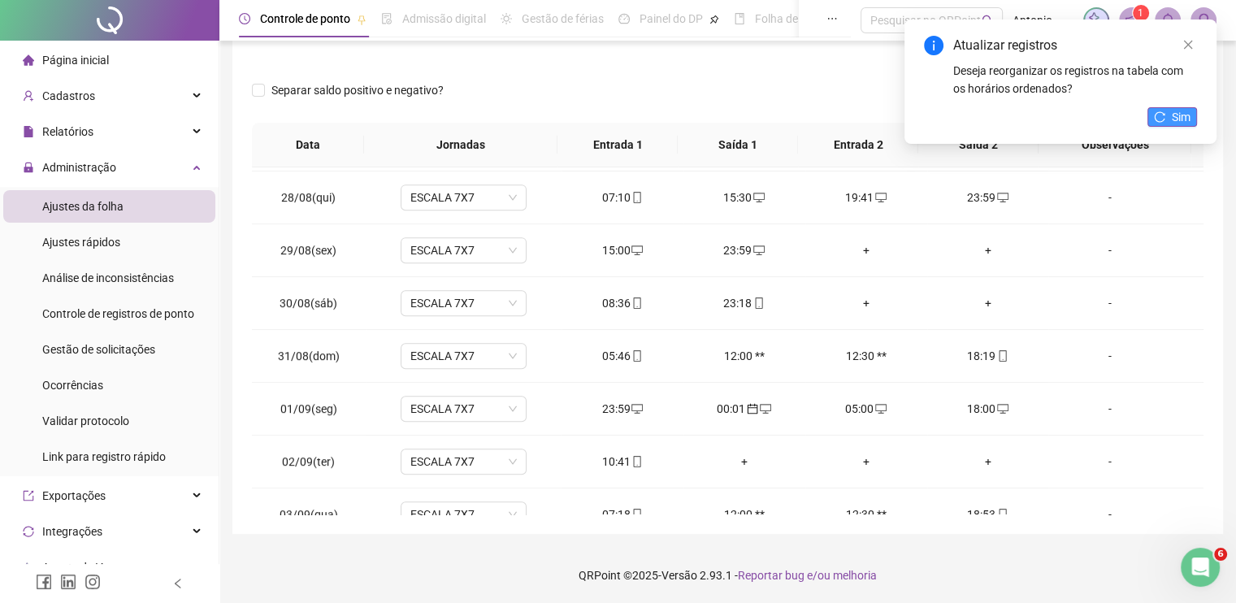
click at [1167, 110] on button "Sim" at bounding box center [1172, 116] width 50 height 19
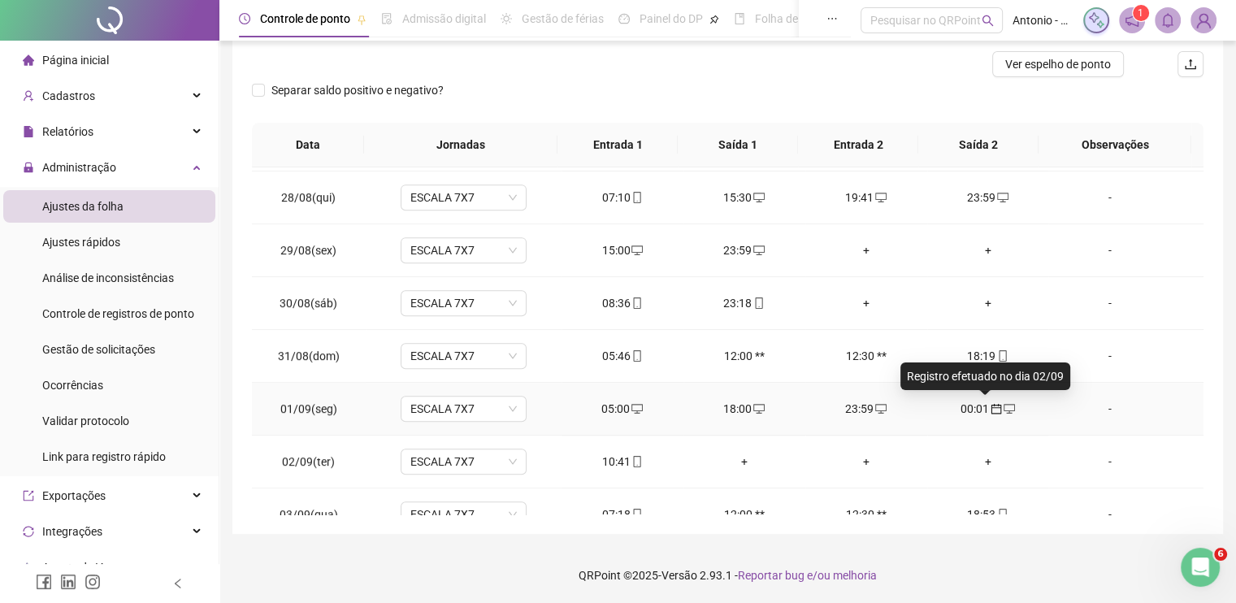
click at [990, 403] on icon "calendar" at bounding box center [995, 408] width 11 height 11
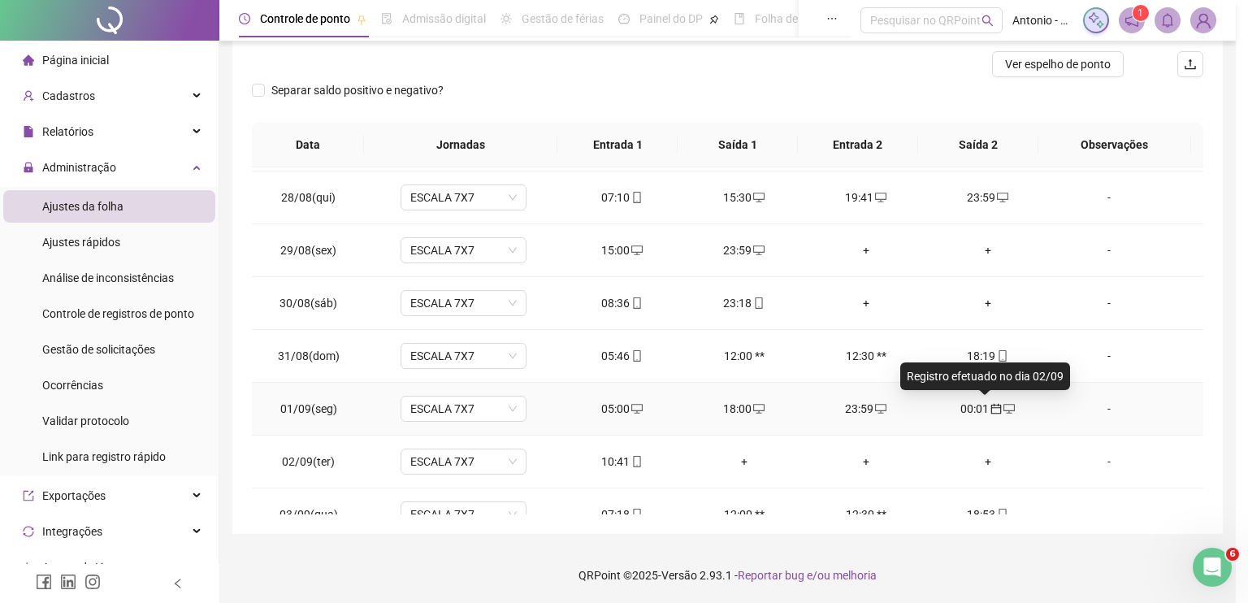
type input "**********"
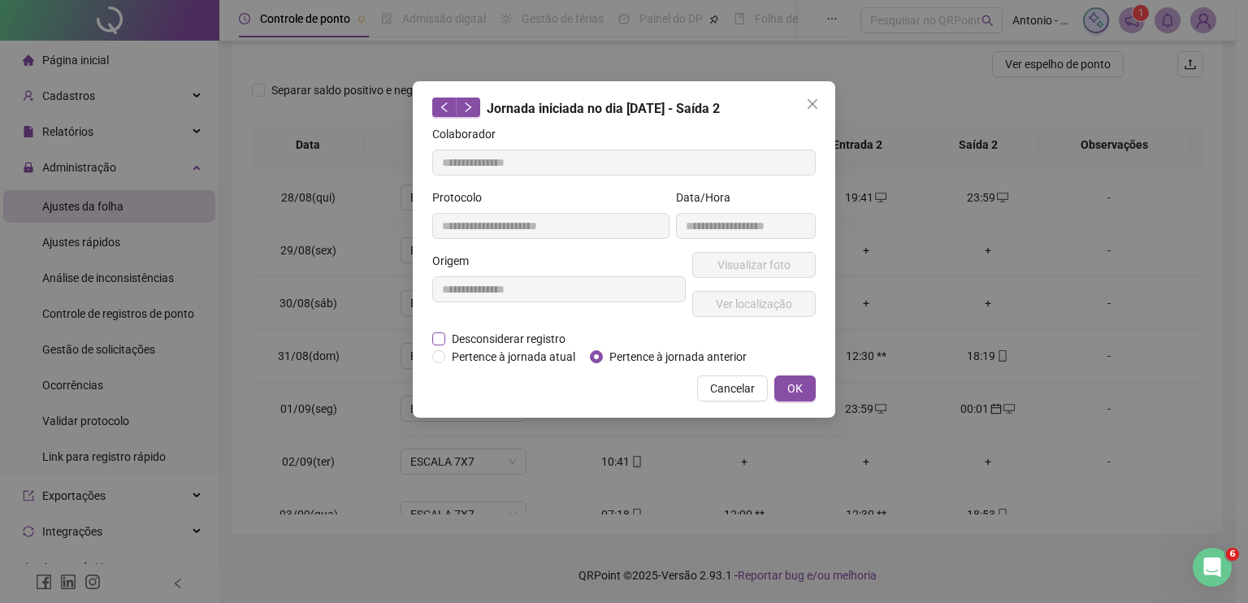
click at [504, 334] on span "Desconsiderar registro" at bounding box center [508, 339] width 127 height 18
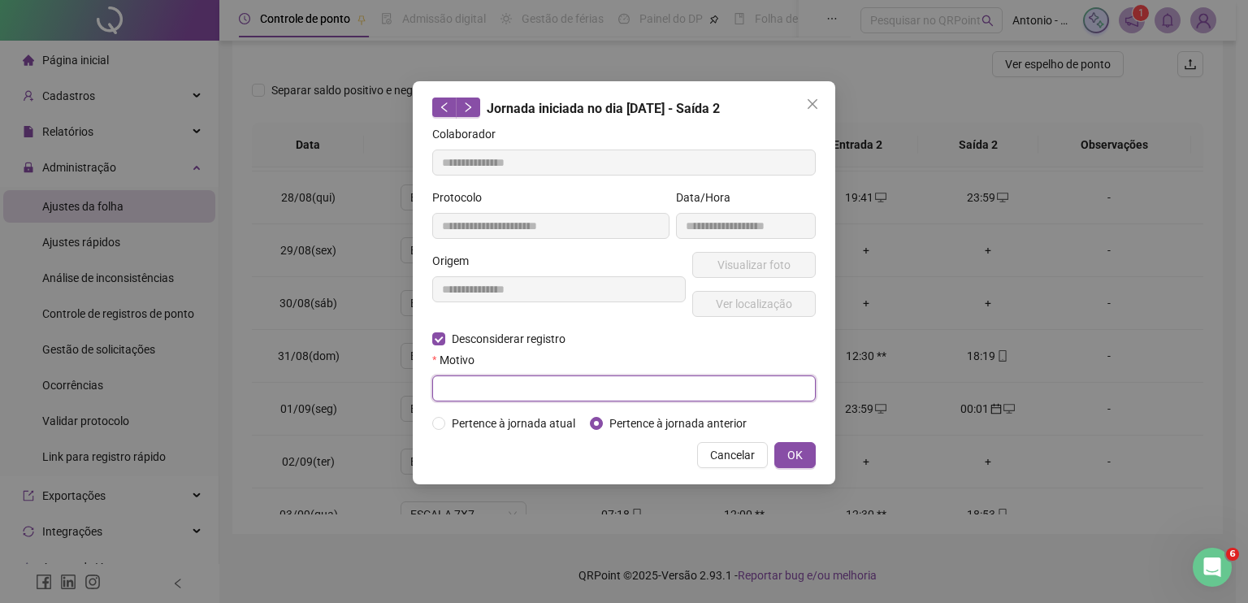
click at [688, 389] on input "text" at bounding box center [623, 388] width 383 height 26
type input "****"
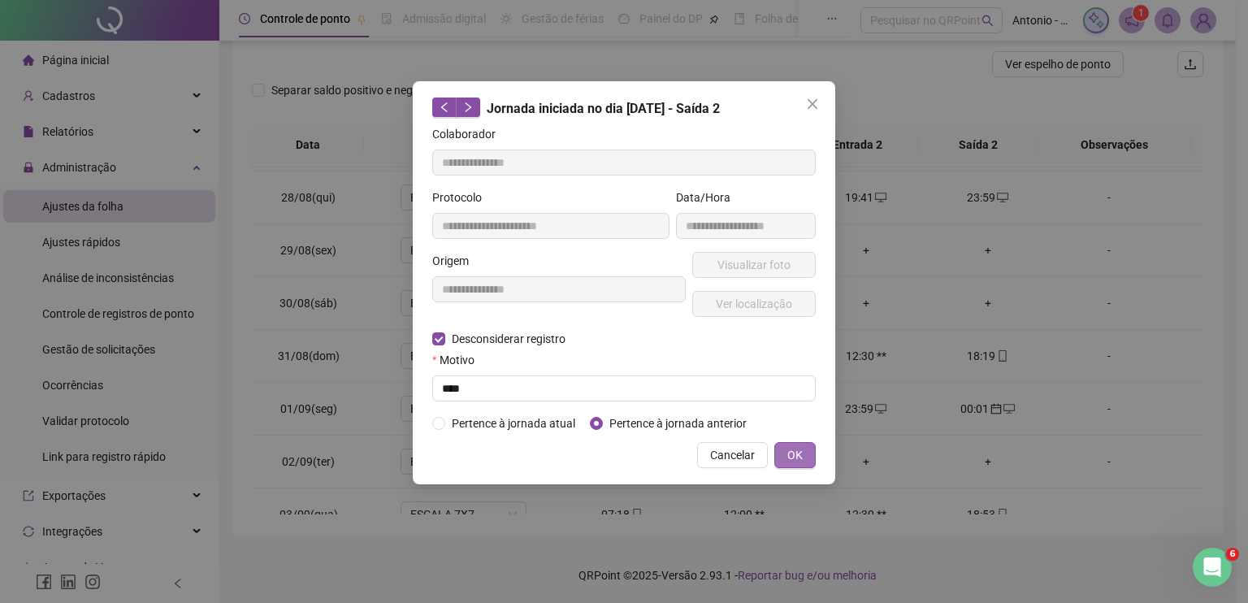
click at [809, 452] on button "OK" at bounding box center [794, 455] width 41 height 26
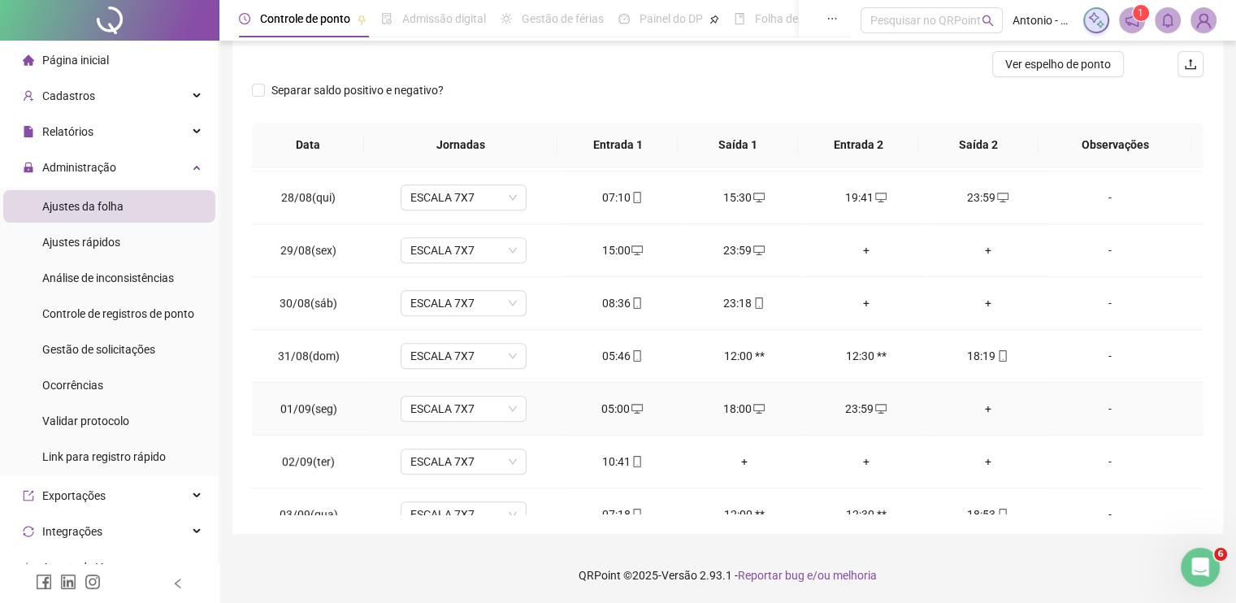
click at [976, 406] on div "+" at bounding box center [988, 409] width 96 height 18
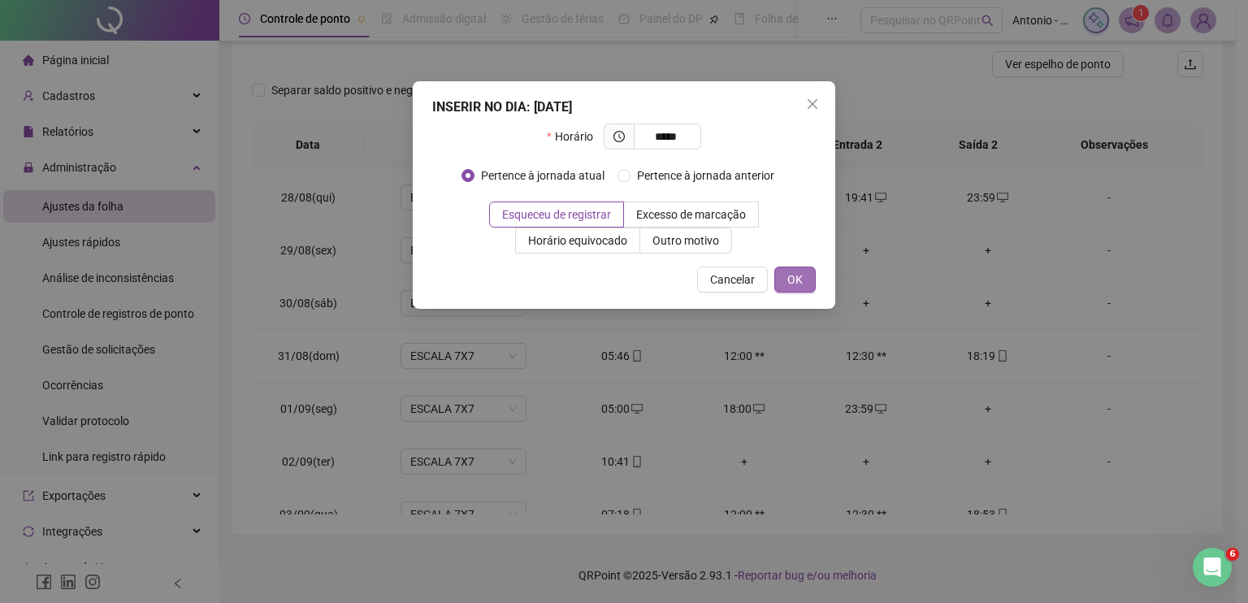
type input "*****"
click at [802, 275] on span "OK" at bounding box center [794, 280] width 15 height 18
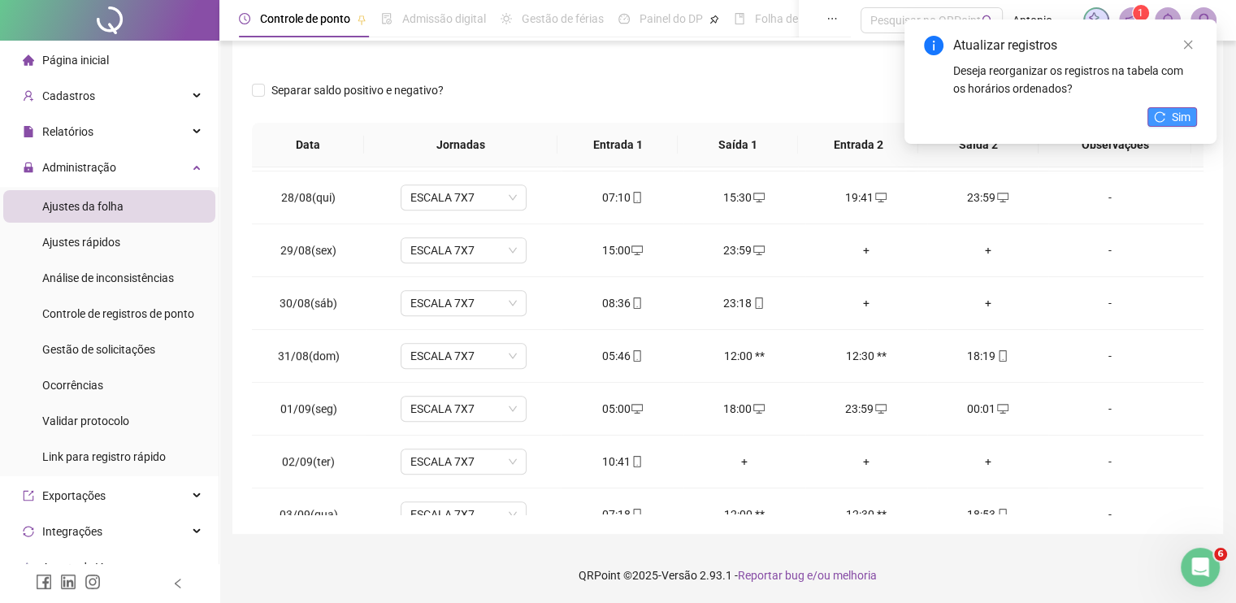
click at [1171, 118] on span "Sim" at bounding box center [1180, 117] width 19 height 18
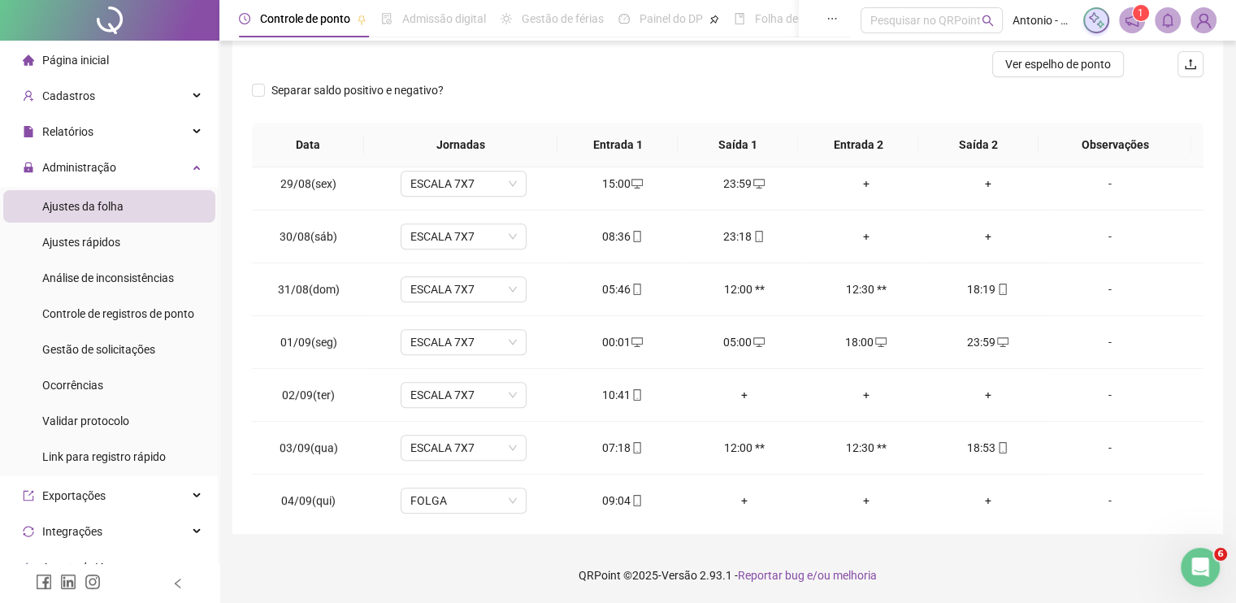
scroll to position [1056, 0]
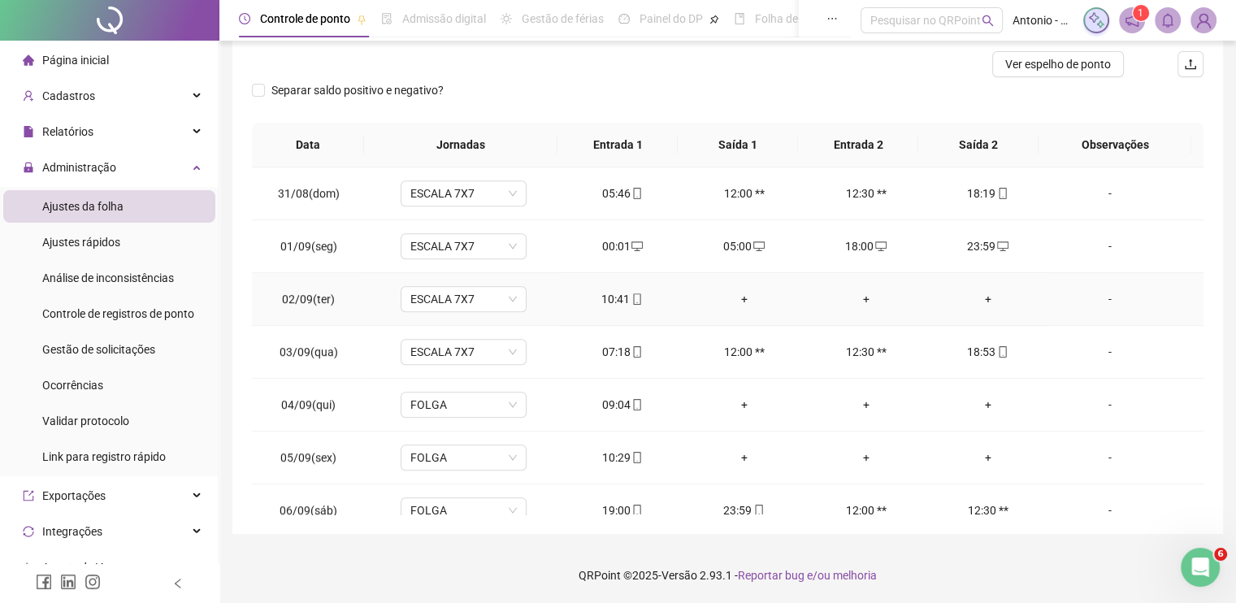
click at [980, 292] on div "+" at bounding box center [988, 299] width 96 height 18
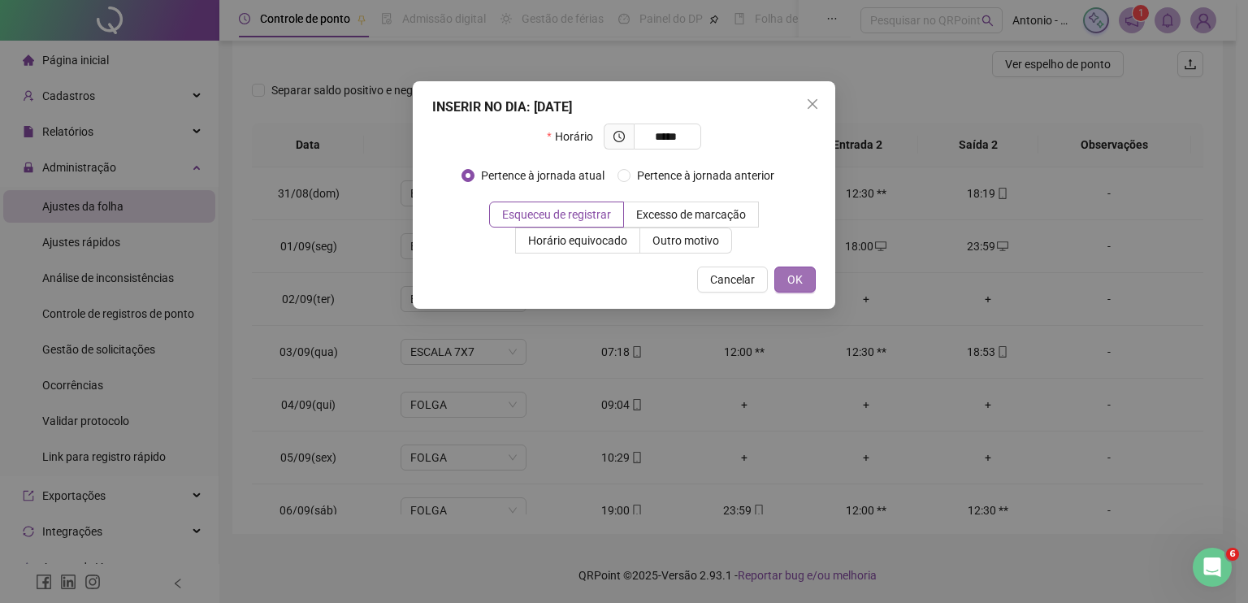
type input "*****"
click at [806, 282] on button "OK" at bounding box center [794, 279] width 41 height 26
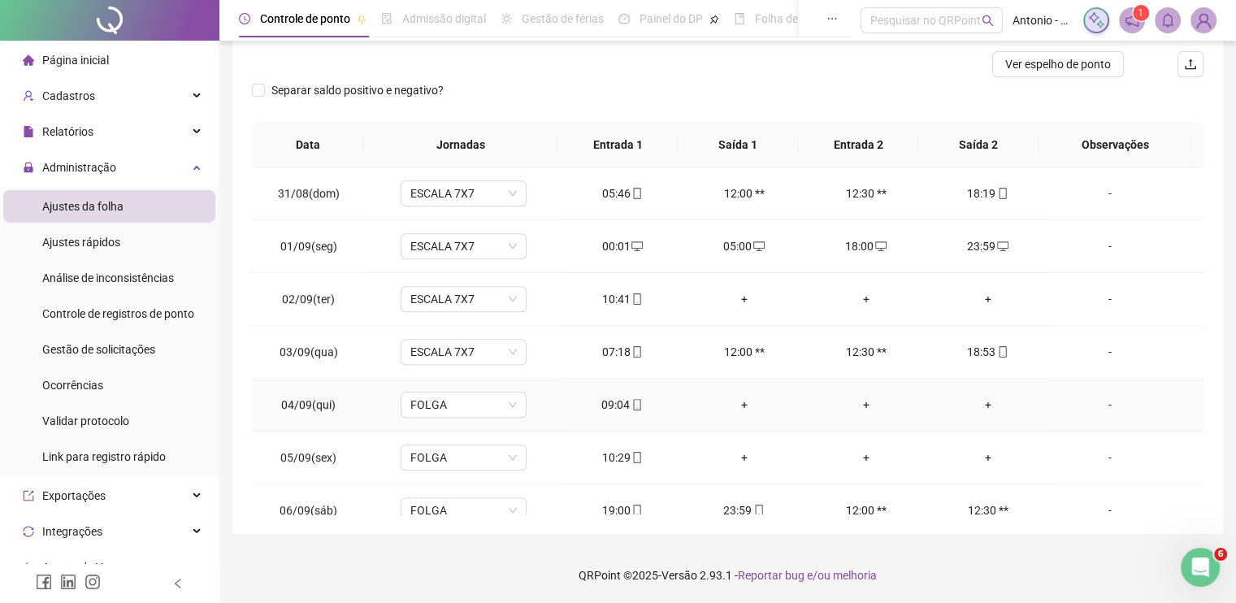
click at [980, 397] on div "+" at bounding box center [988, 405] width 96 height 18
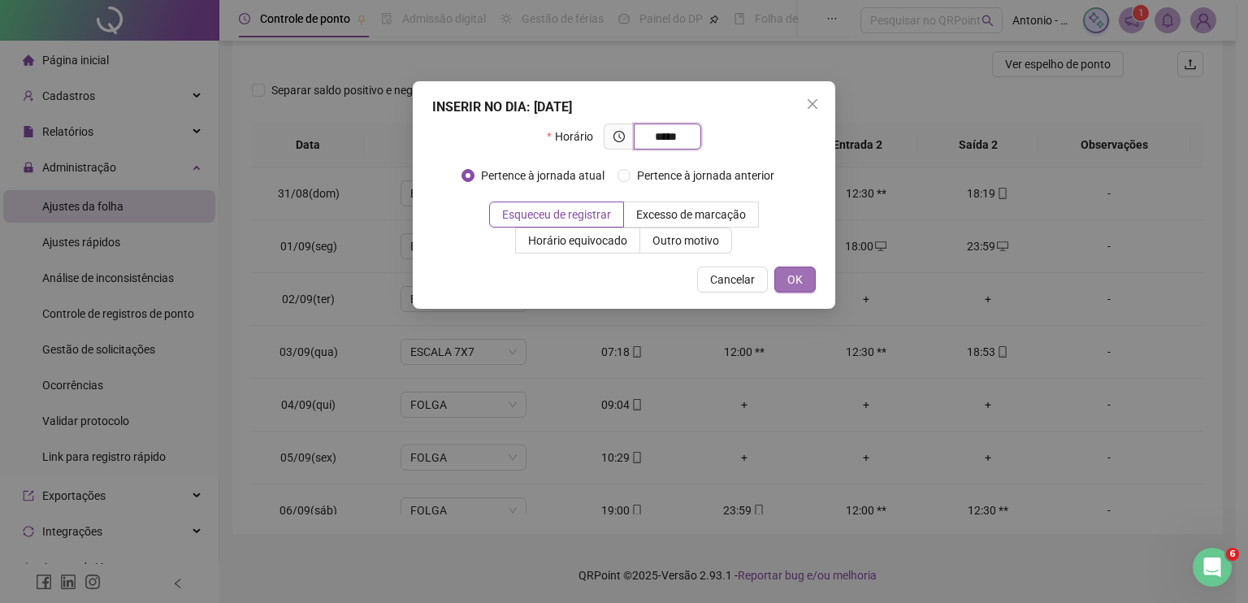
type input "*****"
click at [797, 278] on span "OK" at bounding box center [794, 280] width 15 height 18
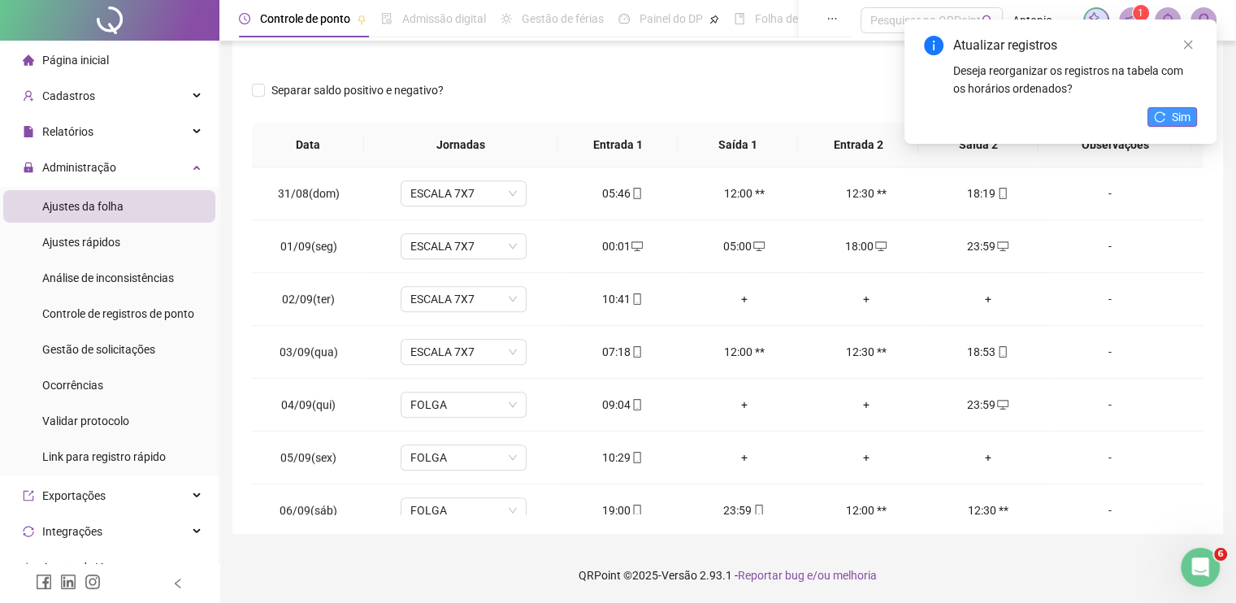
click at [1168, 115] on button "Sim" at bounding box center [1172, 116] width 50 height 19
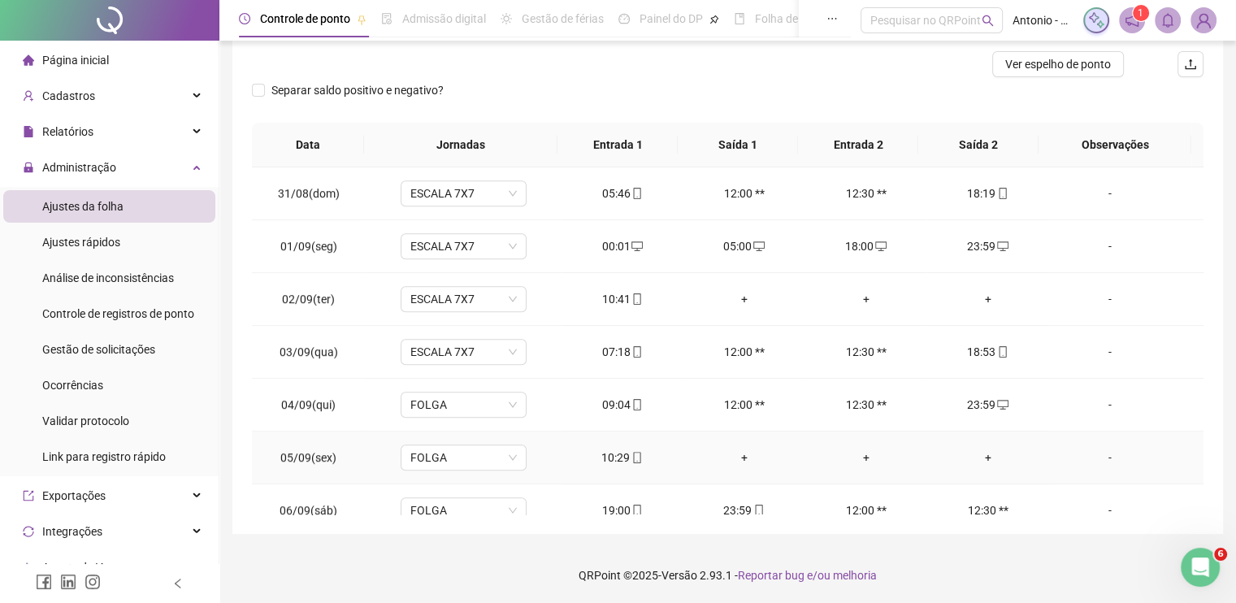
click at [979, 451] on div "+" at bounding box center [988, 457] width 96 height 18
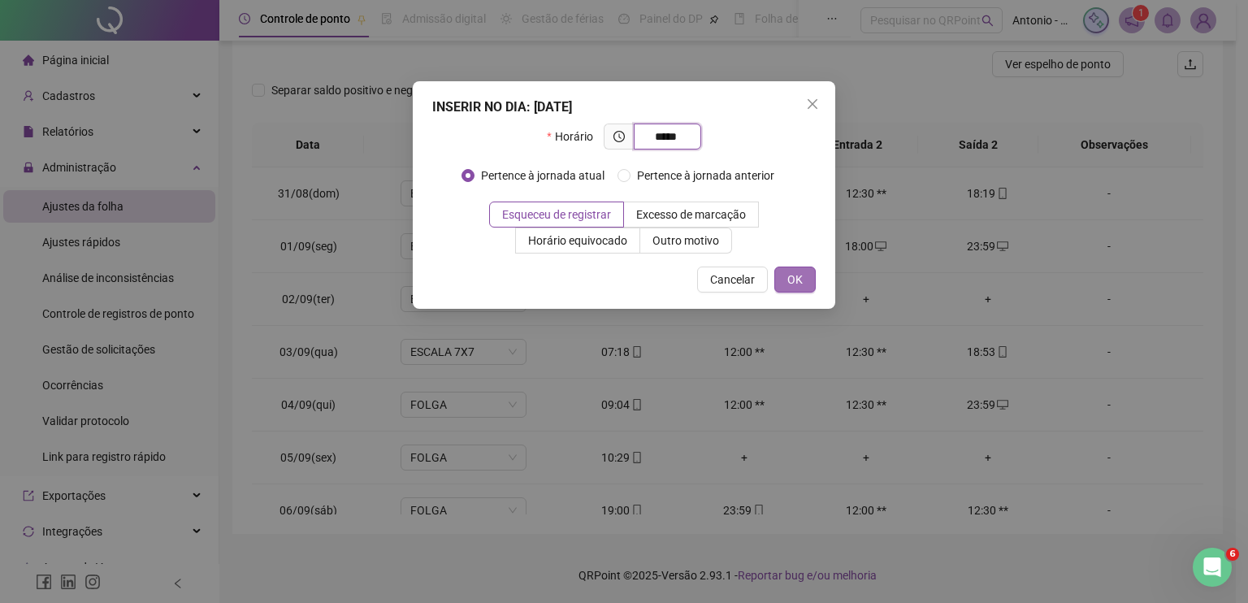
type input "*****"
click at [790, 285] on span "OK" at bounding box center [794, 280] width 15 height 18
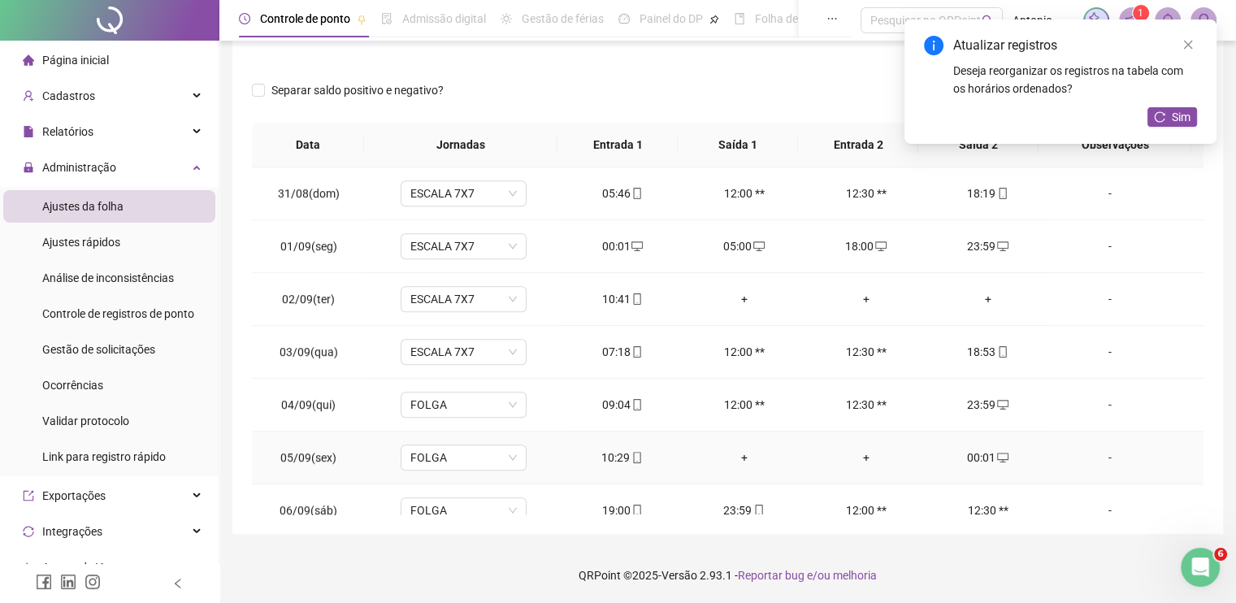
click at [1097, 456] on div "-" at bounding box center [1109, 457] width 96 height 18
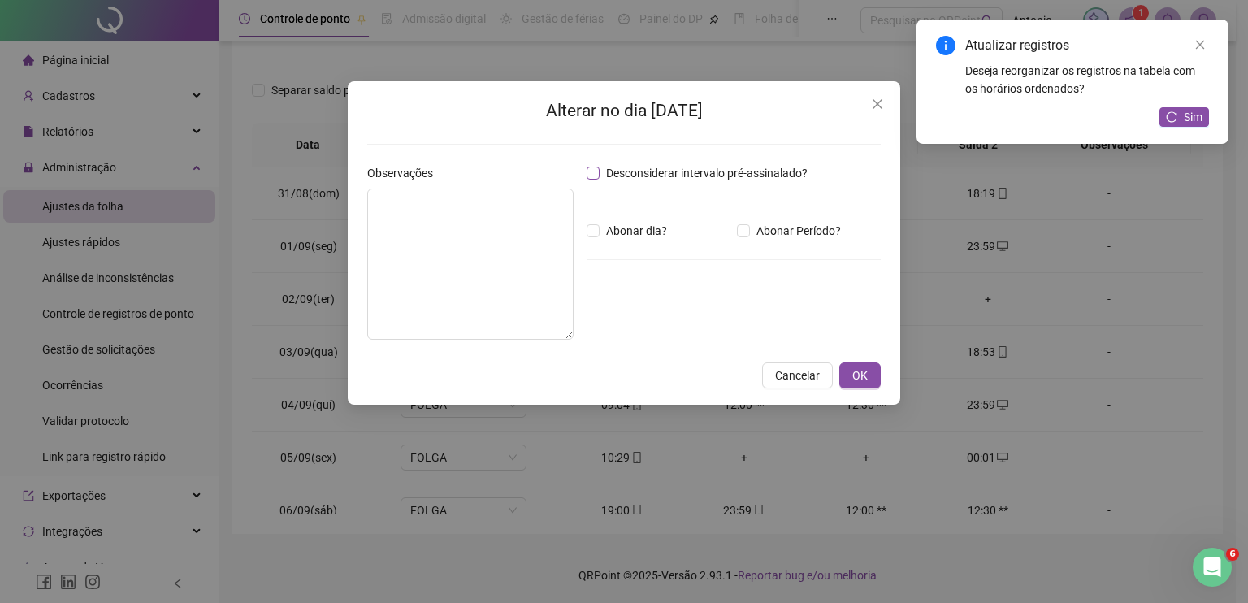
click at [690, 171] on span "Desconsiderar intervalo pré-assinalado?" at bounding box center [707, 173] width 214 height 18
click at [862, 370] on span "OK" at bounding box center [859, 375] width 15 height 18
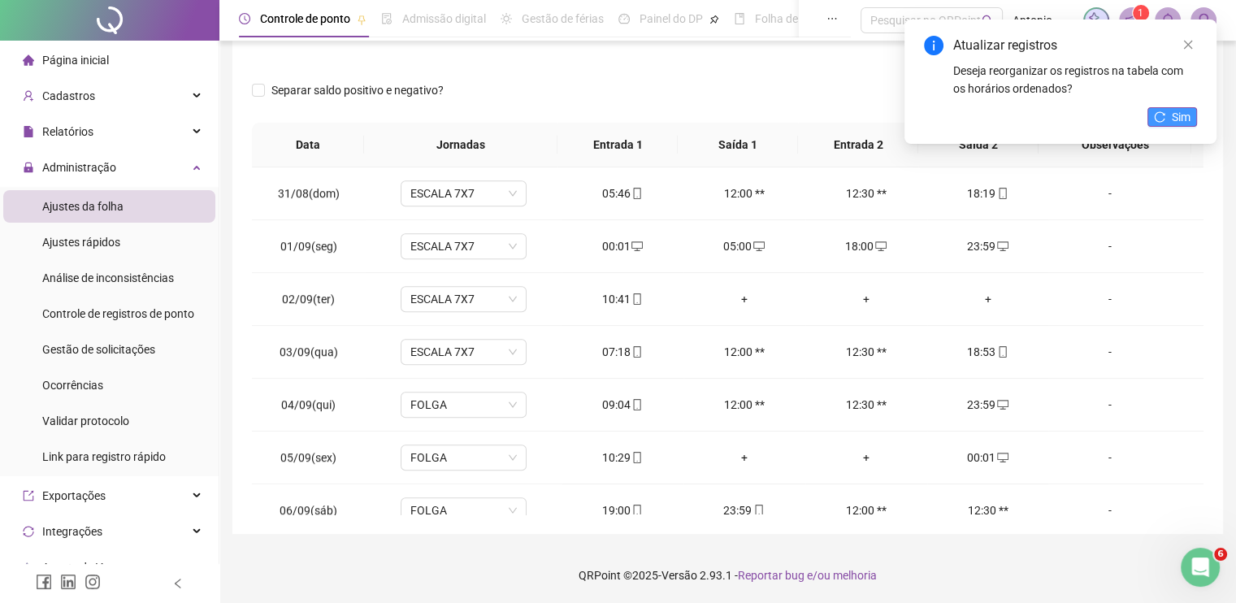
click at [1184, 115] on span "Sim" at bounding box center [1180, 117] width 19 height 18
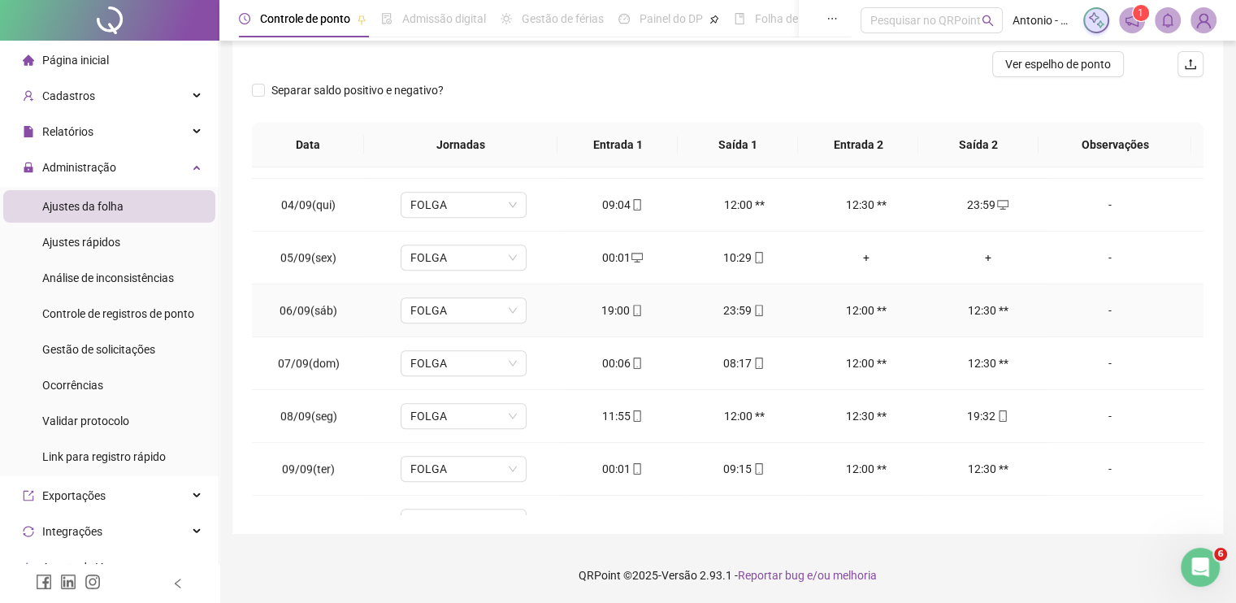
scroll to position [1284, 0]
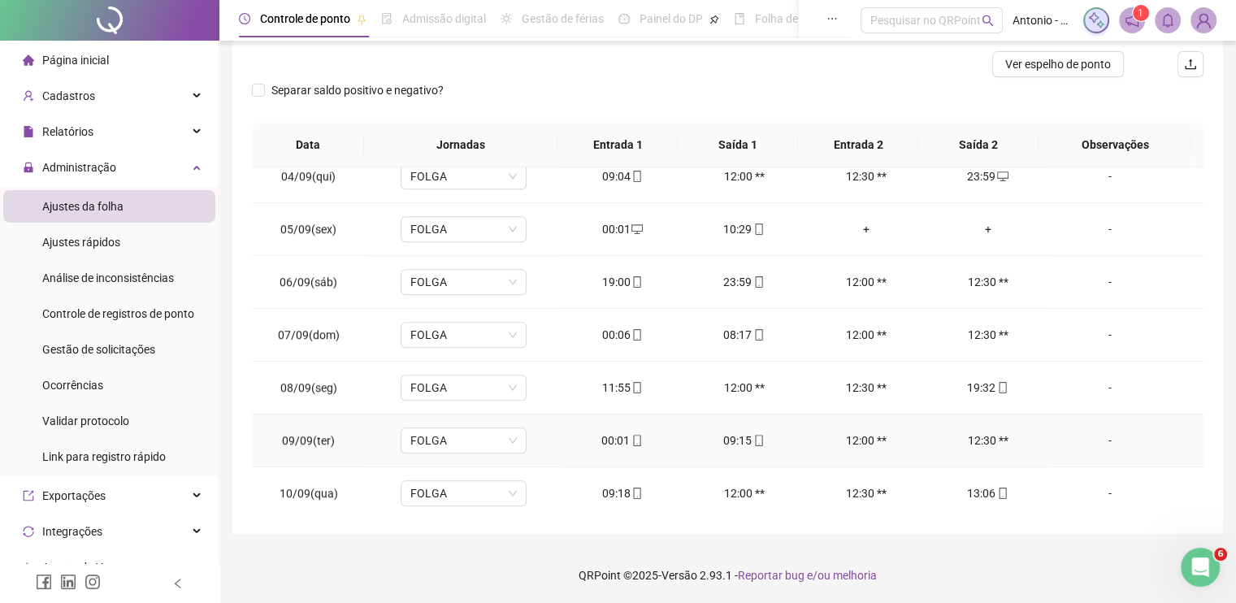
click at [1097, 433] on div "-" at bounding box center [1109, 440] width 96 height 18
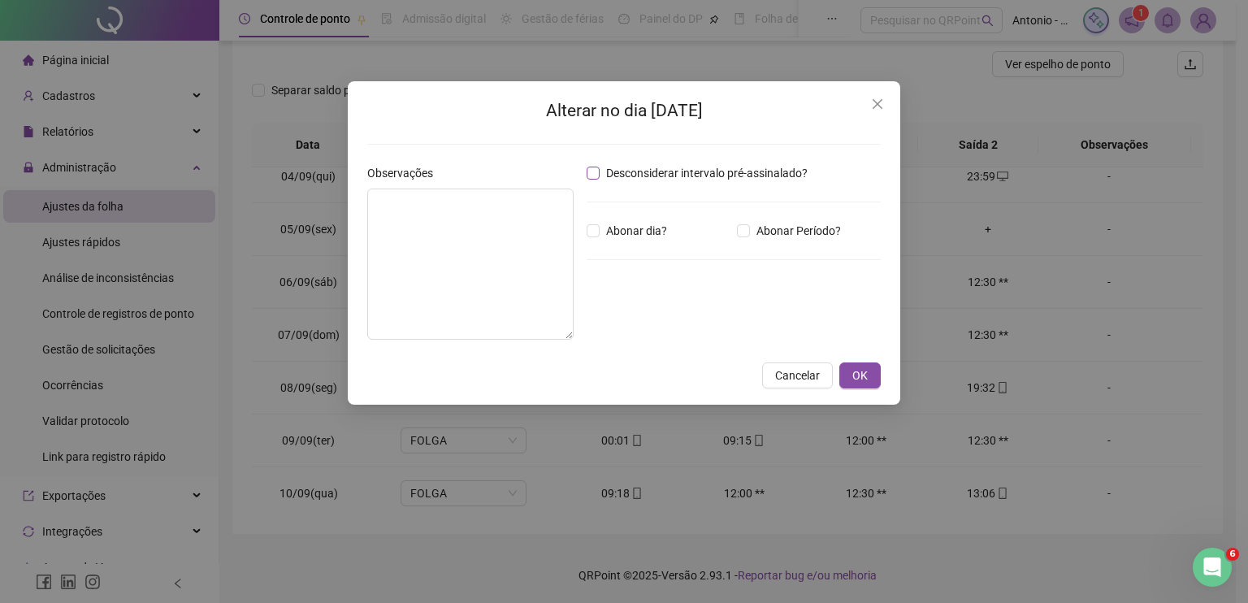
click at [695, 173] on span "Desconsiderar intervalo pré-assinalado?" at bounding box center [707, 173] width 214 height 18
click at [858, 369] on span "OK" at bounding box center [859, 375] width 15 height 18
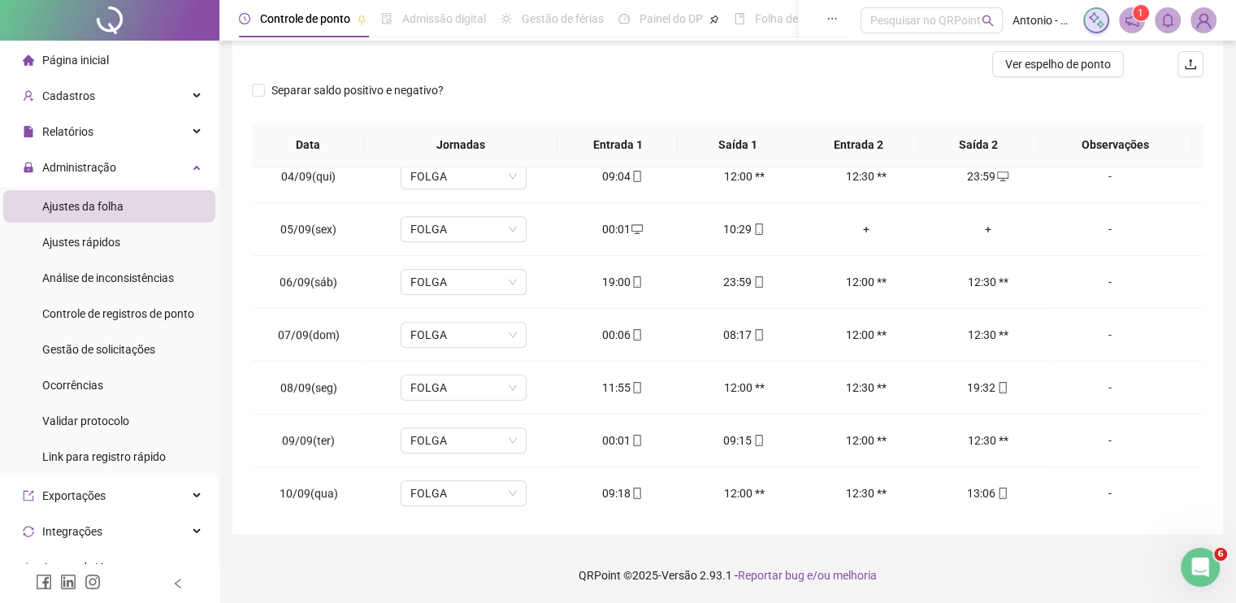
scroll to position [126, 0]
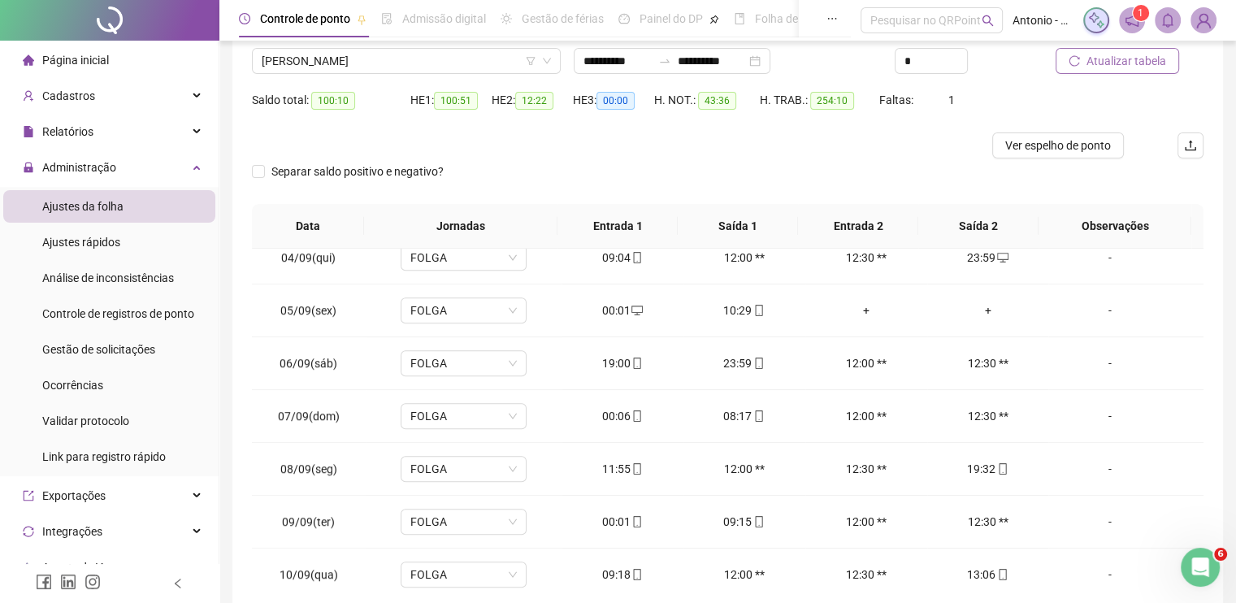
click at [1118, 63] on span "Atualizar tabela" at bounding box center [1126, 61] width 80 height 18
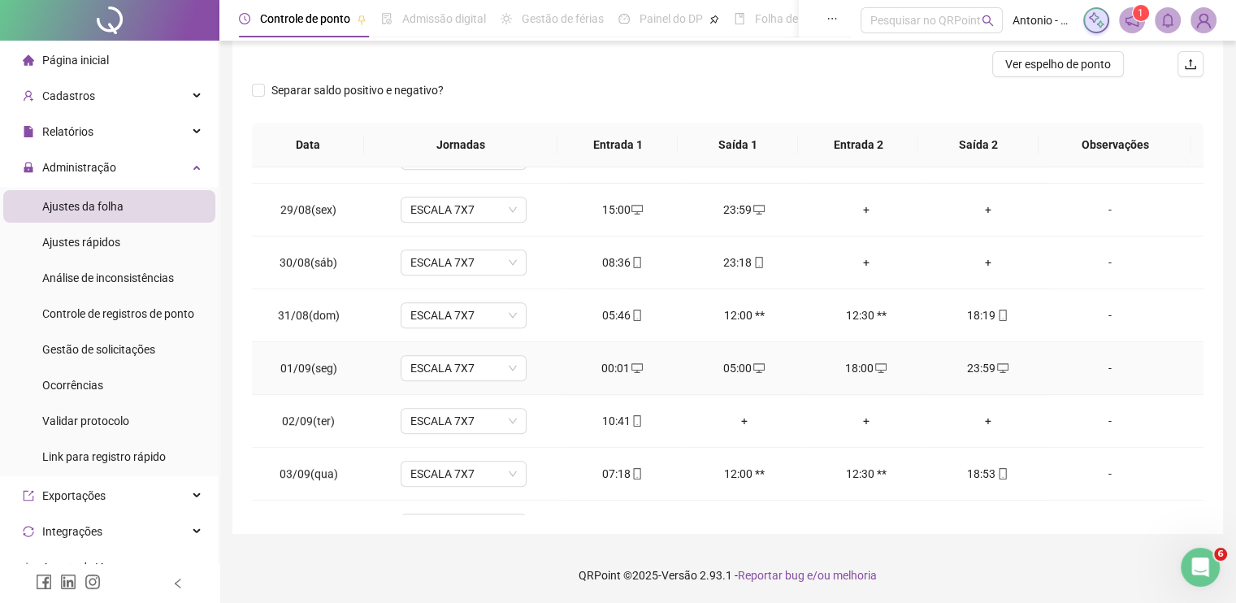
scroll to position [878, 0]
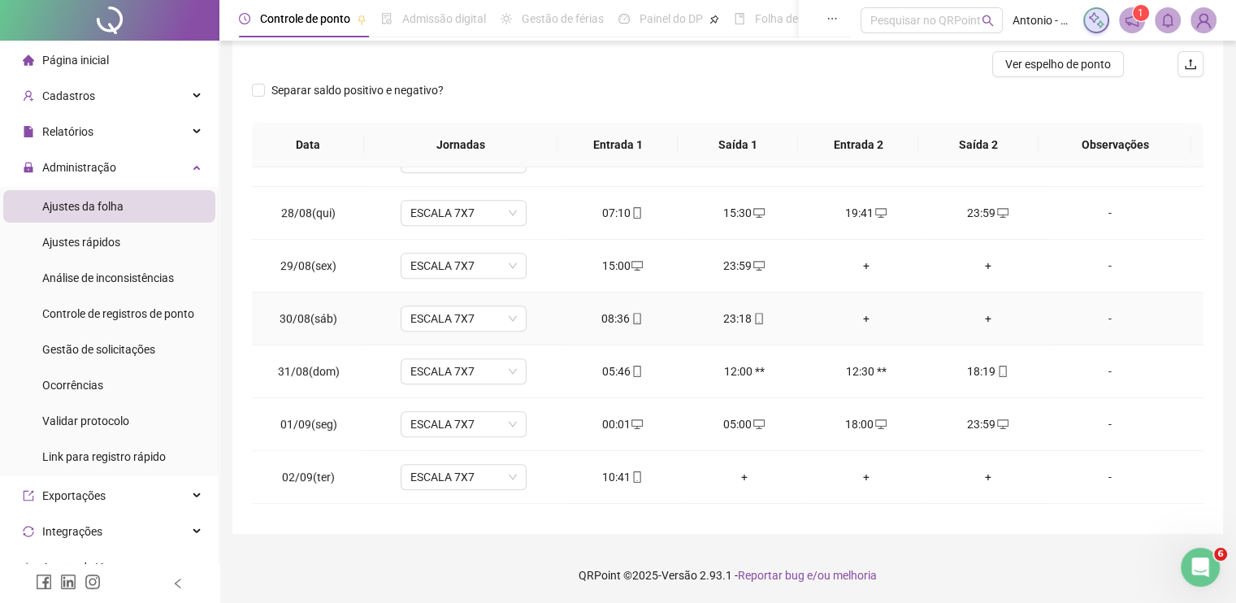
click at [1098, 314] on div "-" at bounding box center [1109, 319] width 96 height 18
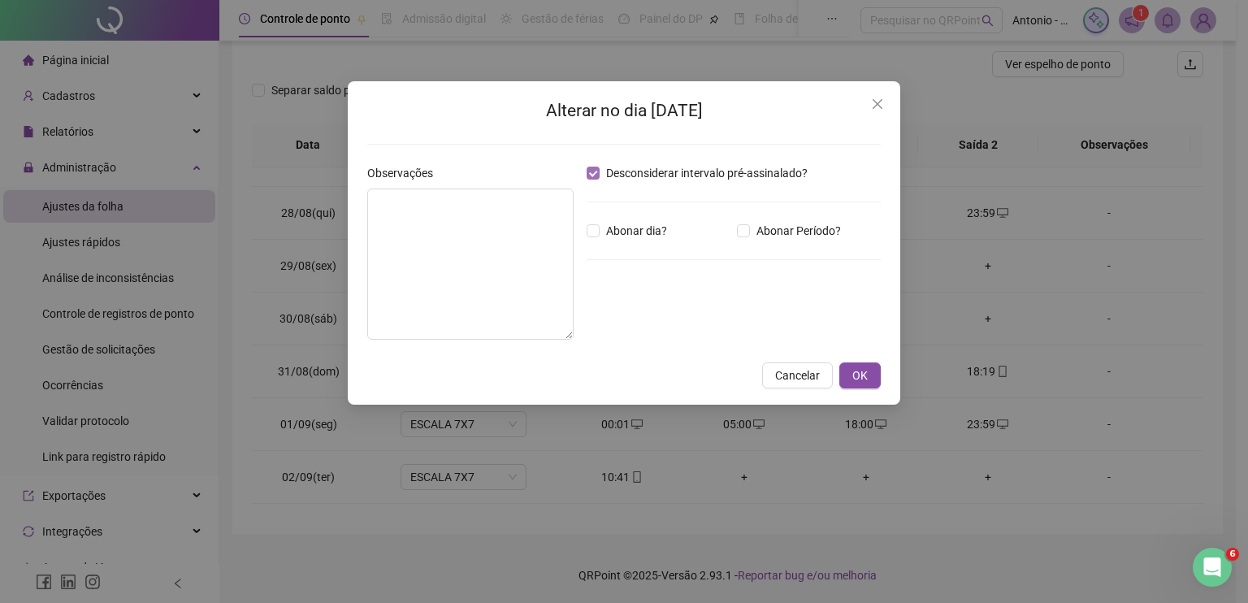
click at [704, 175] on span "Desconsiderar intervalo pré-assinalado?" at bounding box center [707, 173] width 214 height 18
click at [869, 376] on button "OK" at bounding box center [859, 375] width 41 height 26
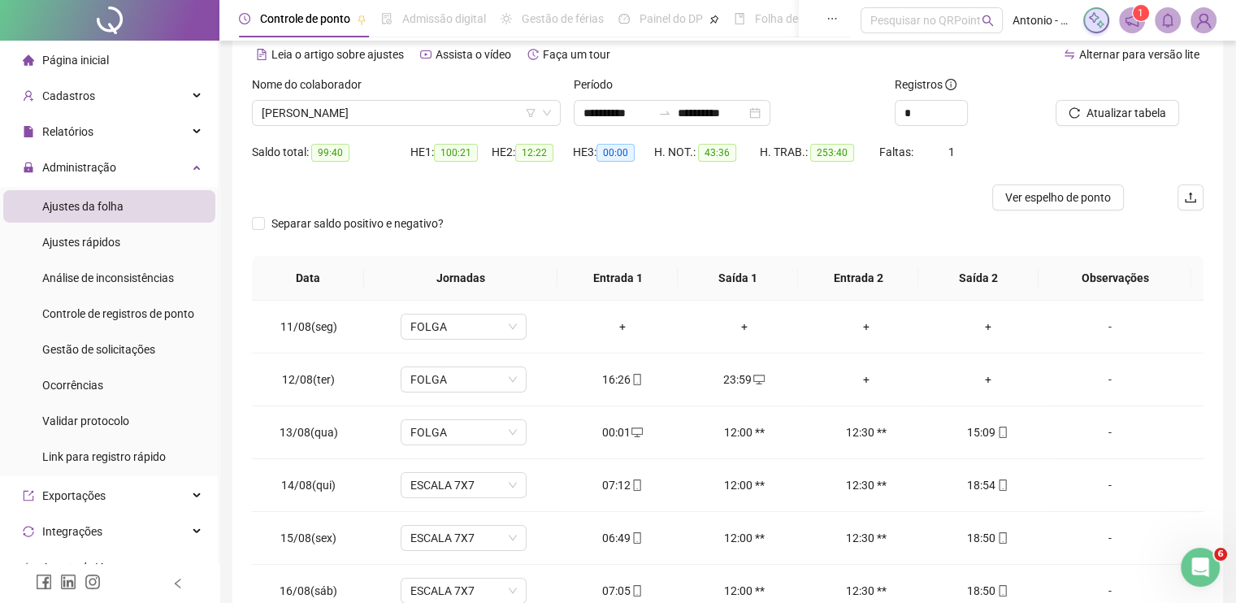
scroll to position [0, 0]
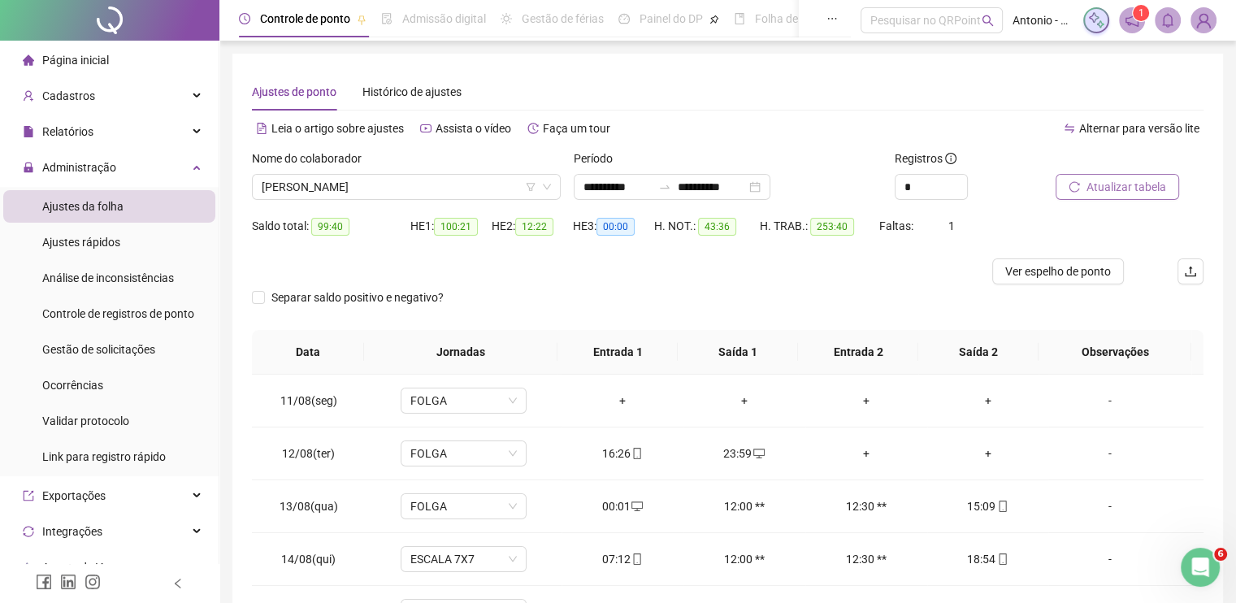
click at [1101, 180] on span "Atualizar tabela" at bounding box center [1126, 187] width 80 height 18
click at [1023, 278] on span "Ver espelho de ponto" at bounding box center [1058, 271] width 106 height 18
click at [812, 86] on div "Ajustes de ponto Histórico de ajustes" at bounding box center [727, 91] width 951 height 37
click at [465, 187] on span "[PERSON_NAME]" at bounding box center [406, 187] width 289 height 24
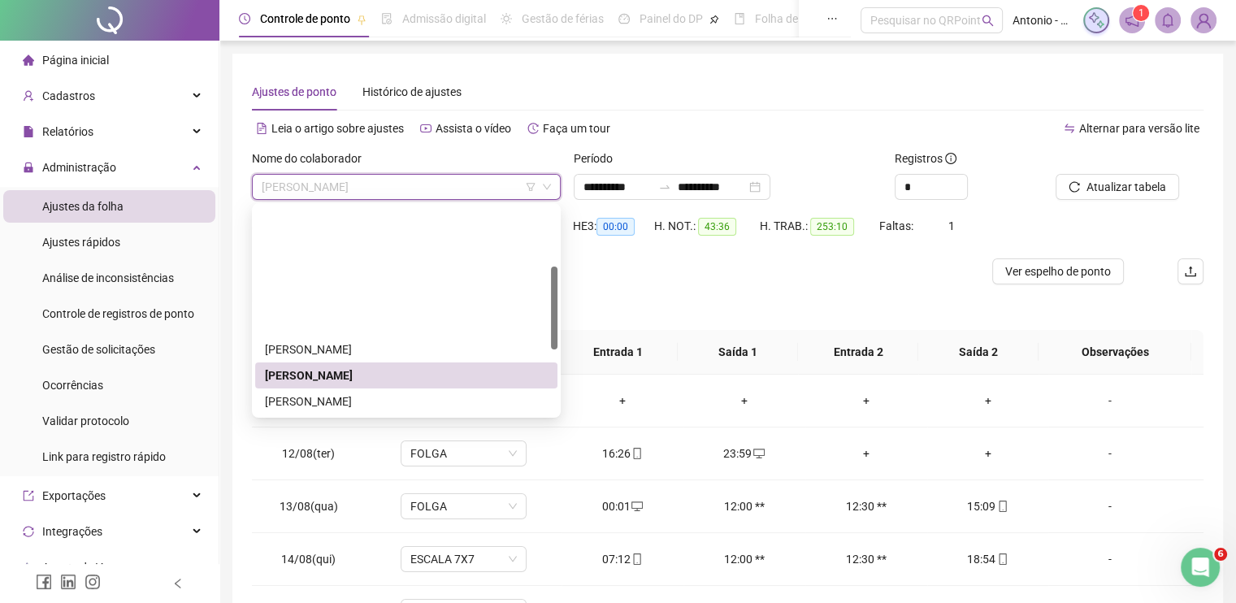
click at [321, 544] on div "[PERSON_NAME]" at bounding box center [406, 557] width 302 height 26
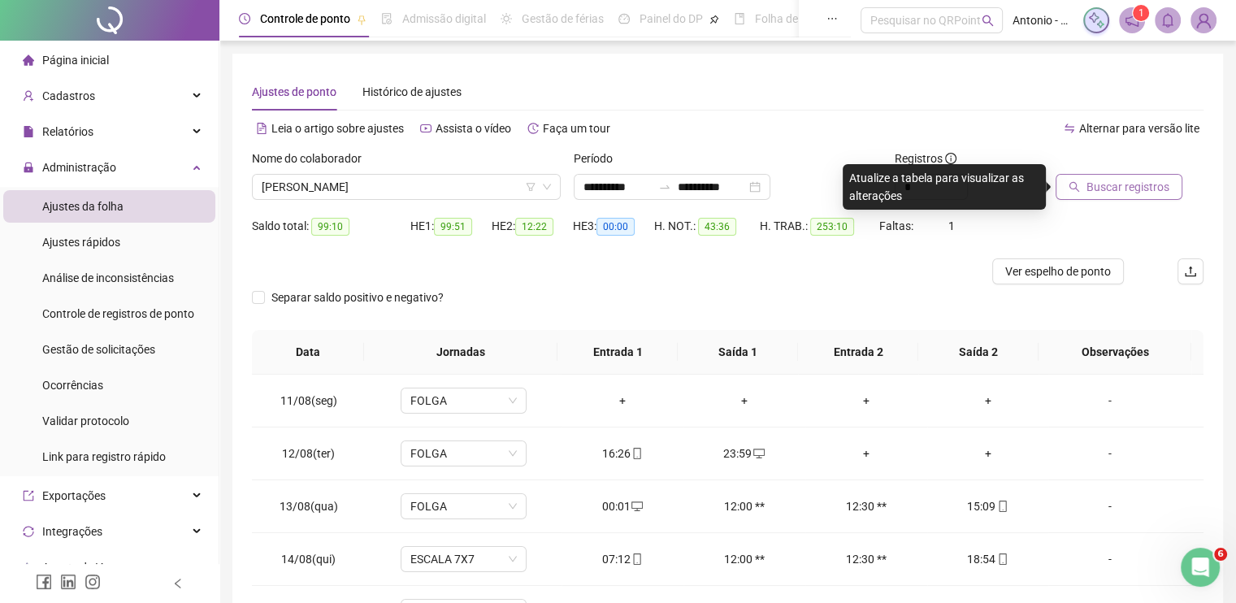
click at [1133, 184] on span "Buscar registros" at bounding box center [1127, 187] width 83 height 18
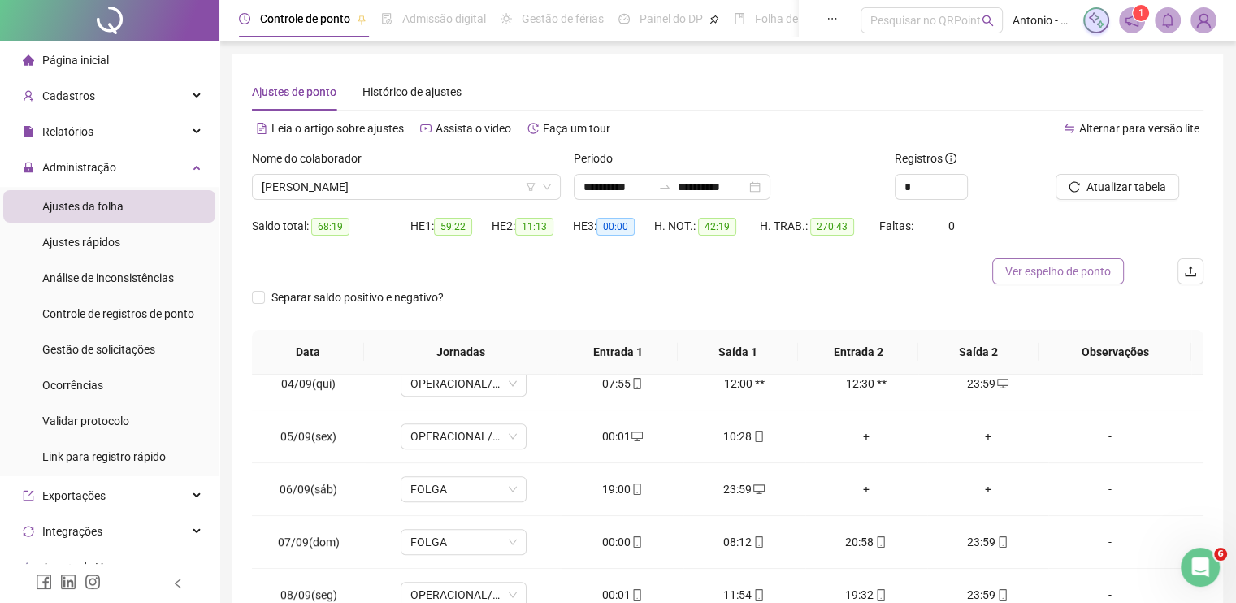
click at [1069, 267] on span "Ver espelho de ponto" at bounding box center [1058, 271] width 106 height 18
